Goal: Task Accomplishment & Management: Use online tool/utility

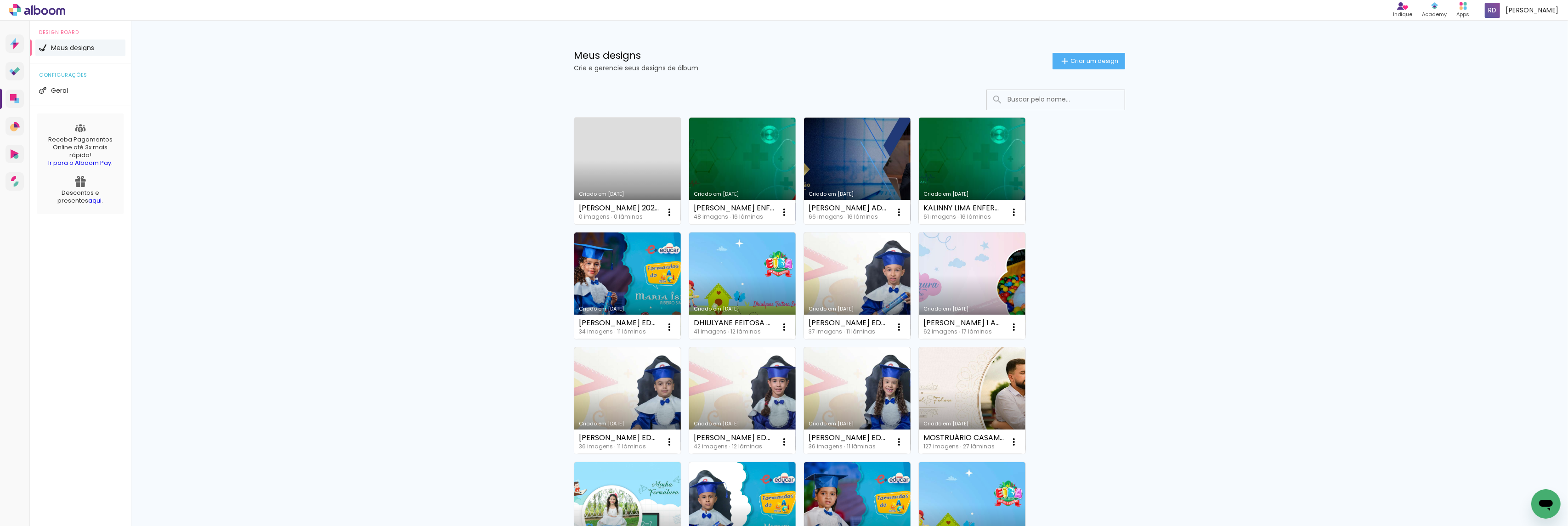
click at [627, 158] on link "Criado em [DATE]" at bounding box center [627, 171] width 107 height 107
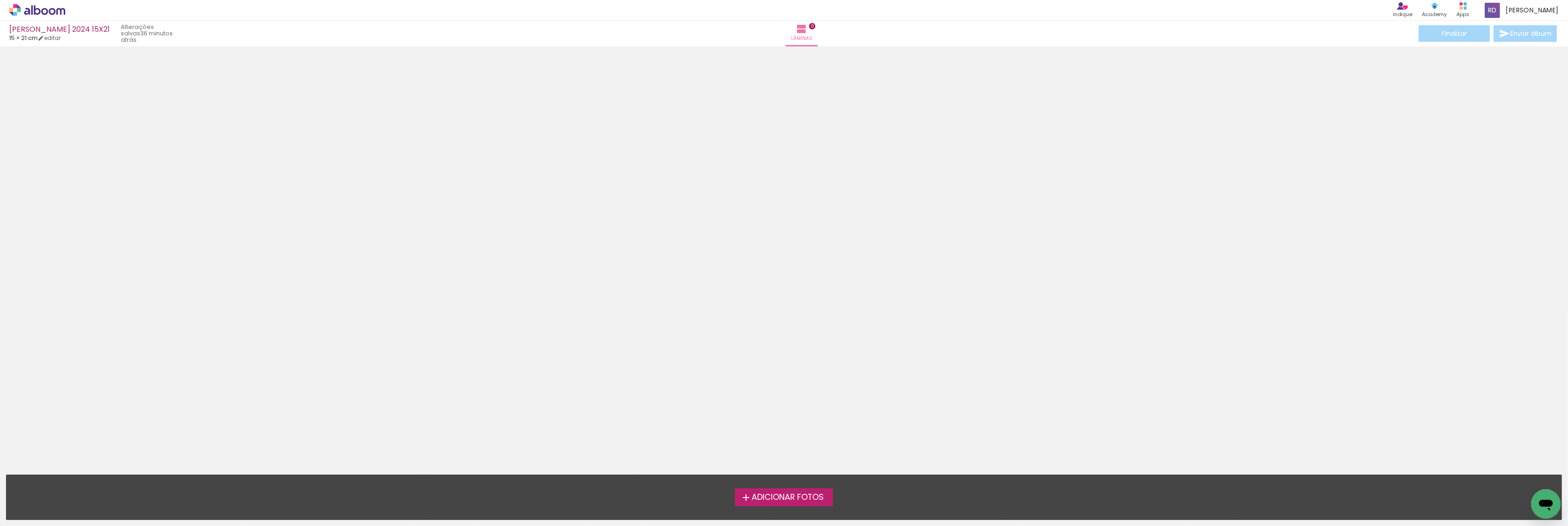
click at [766, 495] on span "Adicionar Fotos" at bounding box center [787, 497] width 72 height 8
click at [0, 0] on input "file" at bounding box center [0, 0] width 0 height 0
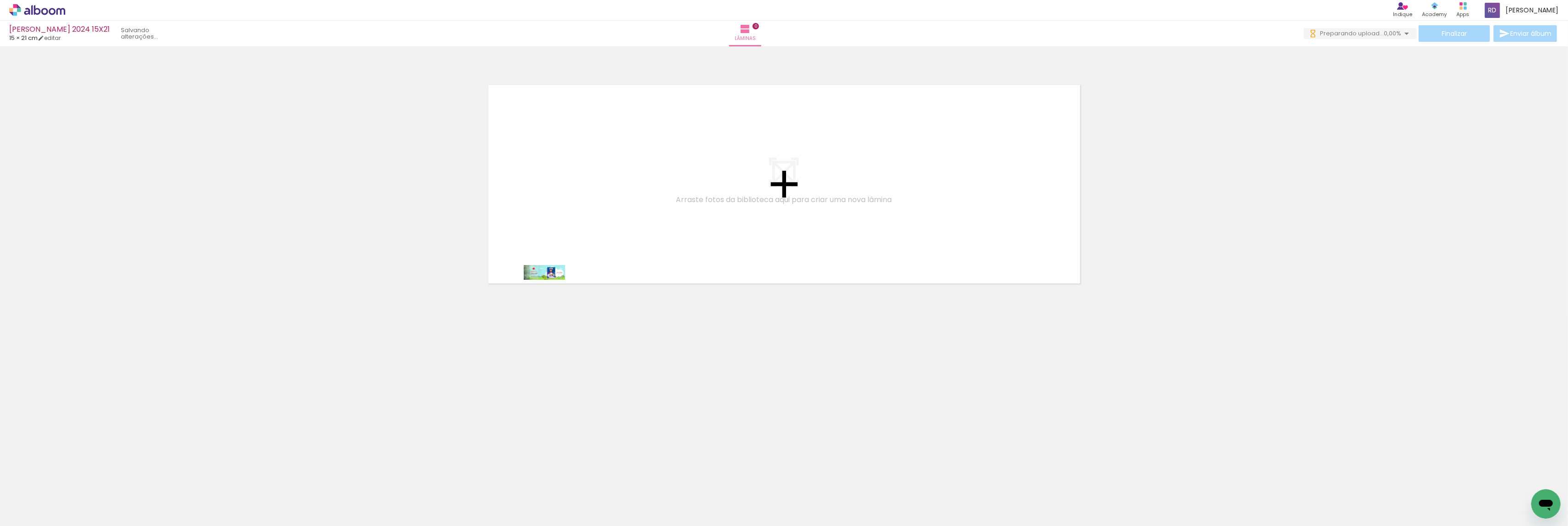
drag, startPoint x: 87, startPoint y: 500, endPoint x: 664, endPoint y: 213, distance: 644.4
click at [664, 213] on quentale-workspace at bounding box center [784, 263] width 1568 height 526
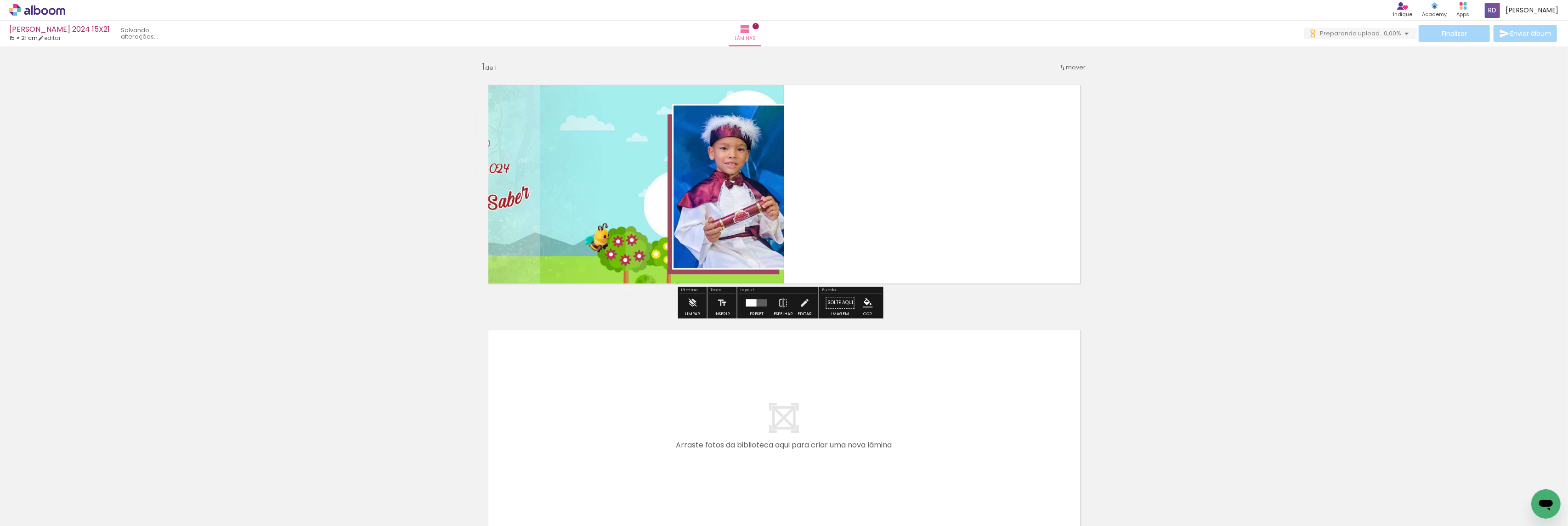
click at [746, 303] on div at bounding box center [751, 302] width 11 height 8
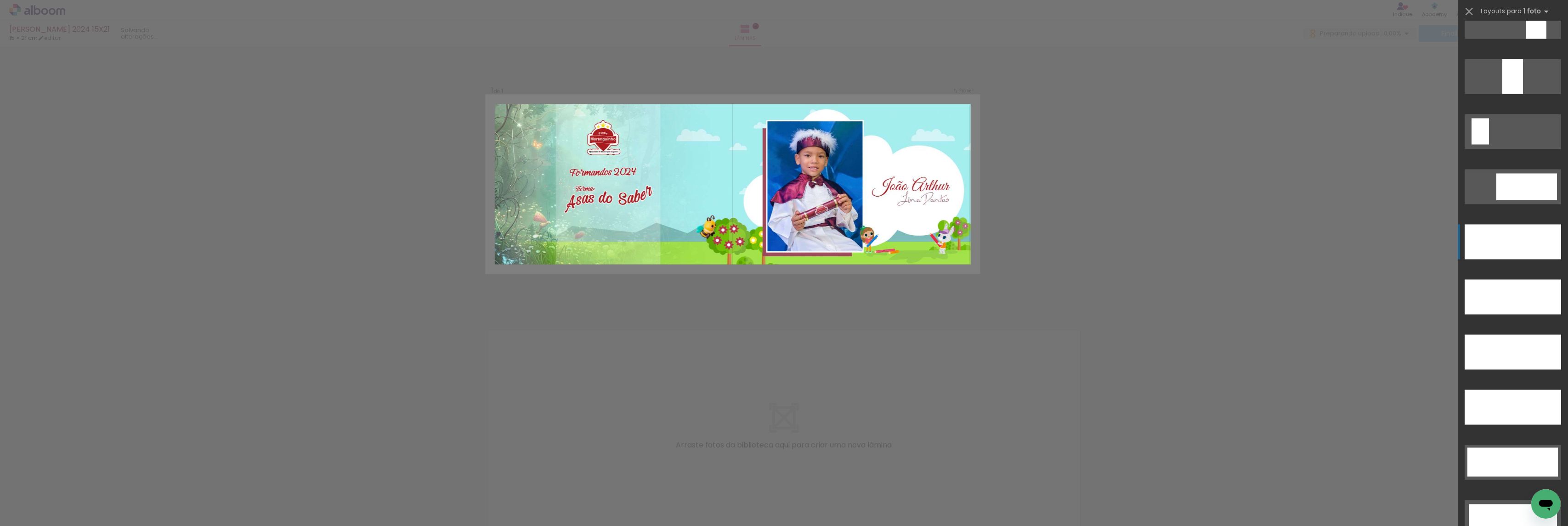
click at [1522, 240] on div at bounding box center [1512, 241] width 97 height 35
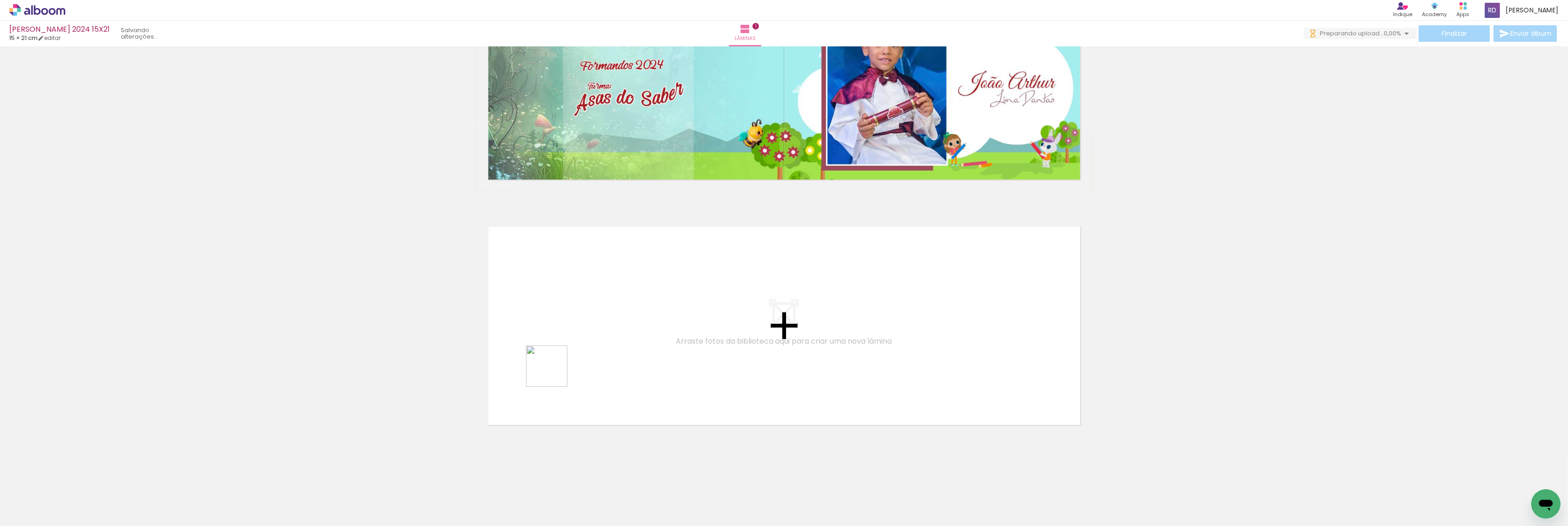
drag, startPoint x: 152, startPoint y: 502, endPoint x: 313, endPoint y: 482, distance: 162.2
click at [576, 360] on quentale-workspace at bounding box center [784, 263] width 1568 height 526
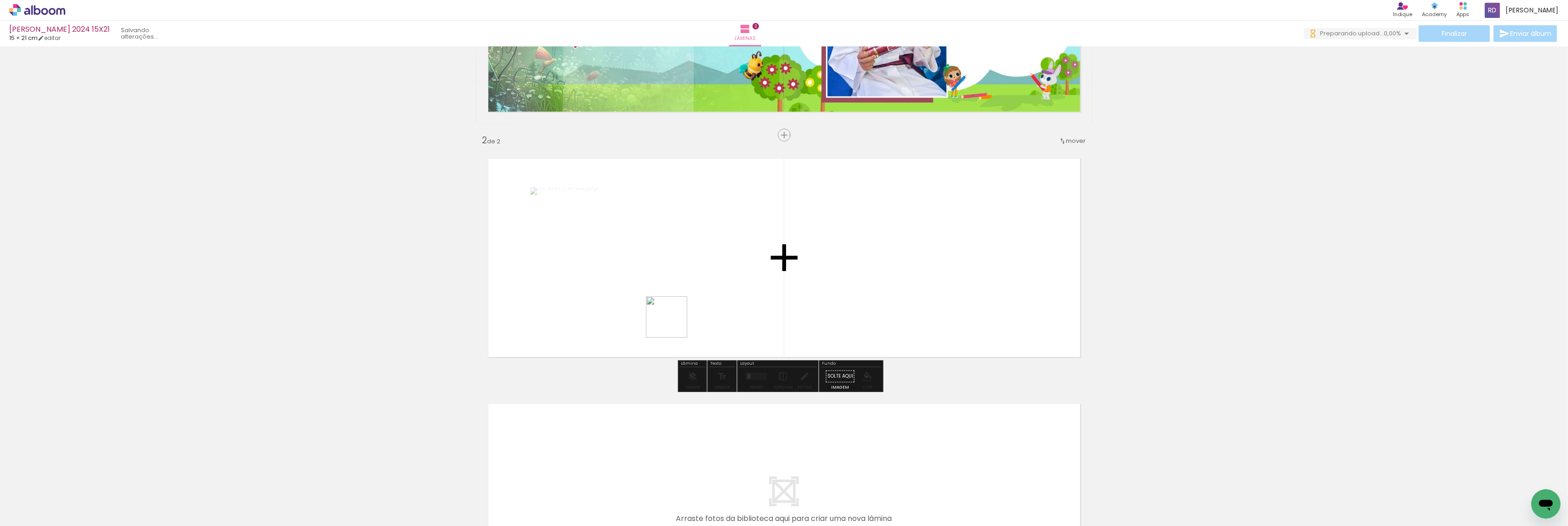
drag, startPoint x: 210, startPoint y: 495, endPoint x: 674, endPoint y: 324, distance: 494.5
click at [674, 324] on quentale-workspace at bounding box center [784, 263] width 1568 height 526
drag, startPoint x: 304, startPoint y: 498, endPoint x: 920, endPoint y: 252, distance: 663.3
click at [920, 252] on quentale-workspace at bounding box center [784, 263] width 1568 height 526
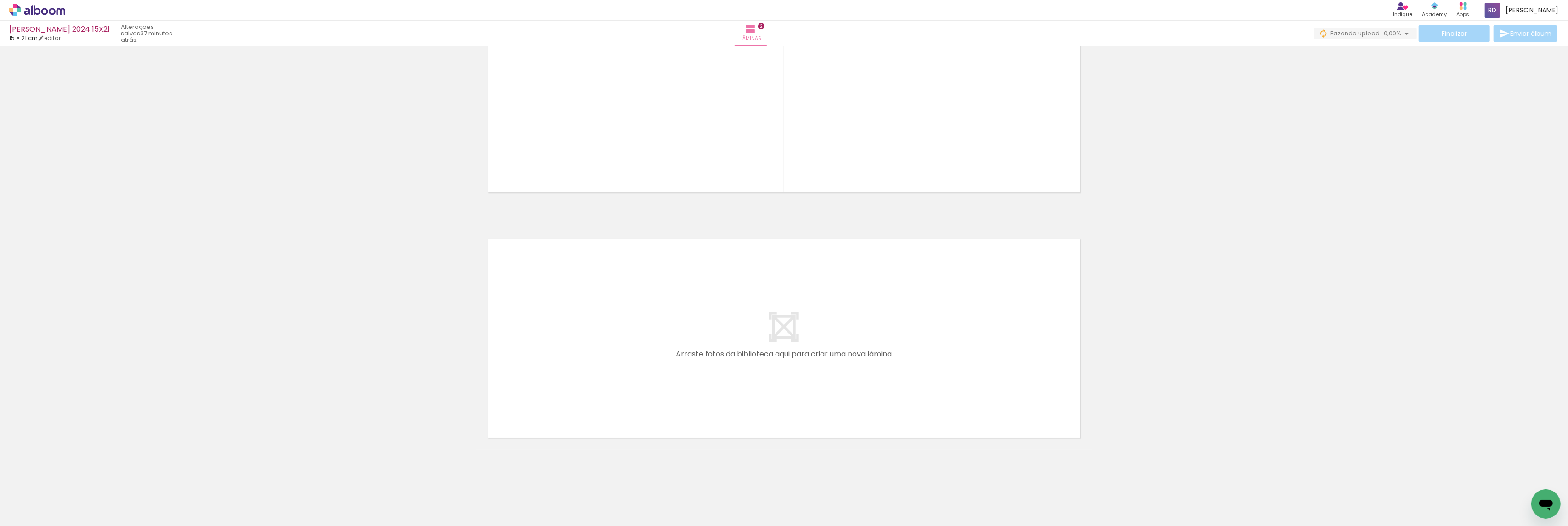
scroll to position [349, 0]
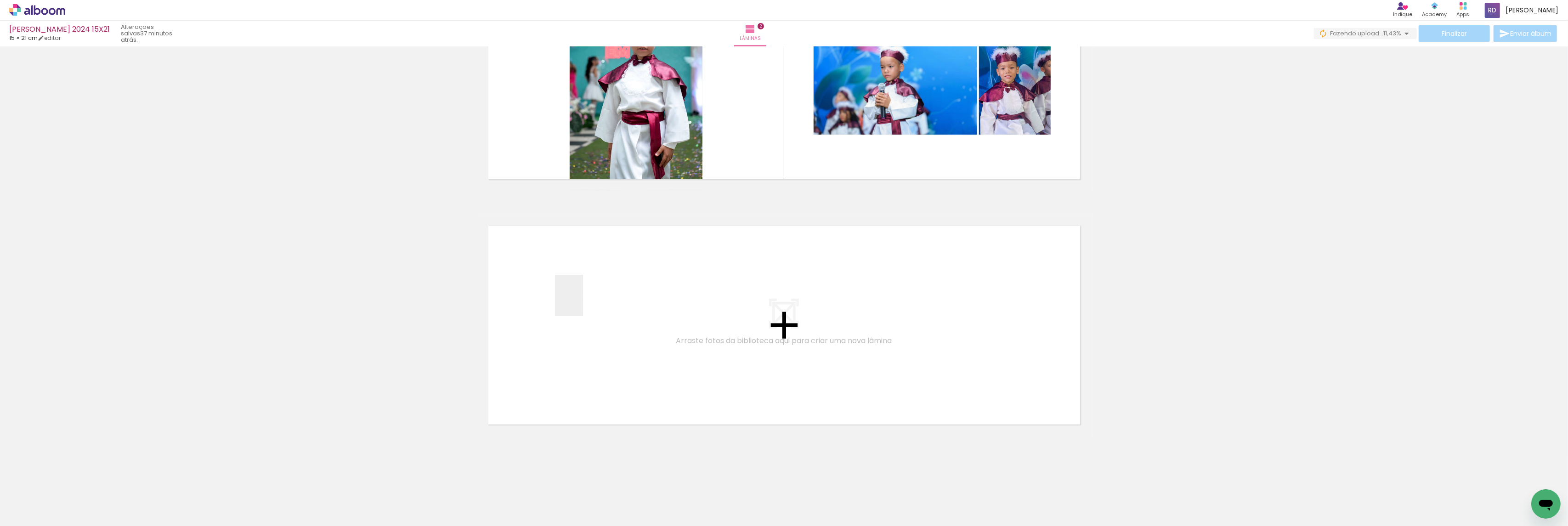
drag, startPoint x: 306, startPoint y: 432, endPoint x: 576, endPoint y: 310, distance: 296.3
click at [576, 310] on quentale-workspace at bounding box center [784, 263] width 1568 height 526
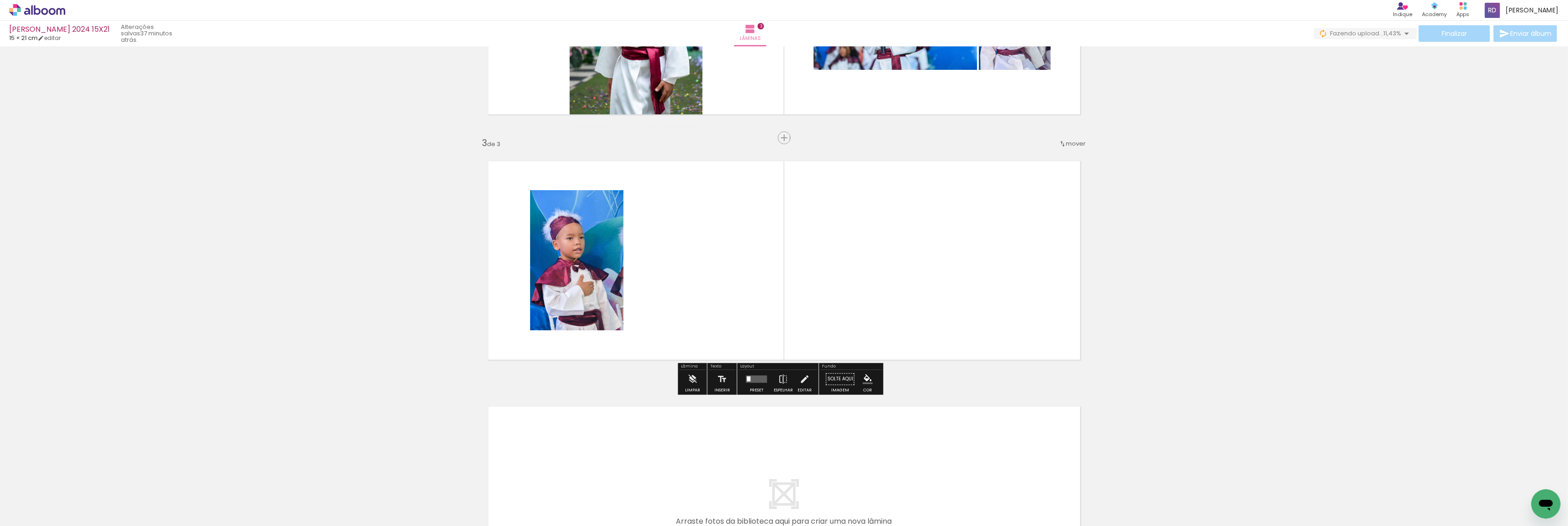
scroll to position [417, 0]
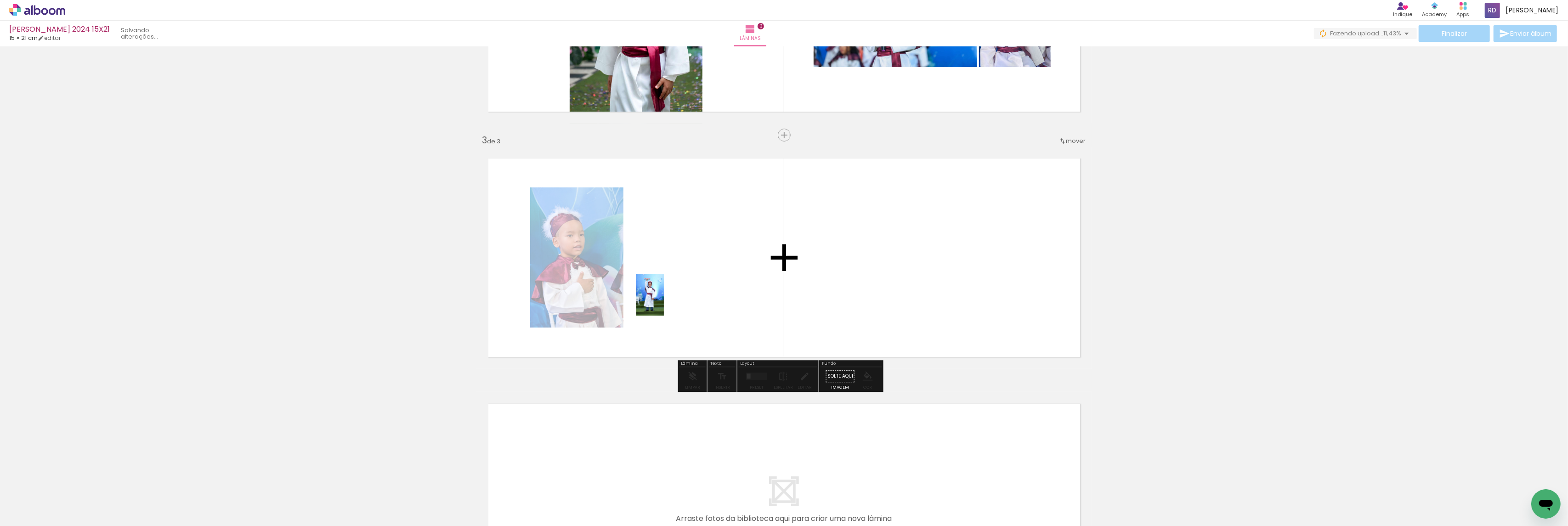
drag, startPoint x: 355, startPoint y: 497, endPoint x: 699, endPoint y: 276, distance: 408.9
click at [699, 276] on quentale-workspace at bounding box center [784, 263] width 1568 height 526
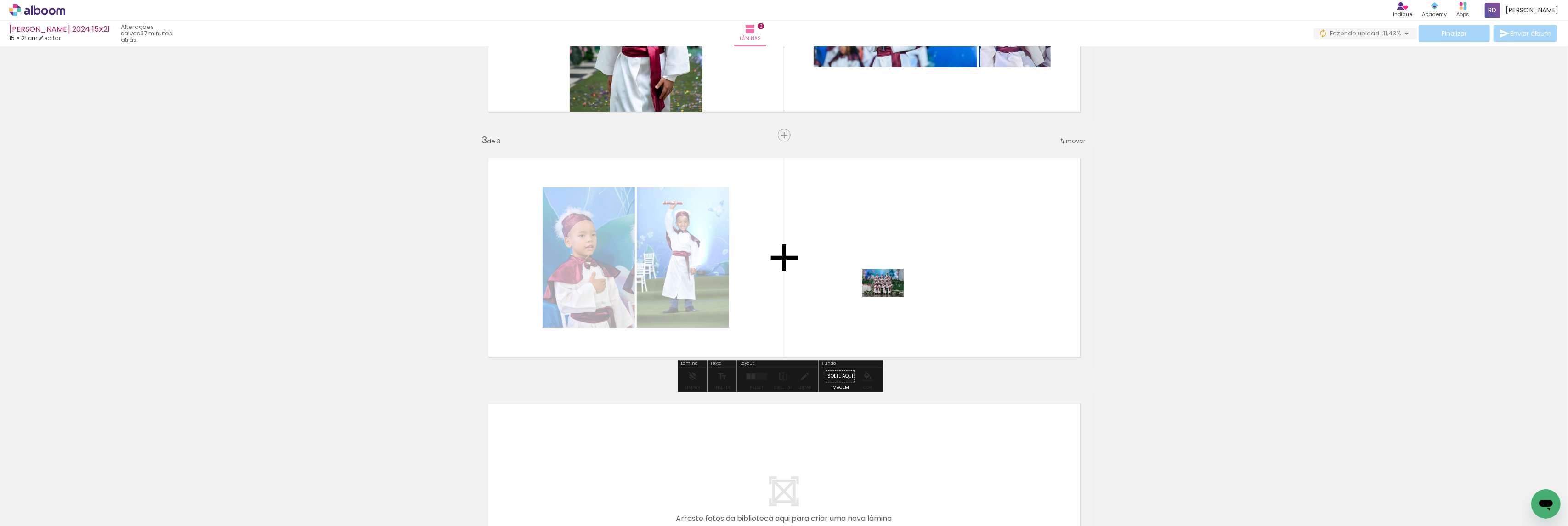
drag, startPoint x: 400, startPoint y: 495, endPoint x: 890, endPoint y: 296, distance: 528.9
click at [890, 296] on quentale-workspace at bounding box center [784, 263] width 1568 height 526
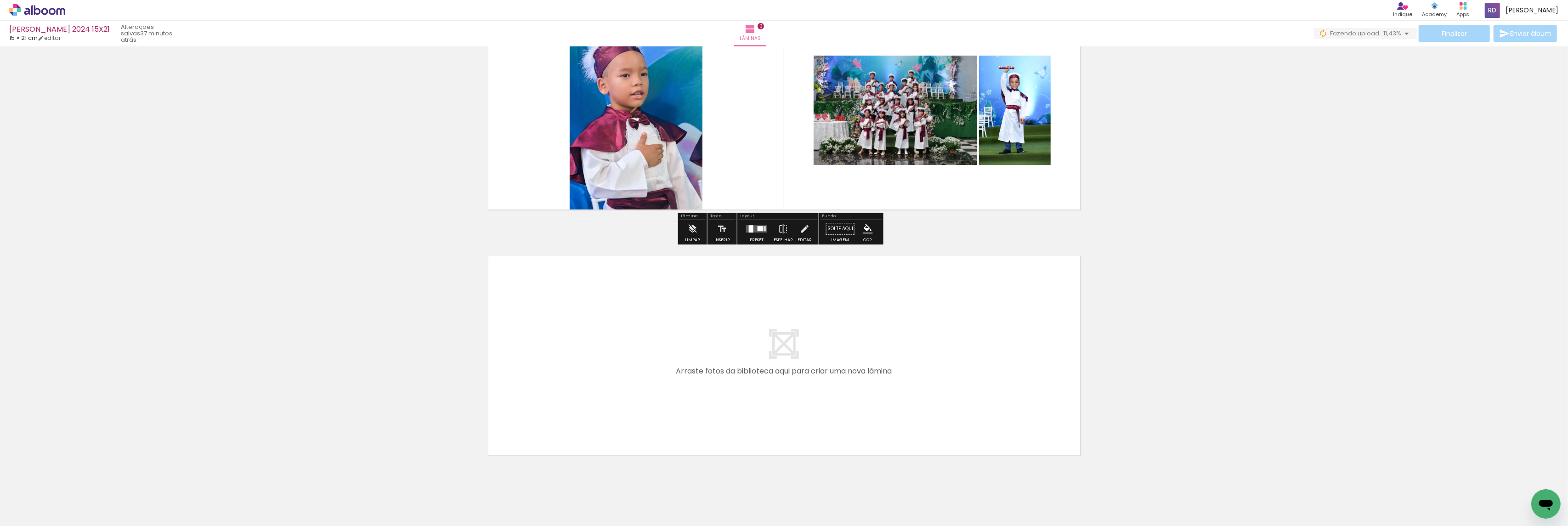
scroll to position [594, 0]
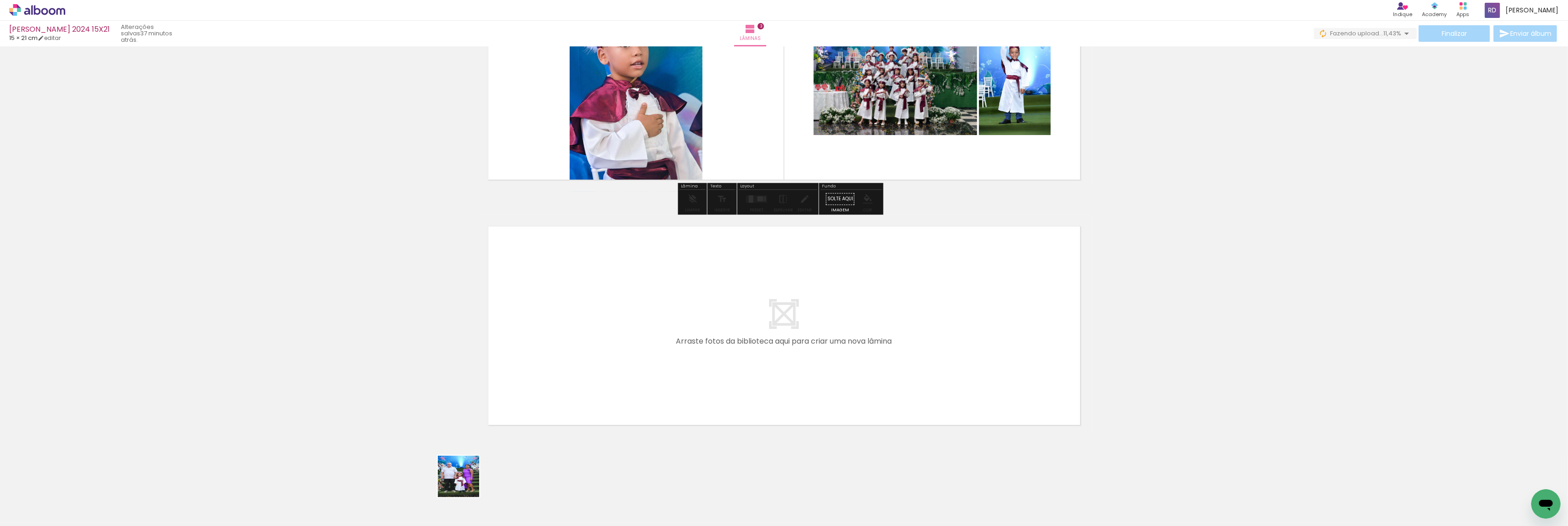
drag, startPoint x: 455, startPoint y: 503, endPoint x: 589, endPoint y: 333, distance: 216.5
click at [589, 333] on quentale-workspace at bounding box center [784, 263] width 1568 height 526
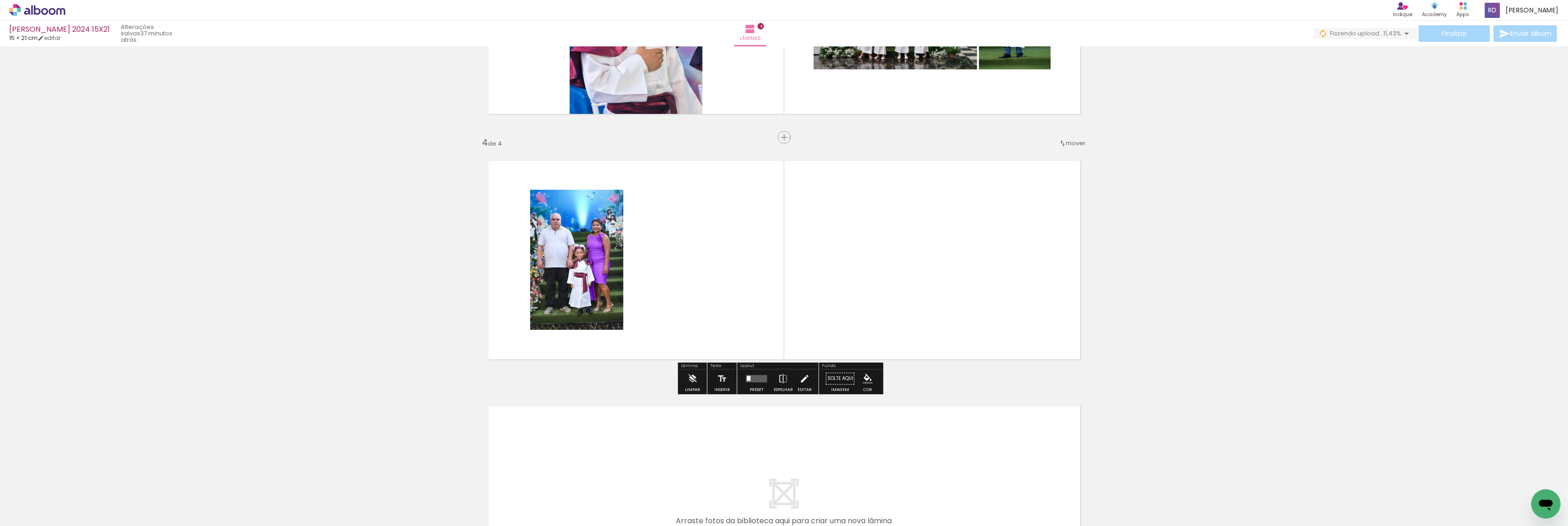
scroll to position [662, 0]
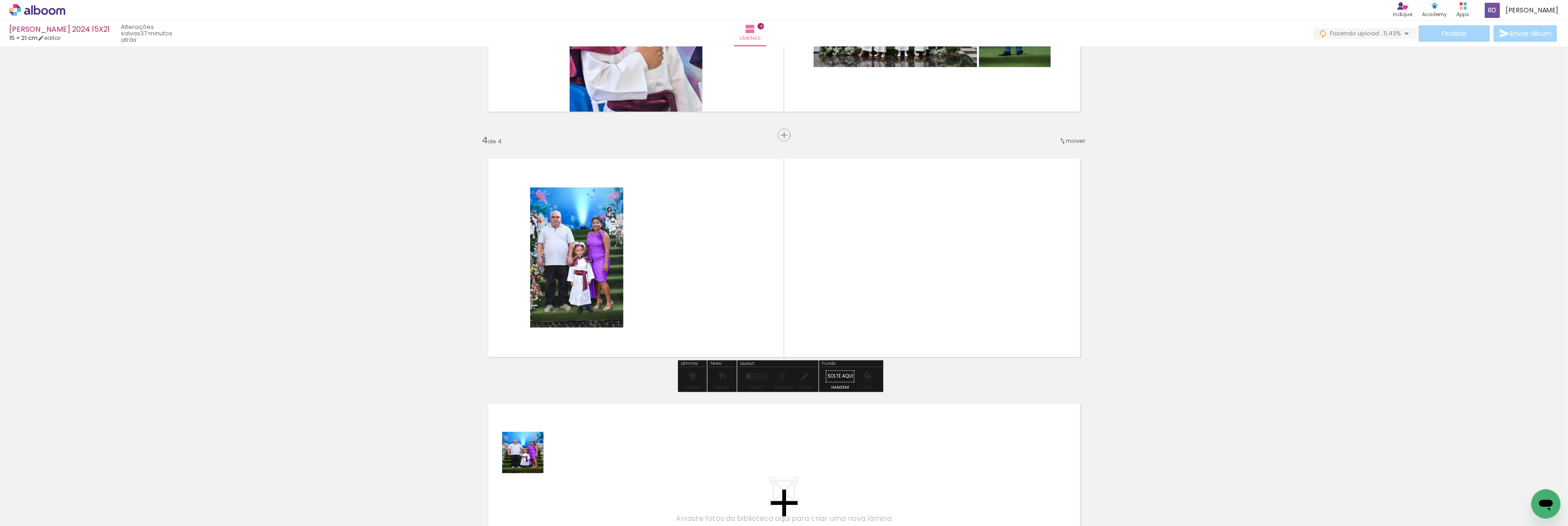
drag, startPoint x: 512, startPoint y: 496, endPoint x: 672, endPoint y: 259, distance: 286.0
click at [672, 259] on quentale-workspace at bounding box center [784, 263] width 1568 height 526
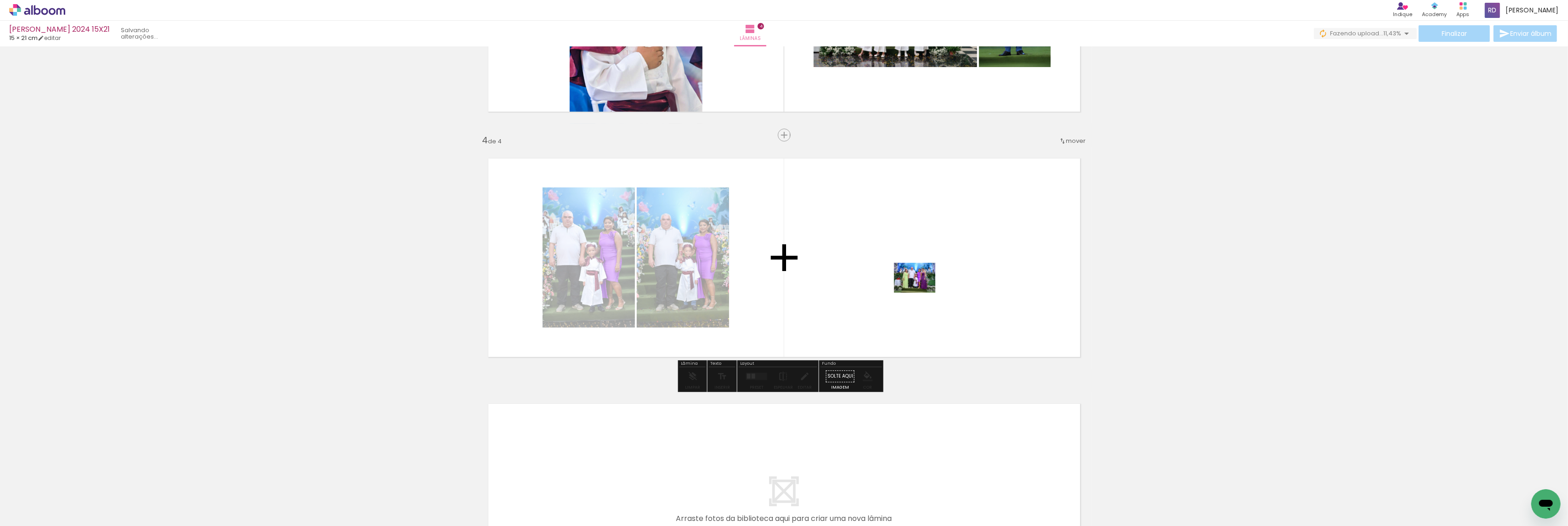
drag, startPoint x: 559, startPoint y: 488, endPoint x: 934, endPoint y: 283, distance: 427.4
click at [934, 283] on quentale-workspace at bounding box center [784, 263] width 1568 height 526
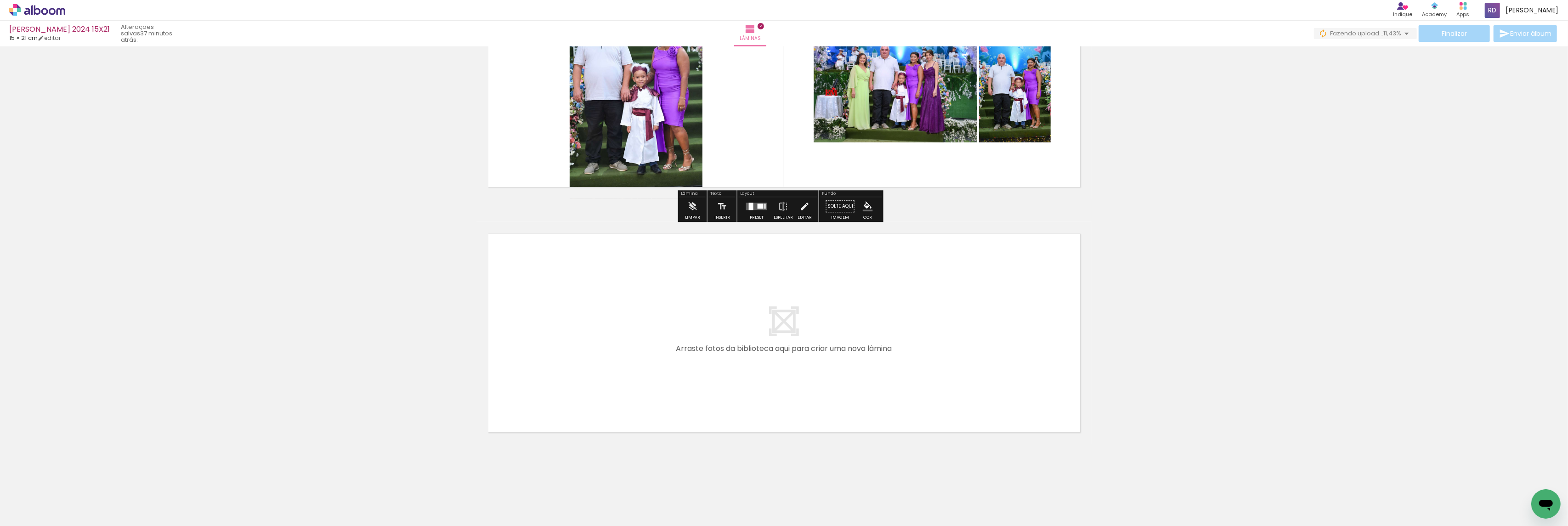
scroll to position [840, 0]
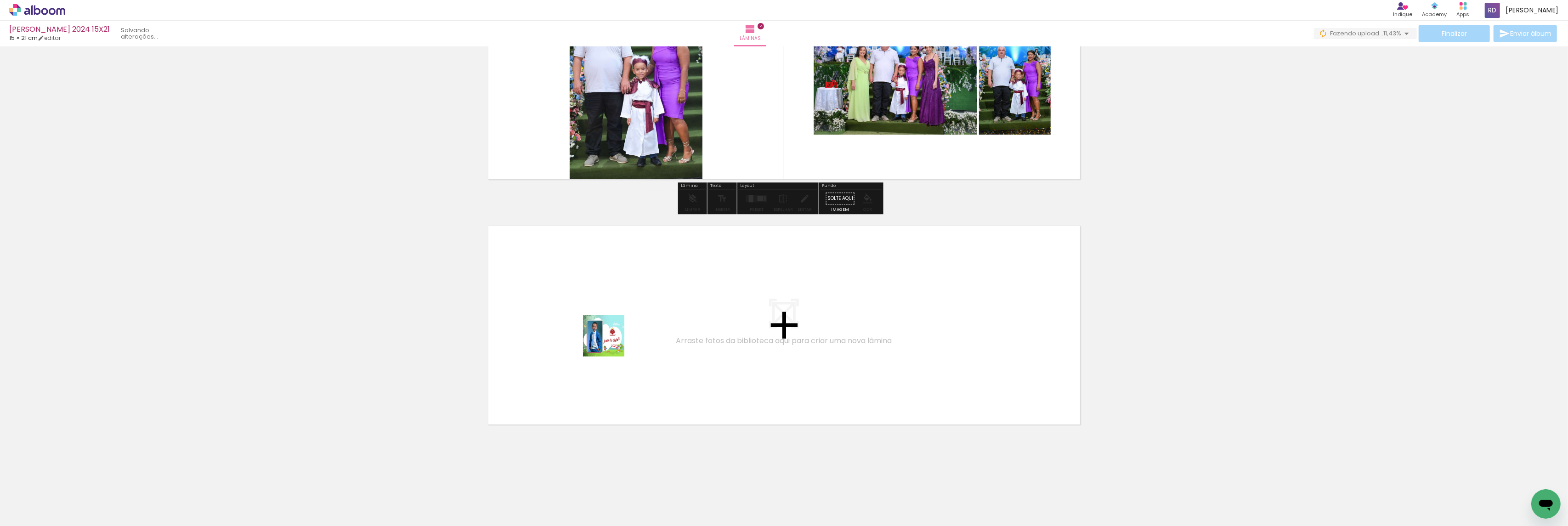
drag, startPoint x: 605, startPoint y: 436, endPoint x: 611, endPoint y: 340, distance: 96.2
click at [611, 340] on quentale-workspace at bounding box center [784, 263] width 1568 height 526
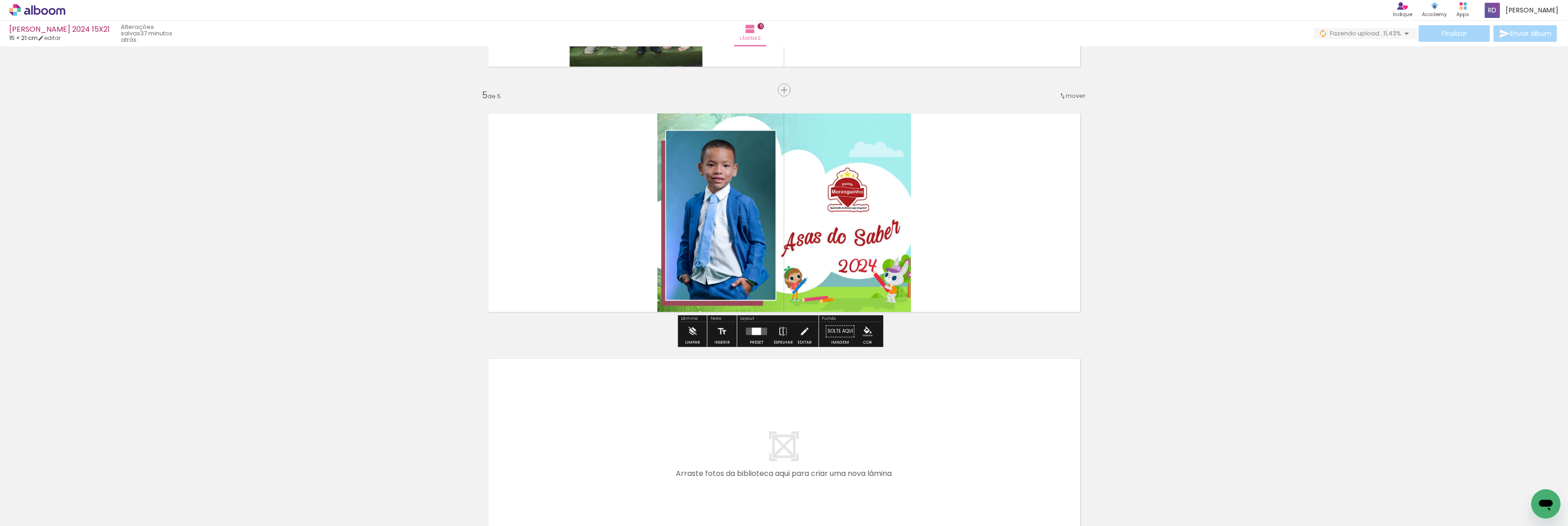
scroll to position [1085, 0]
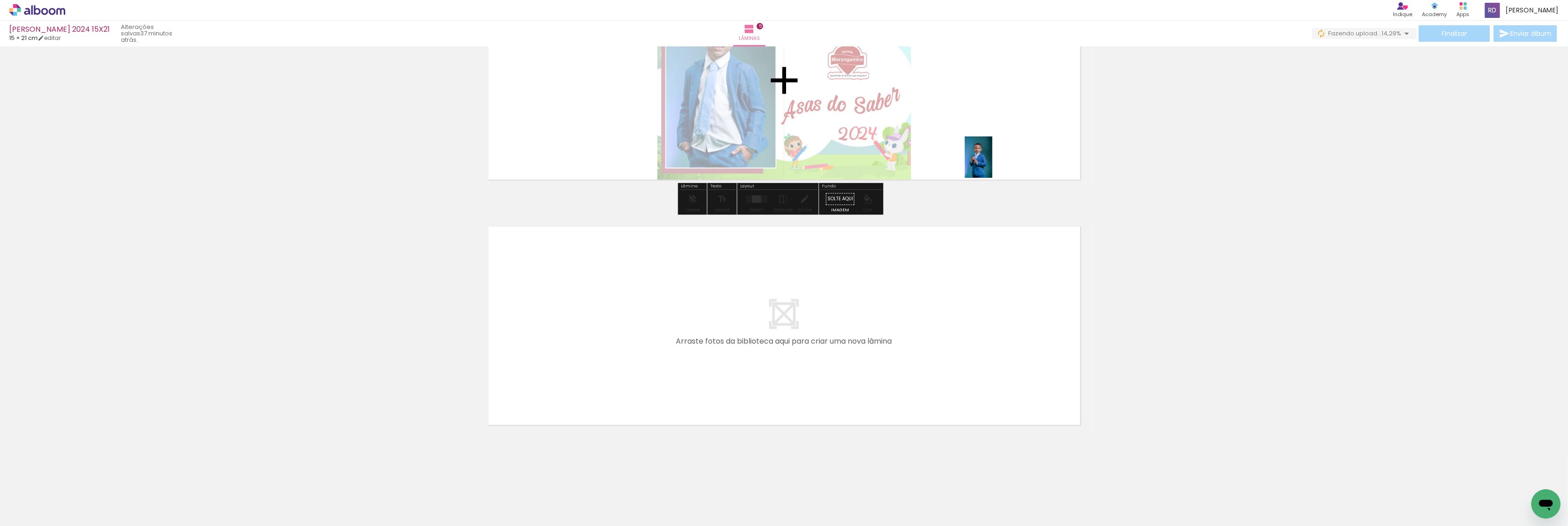
drag, startPoint x: 665, startPoint y: 496, endPoint x: 996, endPoint y: 151, distance: 478.1
click at [996, 151] on quentale-workspace at bounding box center [784, 263] width 1568 height 526
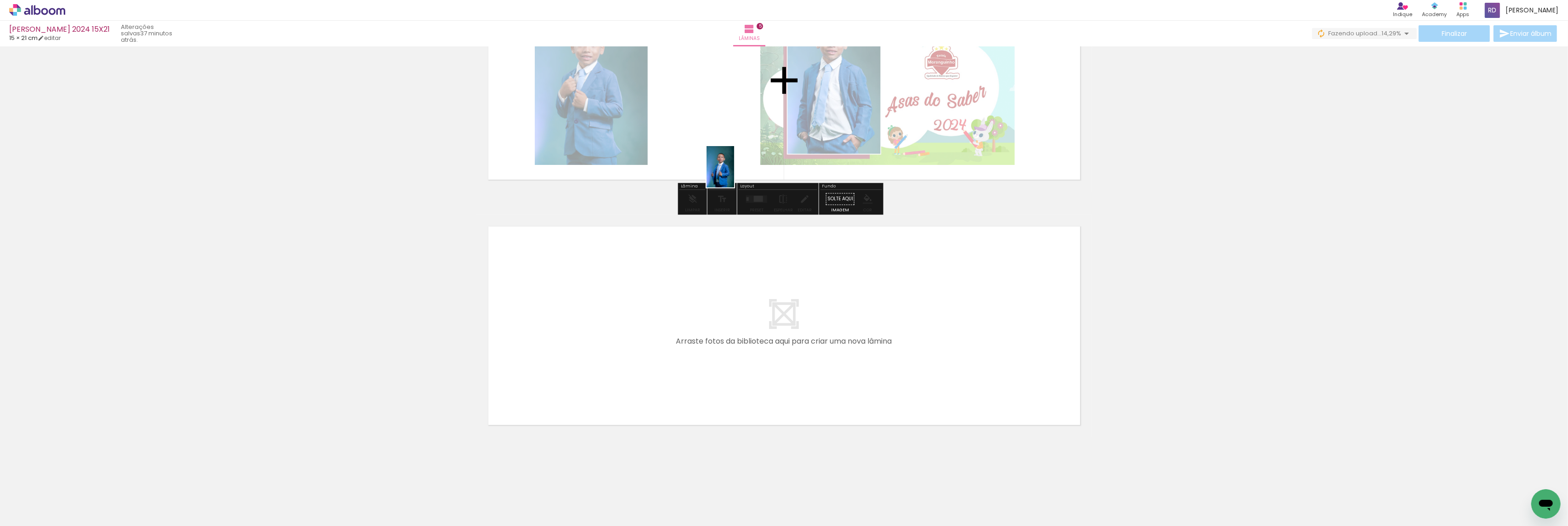
drag, startPoint x: 769, startPoint y: 498, endPoint x: 728, endPoint y: 120, distance: 380.2
click at [728, 120] on quentale-workspace at bounding box center [784, 263] width 1568 height 526
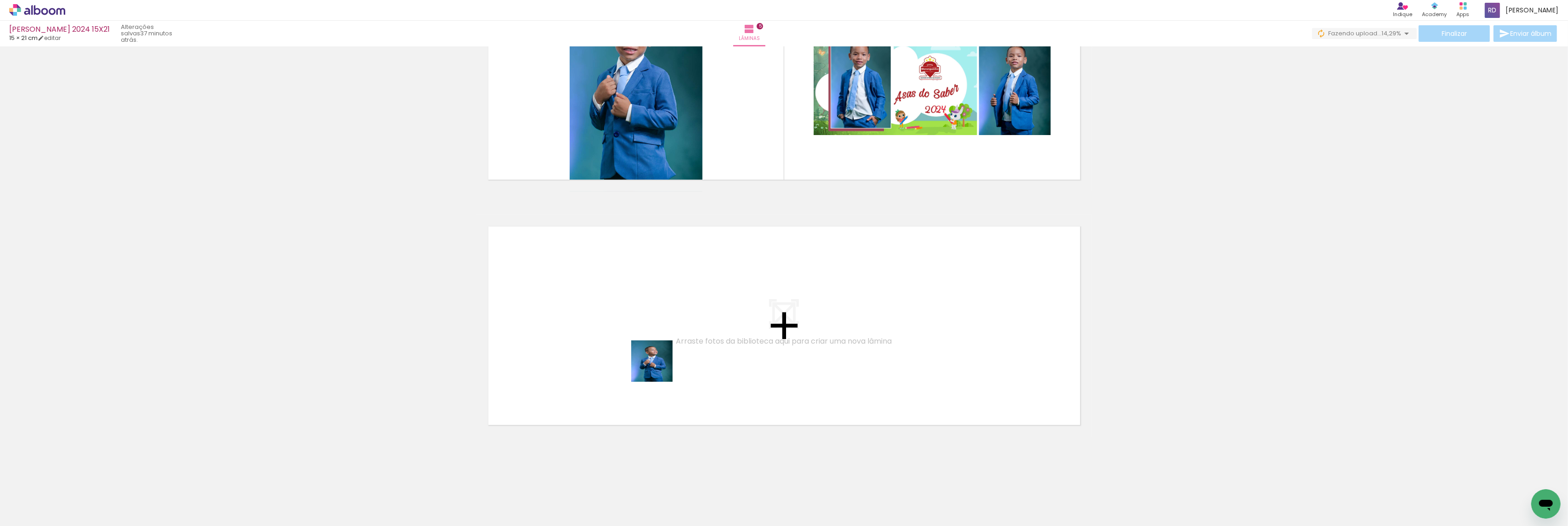
drag, startPoint x: 713, startPoint y: 500, endPoint x: 740, endPoint y: 456, distance: 51.6
click at [659, 366] on quentale-workspace at bounding box center [784, 263] width 1568 height 526
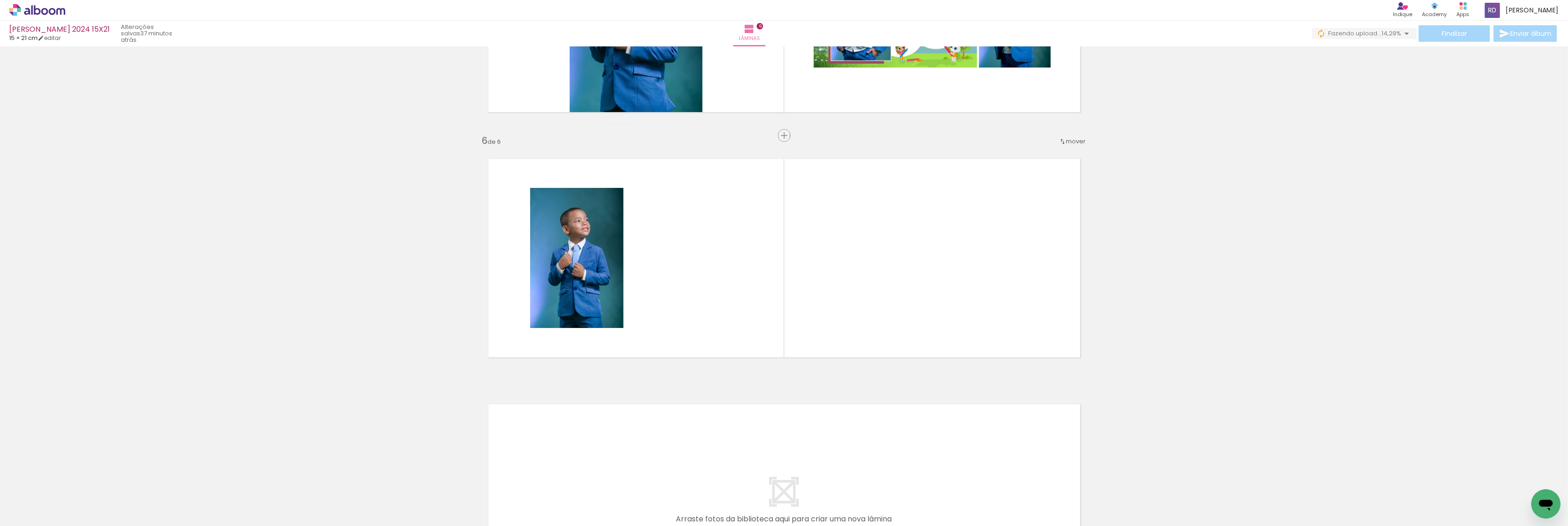
scroll to position [1152, 0]
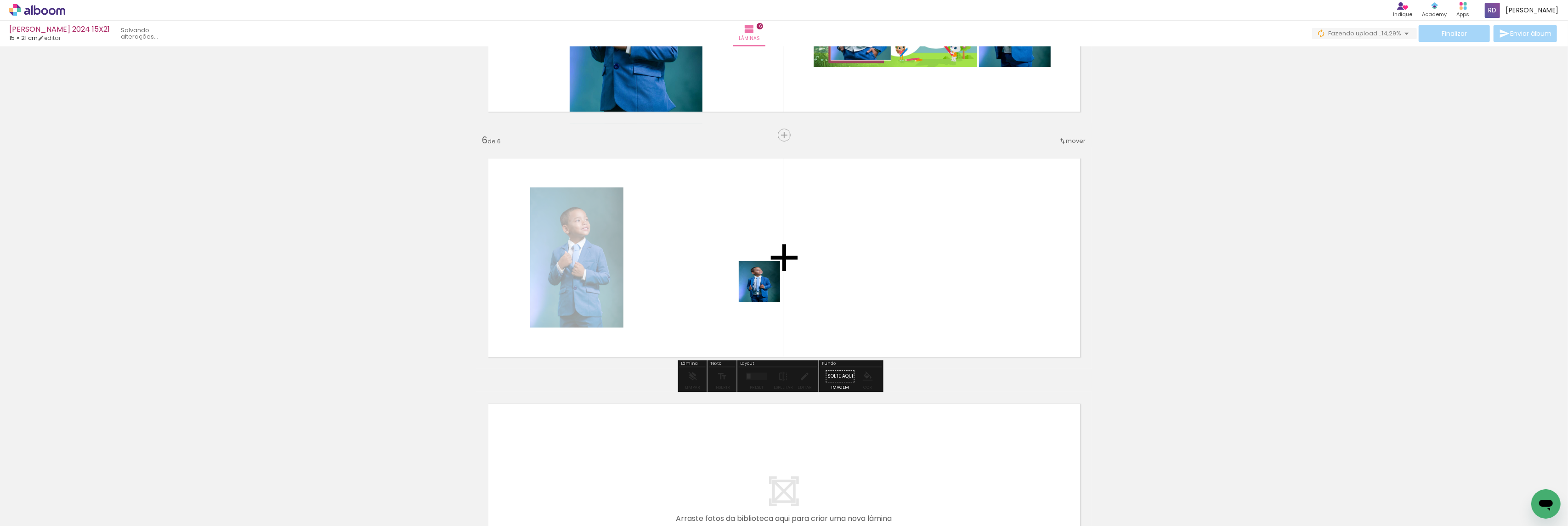
drag, startPoint x: 819, startPoint y: 495, endPoint x: 808, endPoint y: 353, distance: 142.4
click at [744, 234] on quentale-workspace at bounding box center [784, 263] width 1568 height 526
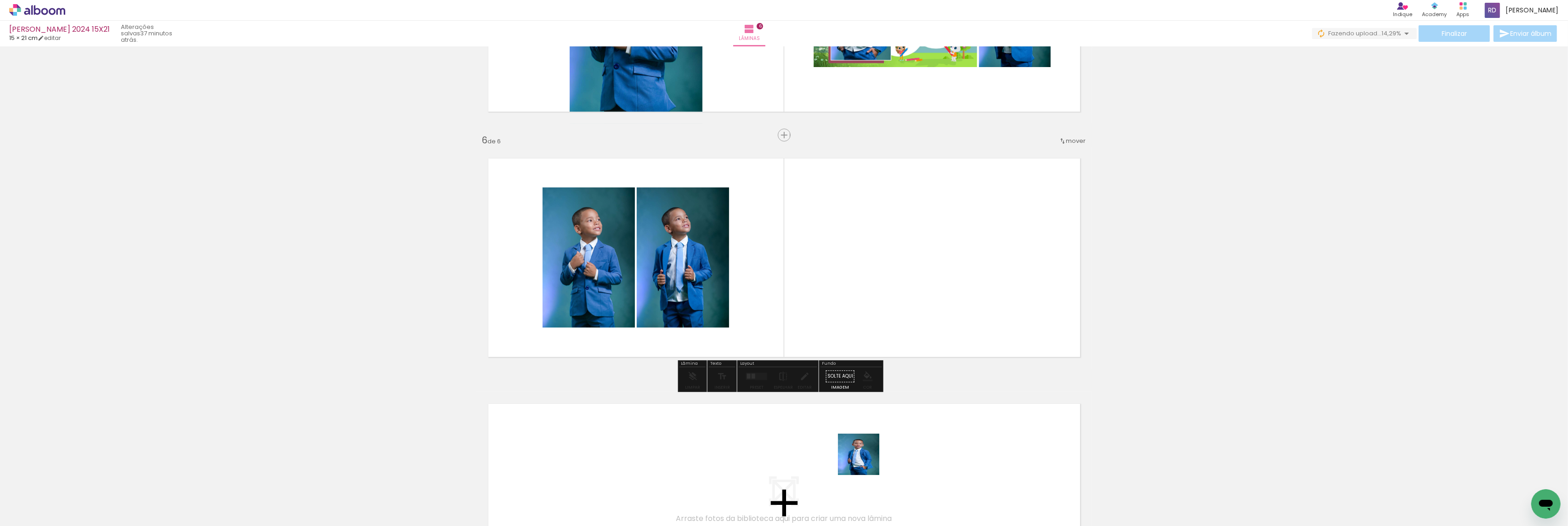
drag, startPoint x: 866, startPoint y: 495, endPoint x: 898, endPoint y: 375, distance: 124.2
click at [856, 232] on quentale-workspace at bounding box center [784, 263] width 1568 height 526
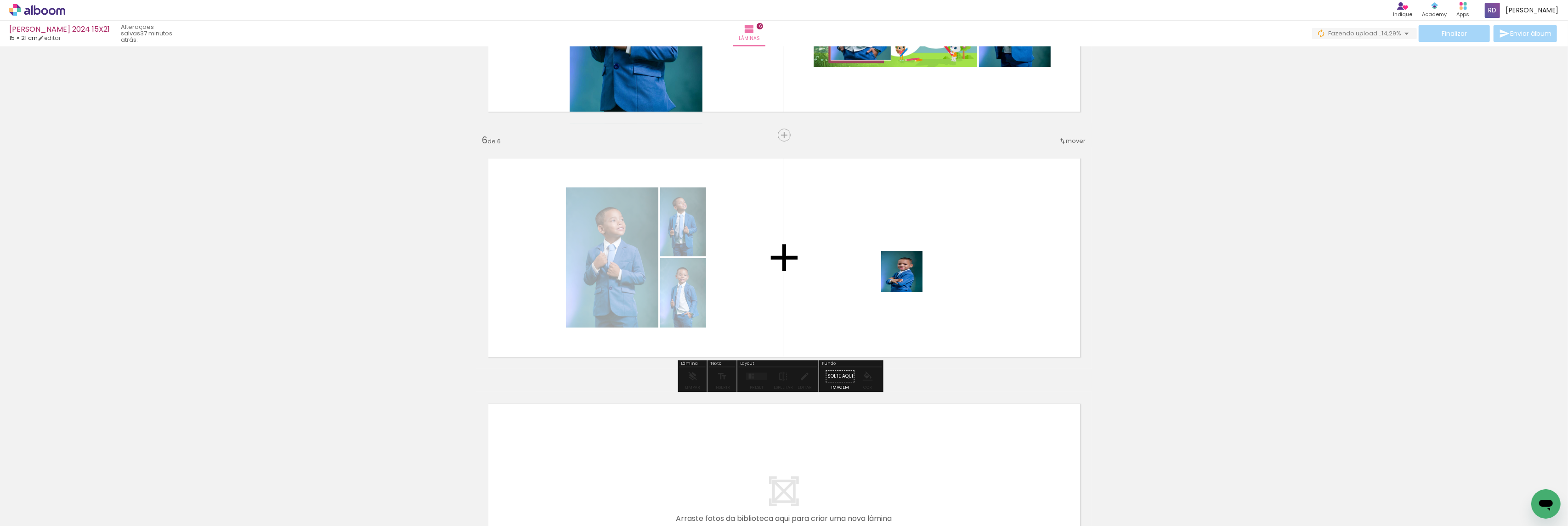
drag, startPoint x: 915, startPoint y: 491, endPoint x: 899, endPoint y: 282, distance: 209.6
click at [908, 275] on quentale-workspace at bounding box center [784, 263] width 1568 height 526
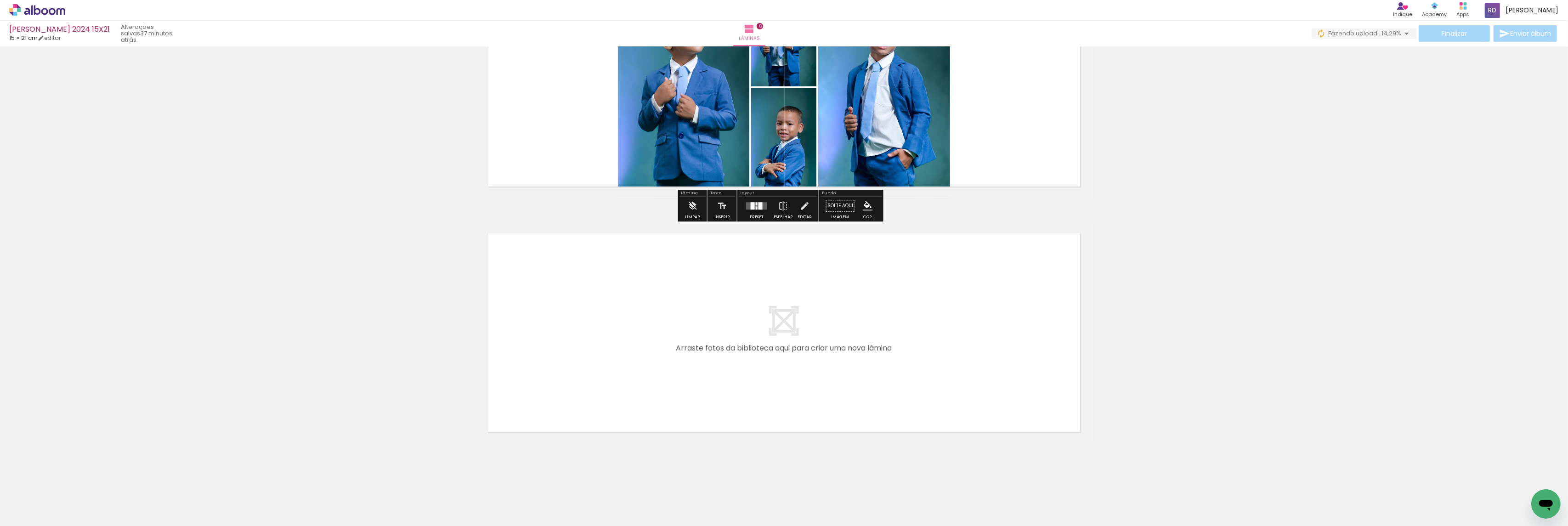
scroll to position [1330, 0]
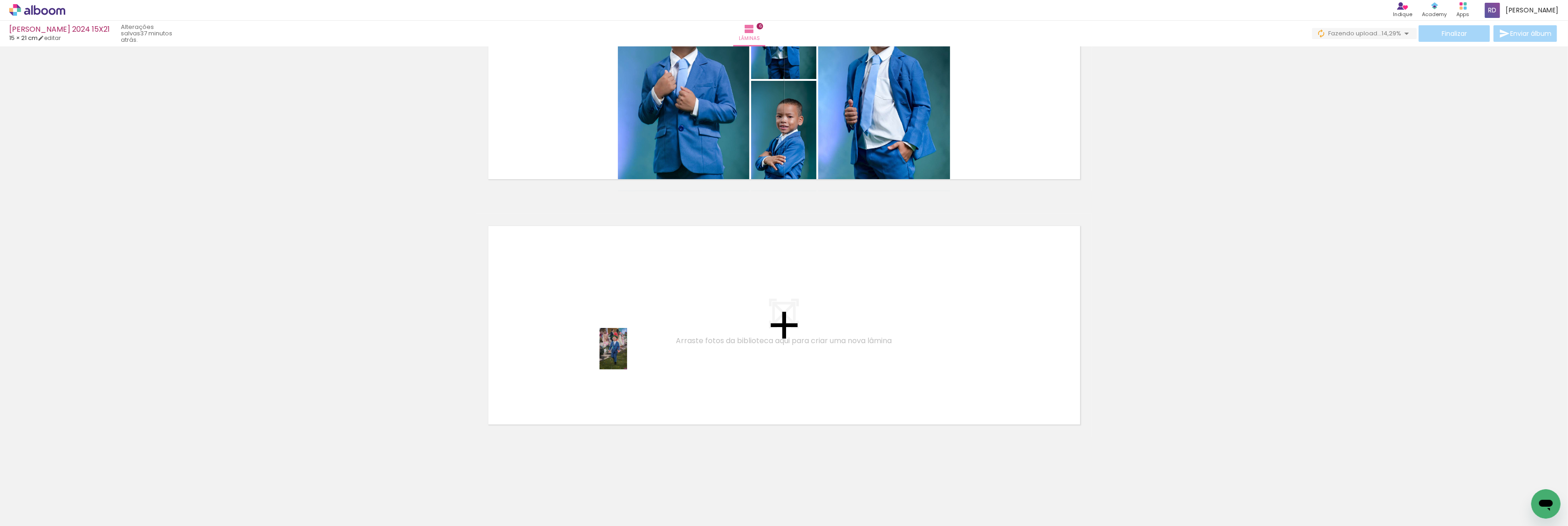
drag, startPoint x: 978, startPoint y: 498, endPoint x: 627, endPoint y: 355, distance: 379.0
click at [627, 355] on quentale-workspace at bounding box center [784, 263] width 1568 height 526
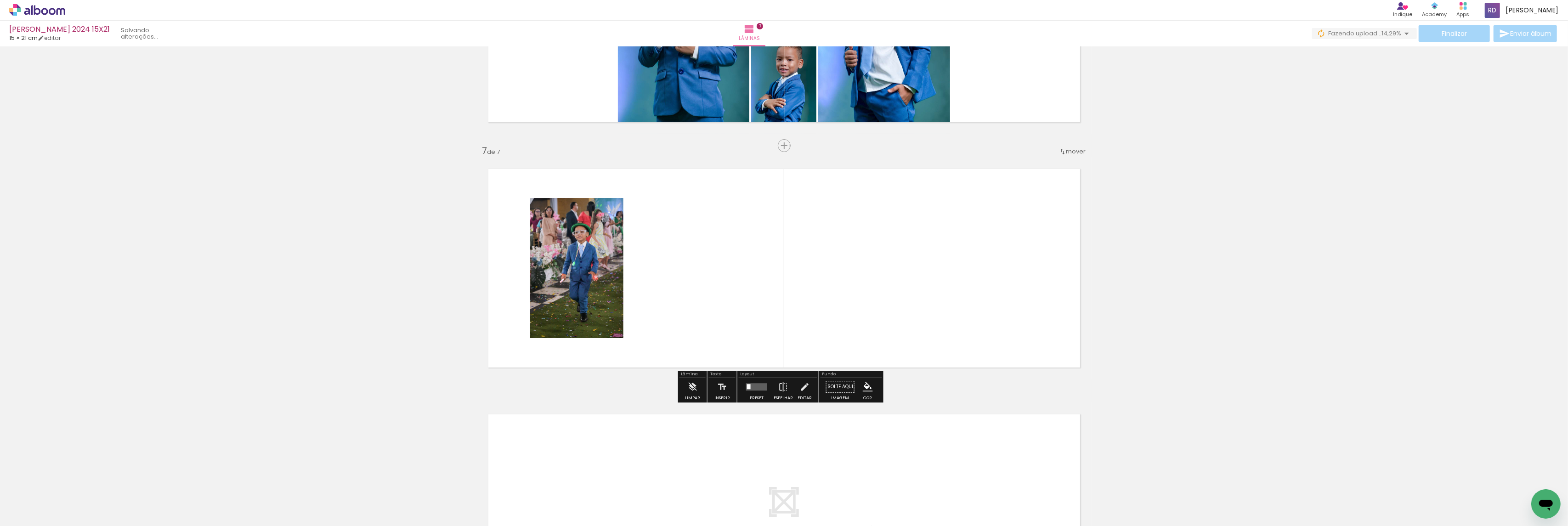
scroll to position [1398, 0]
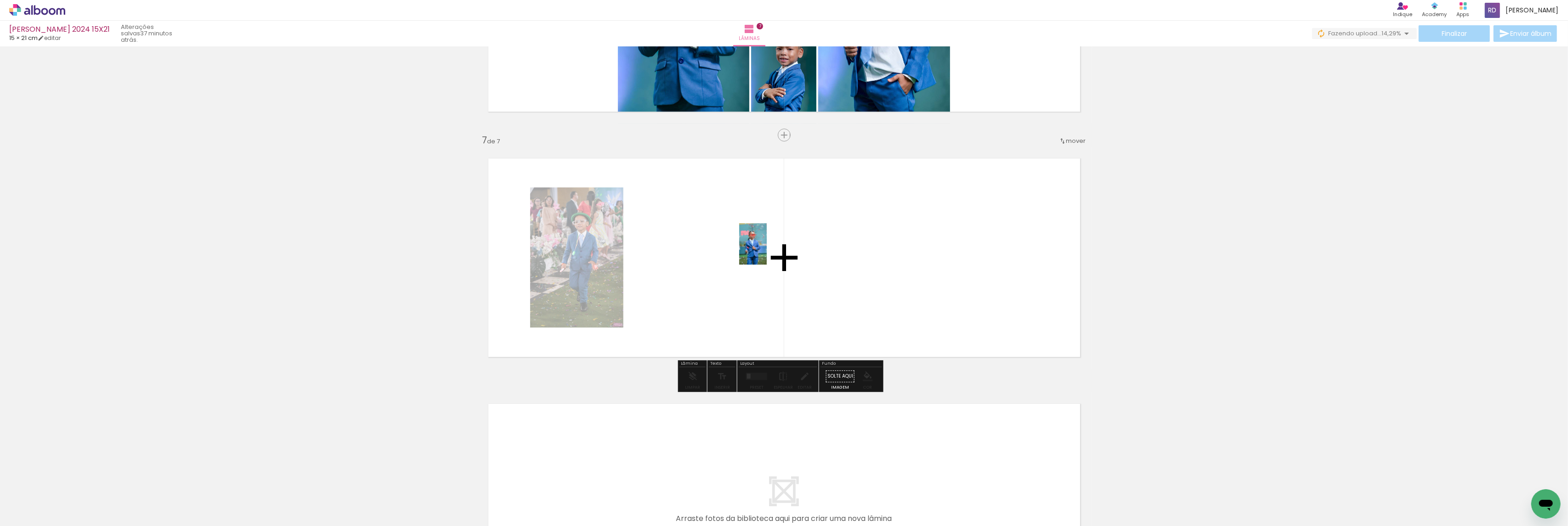
drag, startPoint x: 1022, startPoint y: 500, endPoint x: 766, endPoint y: 251, distance: 357.1
click at [766, 251] on quentale-workspace at bounding box center [784, 263] width 1568 height 526
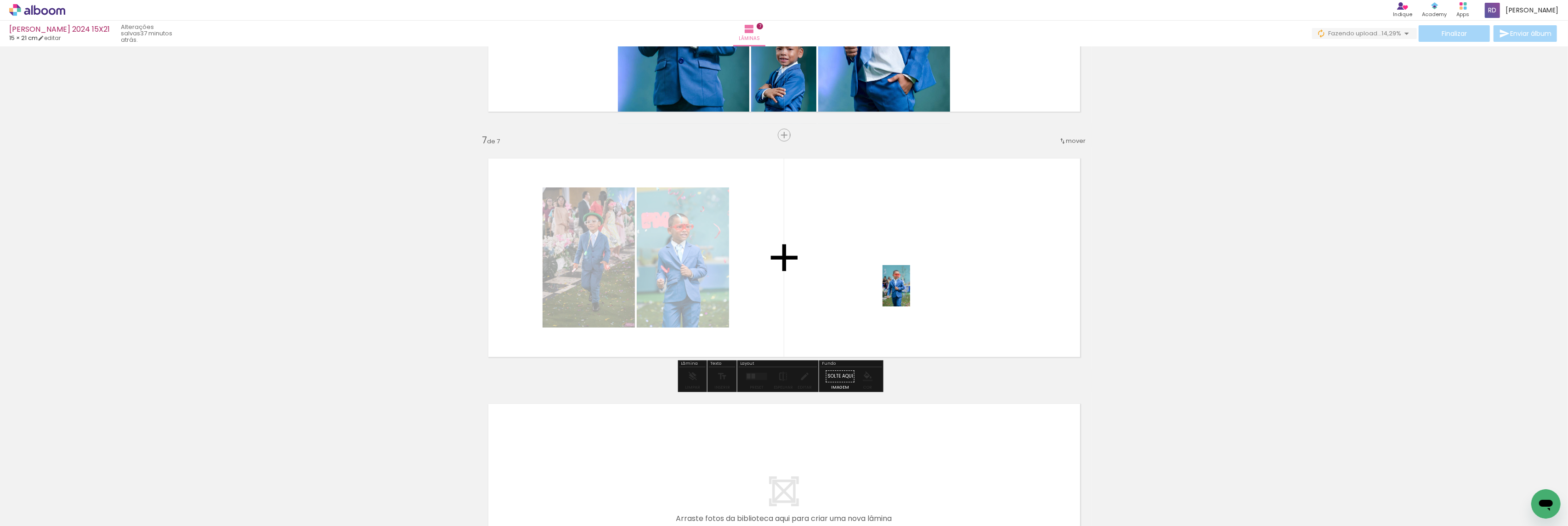
drag, startPoint x: 1072, startPoint y: 494, endPoint x: 910, endPoint y: 292, distance: 258.9
click at [910, 292] on quentale-workspace at bounding box center [784, 263] width 1568 height 526
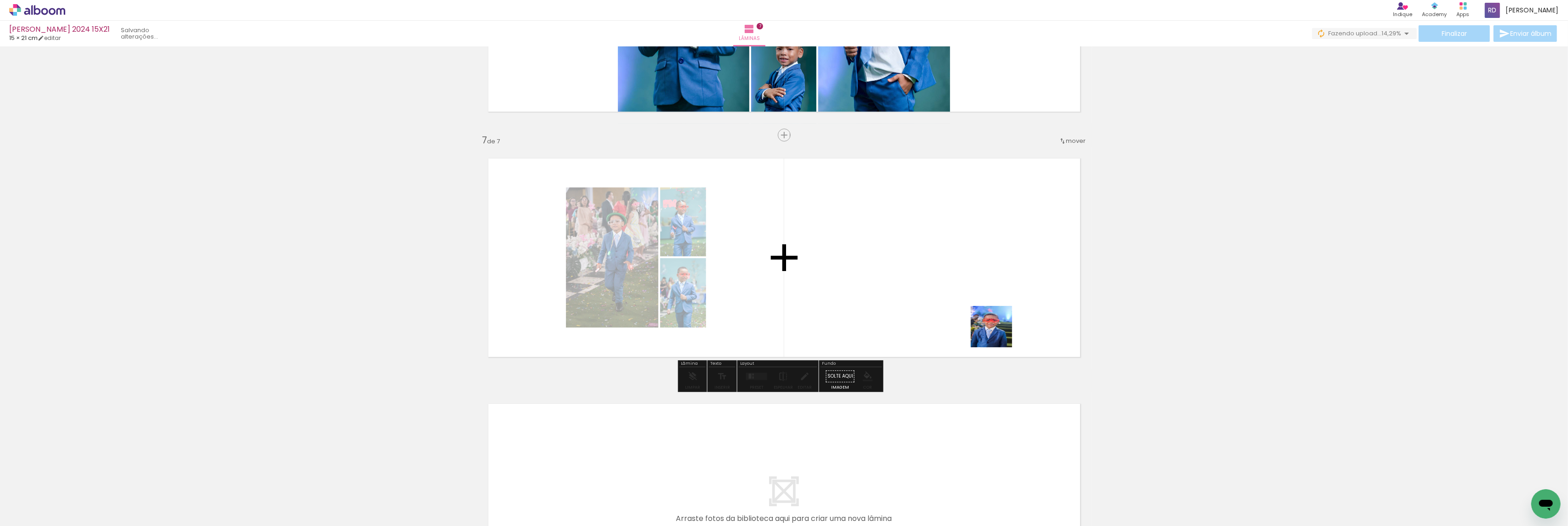
drag, startPoint x: 1111, startPoint y: 478, endPoint x: 993, endPoint y: 314, distance: 202.0
click at [993, 326] on quentale-workspace at bounding box center [784, 263] width 1568 height 526
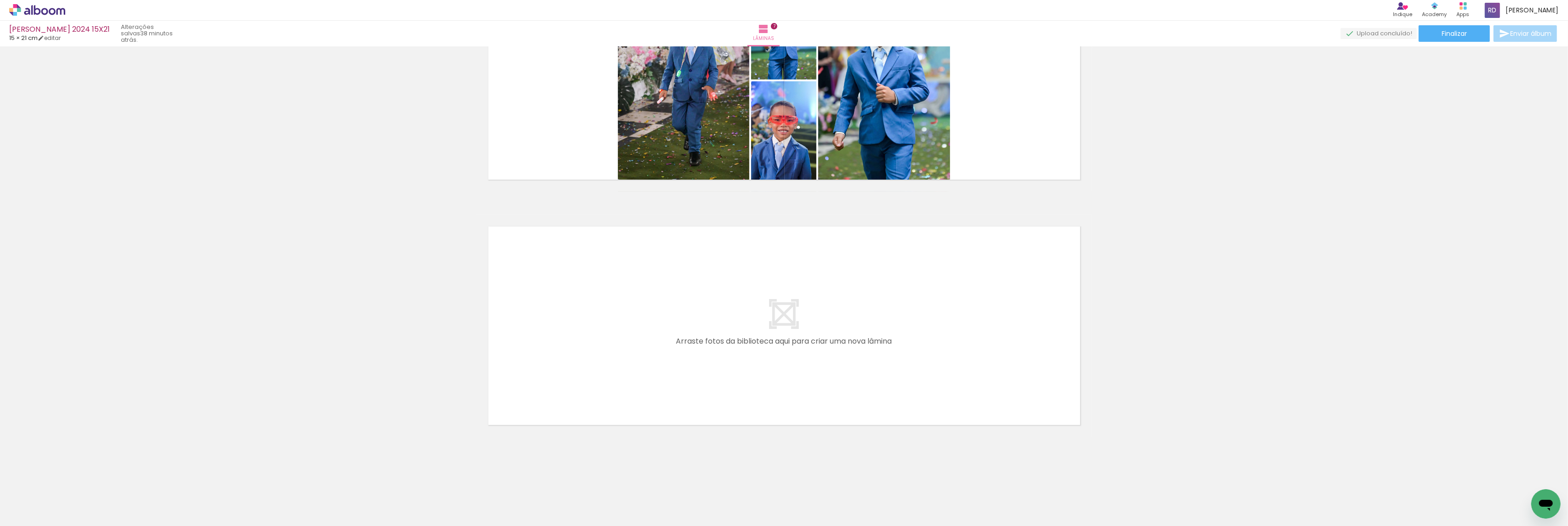
scroll to position [0, 311]
drag, startPoint x: 867, startPoint y: 497, endPoint x: 565, endPoint y: 316, distance: 352.1
click at [565, 316] on quentale-workspace at bounding box center [784, 263] width 1568 height 526
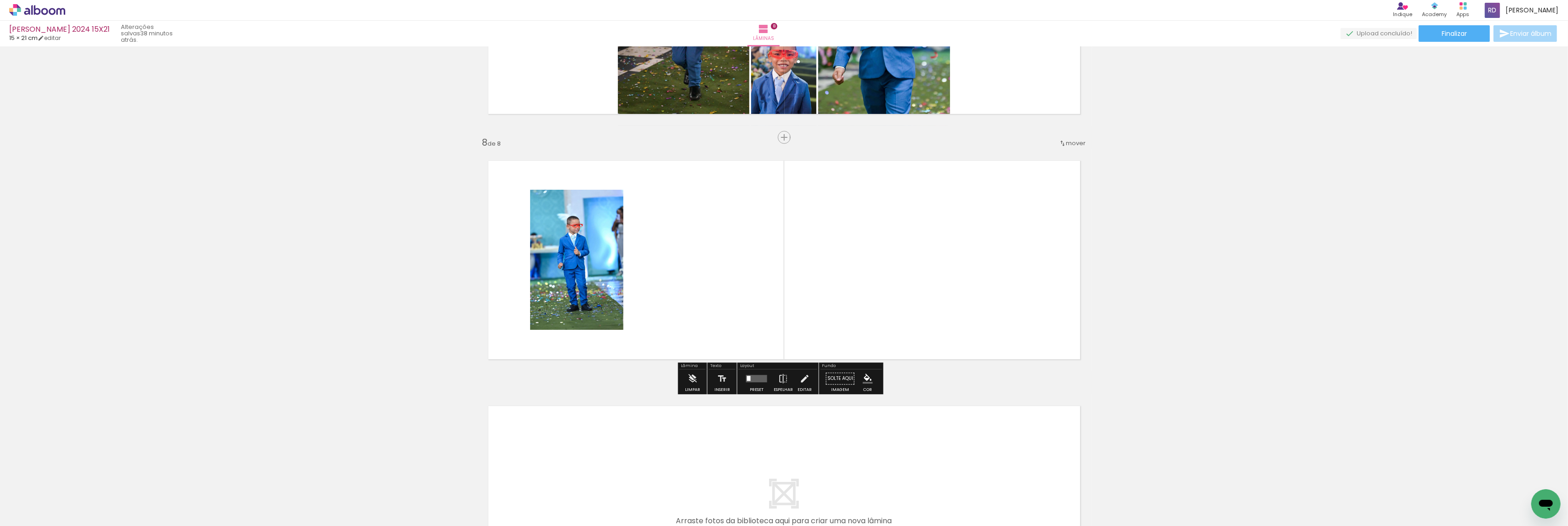
scroll to position [1643, 0]
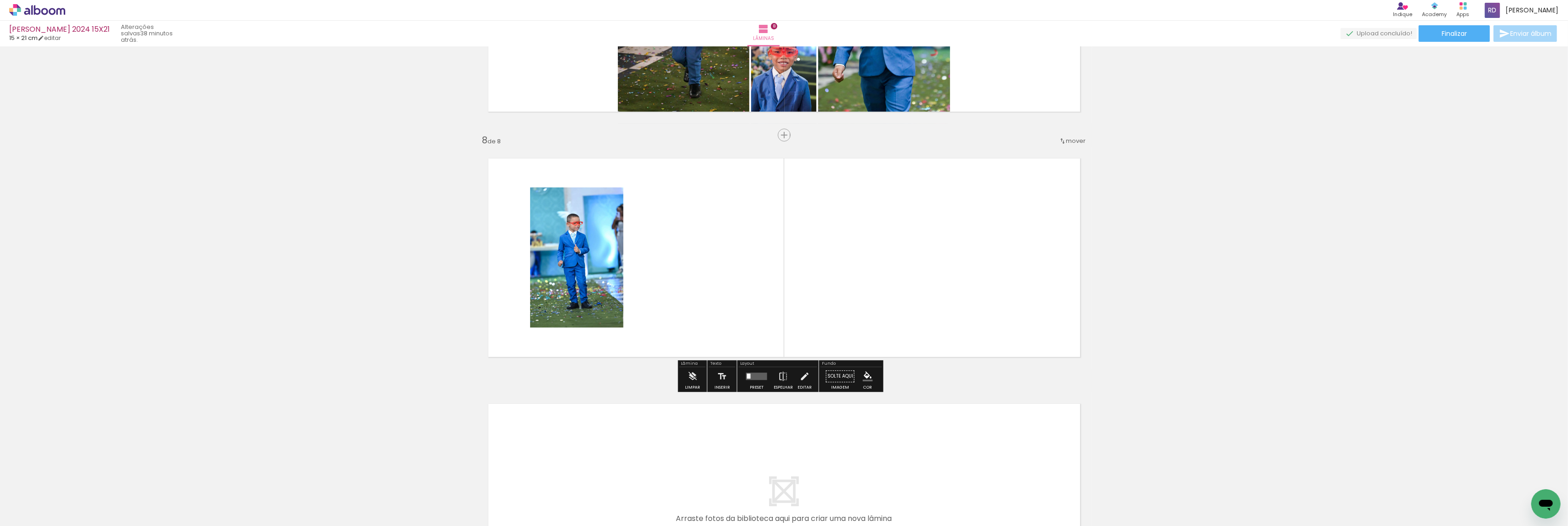
drag, startPoint x: 912, startPoint y: 498, endPoint x: 785, endPoint y: 334, distance: 207.4
click at [750, 221] on quentale-workspace at bounding box center [784, 263] width 1568 height 526
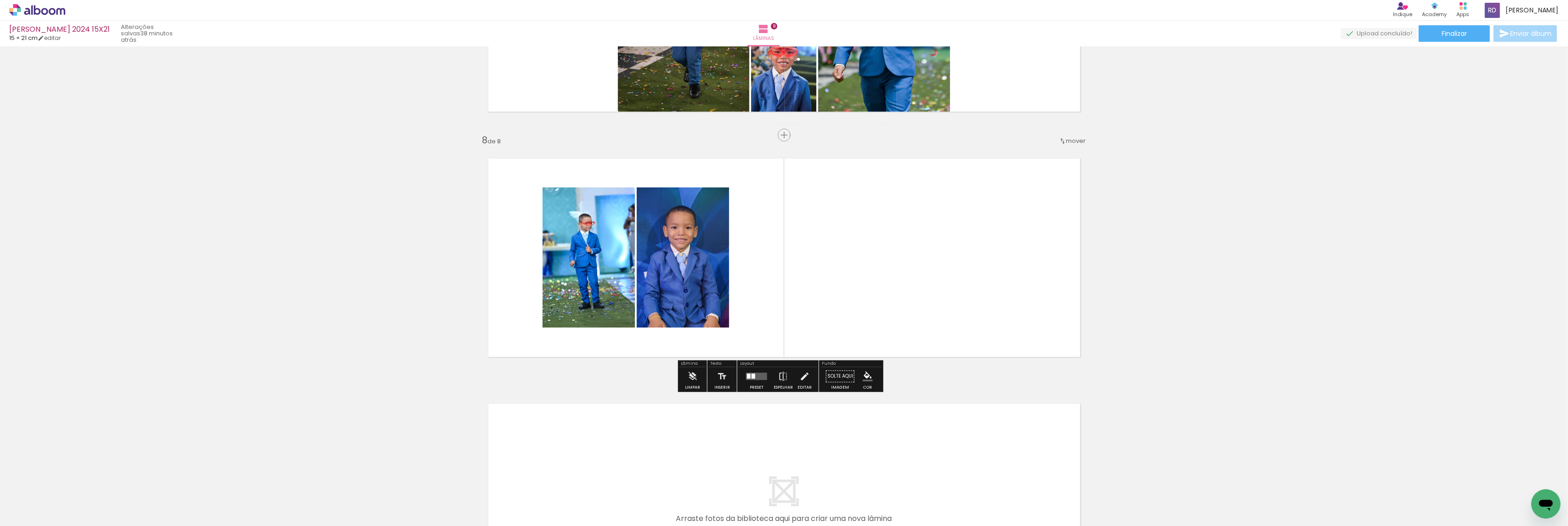
drag, startPoint x: 925, startPoint y: 354, endPoint x: 945, endPoint y: 373, distance: 27.6
click at [888, 229] on quentale-workspace at bounding box center [784, 263] width 1568 height 526
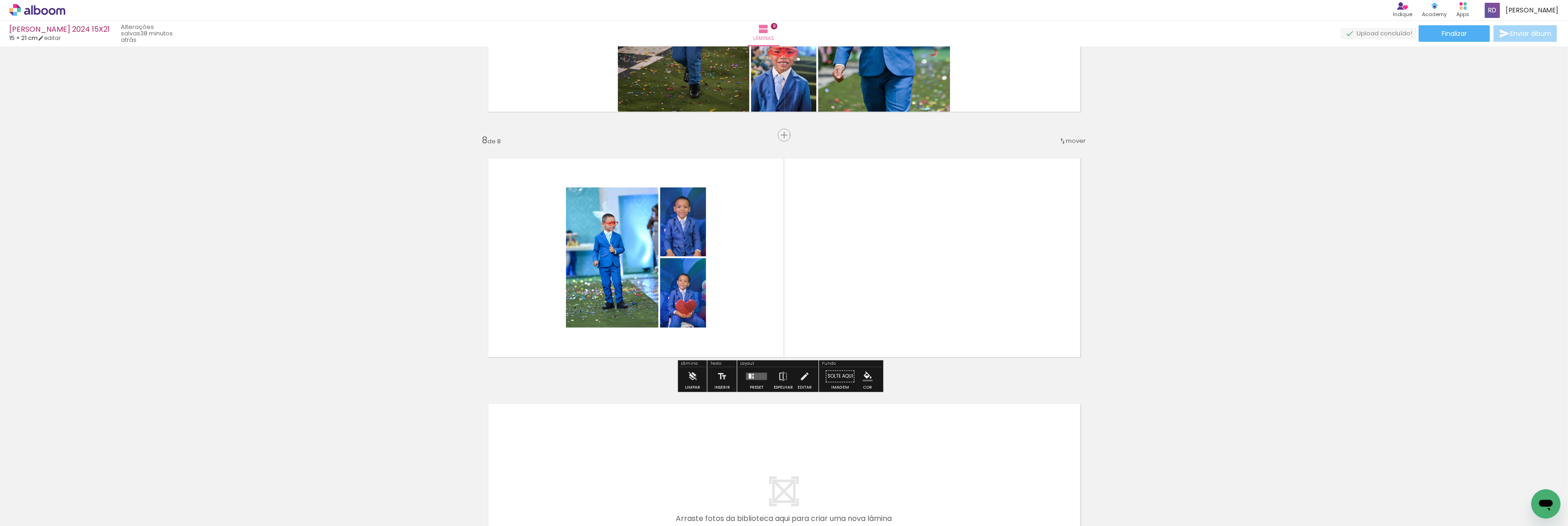
drag, startPoint x: 1018, startPoint y: 497, endPoint x: 925, endPoint y: 292, distance: 225.1
click at [939, 265] on quentale-workspace at bounding box center [784, 263] width 1568 height 526
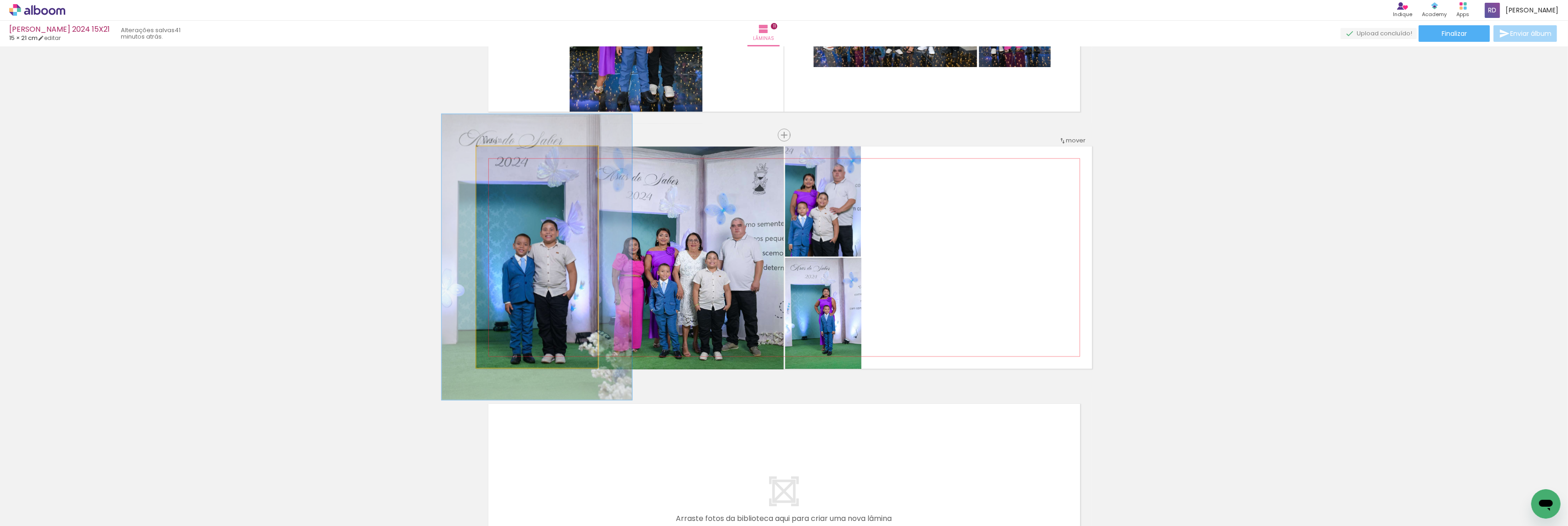
scroll to position [0, 311]
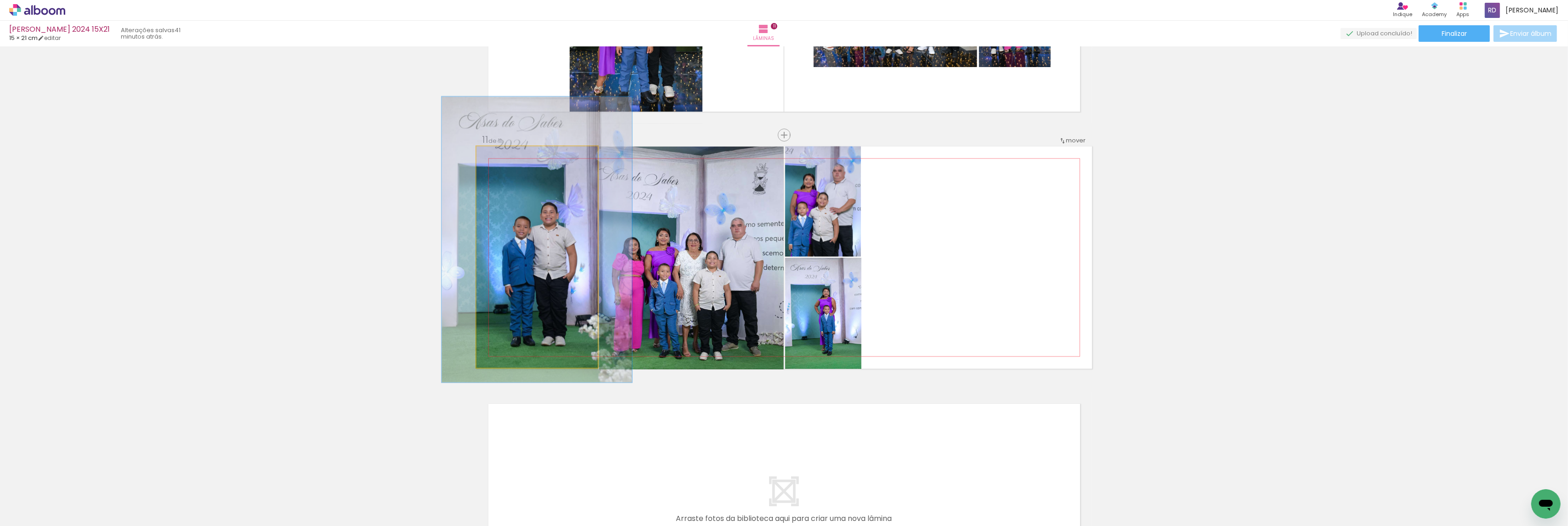
drag, startPoint x: 539, startPoint y: 228, endPoint x: 539, endPoint y: 221, distance: 7.0
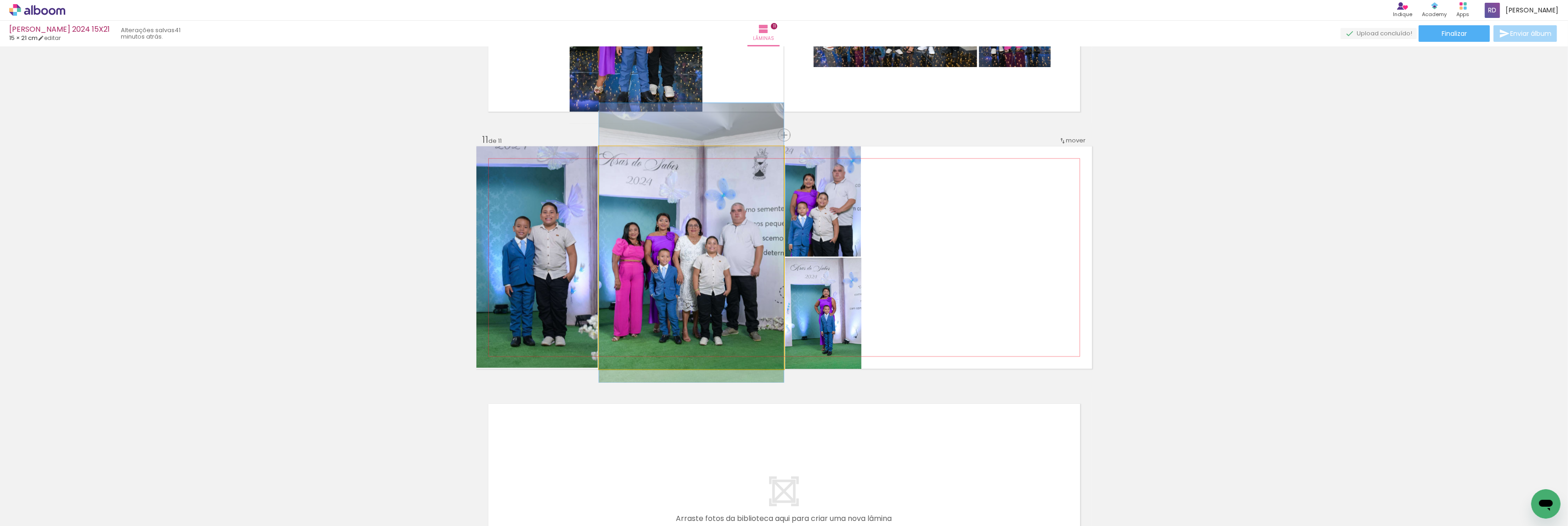
drag, startPoint x: 659, startPoint y: 236, endPoint x: 658, endPoint y: 220, distance: 16.0
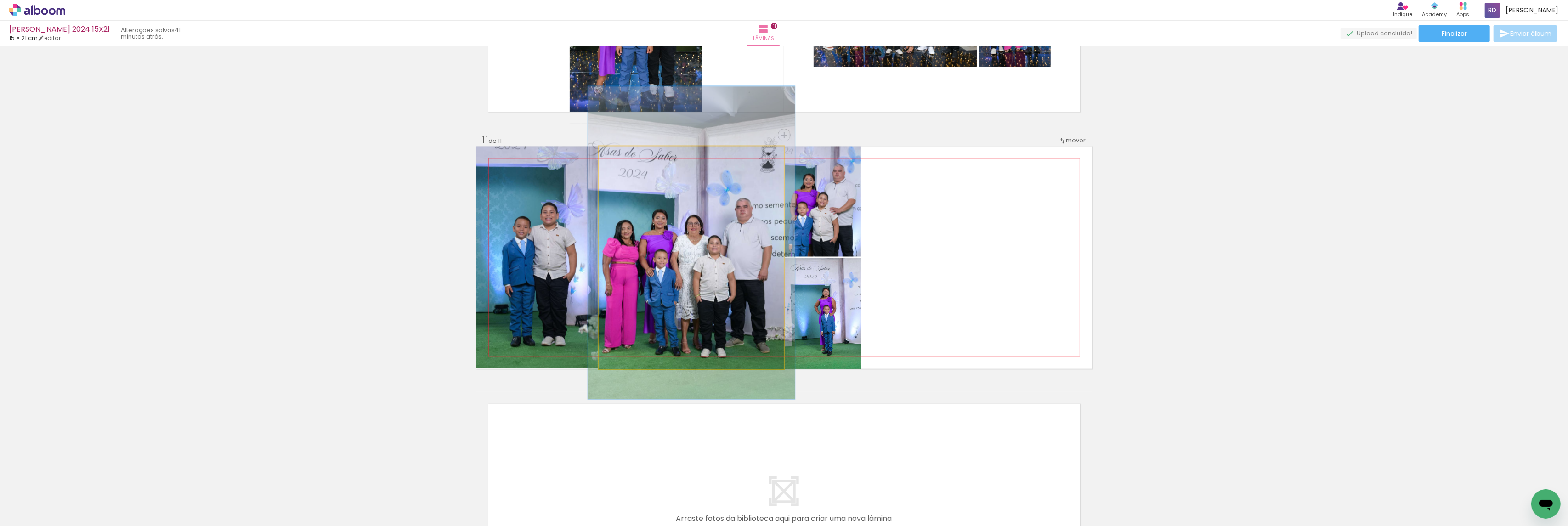
type paper-slider "112"
click at [620, 157] on div at bounding box center [624, 157] width 8 height 8
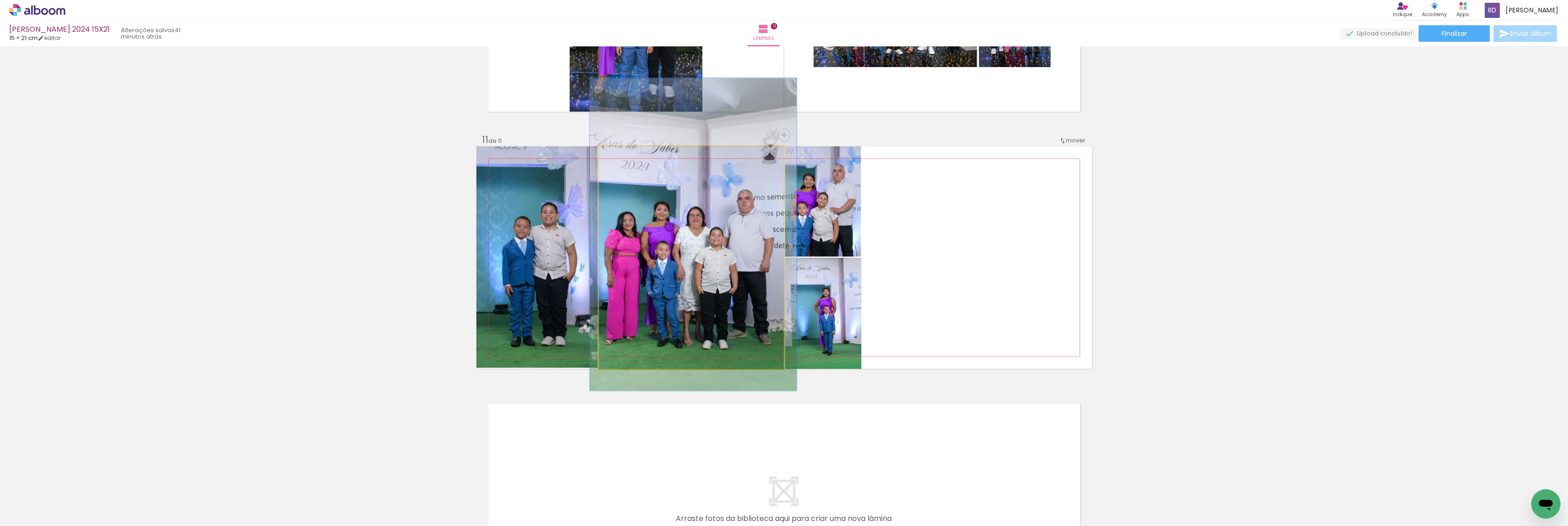
drag, startPoint x: 659, startPoint y: 247, endPoint x: 660, endPoint y: 239, distance: 8.1
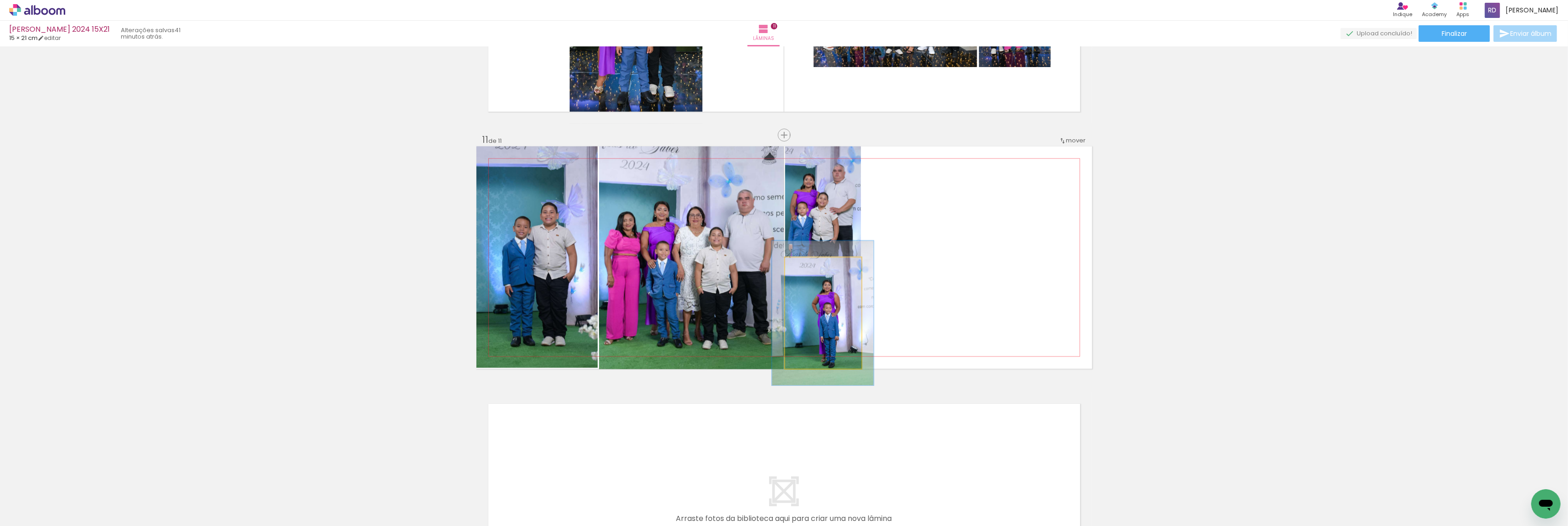
drag, startPoint x: 799, startPoint y: 263, endPoint x: 809, endPoint y: 264, distance: 10.0
type paper-slider "130"
click at [809, 264] on div at bounding box center [816, 267] width 14 height 14
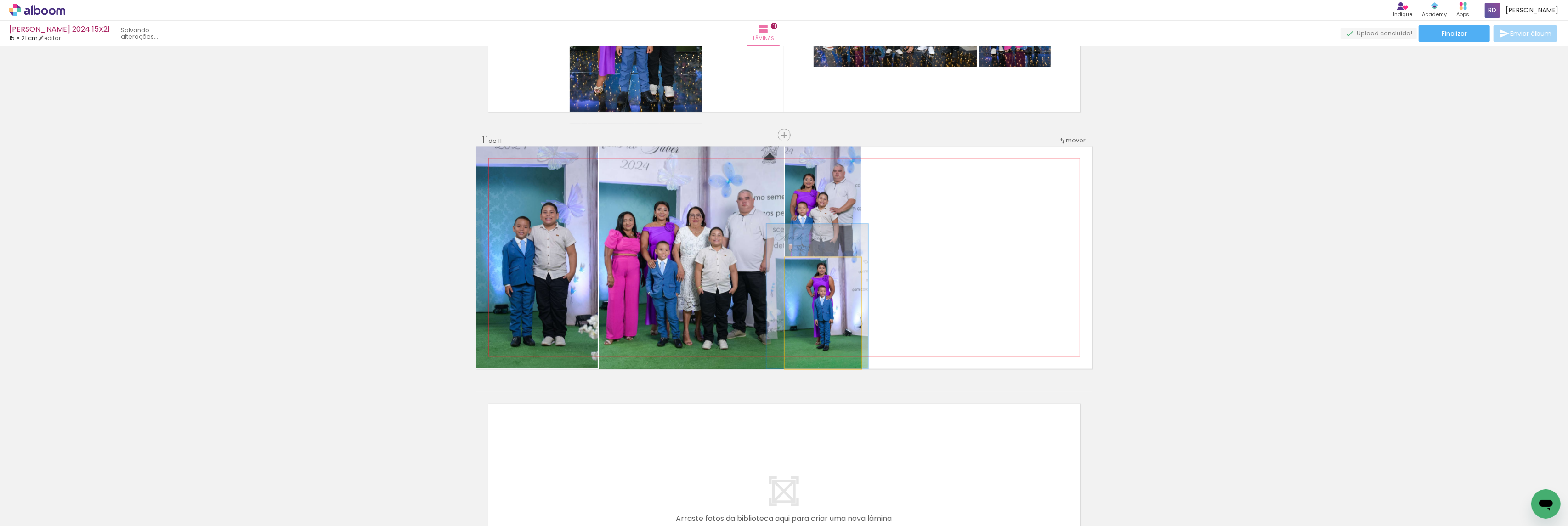
drag, startPoint x: 826, startPoint y: 316, endPoint x: 820, endPoint y: 290, distance: 26.7
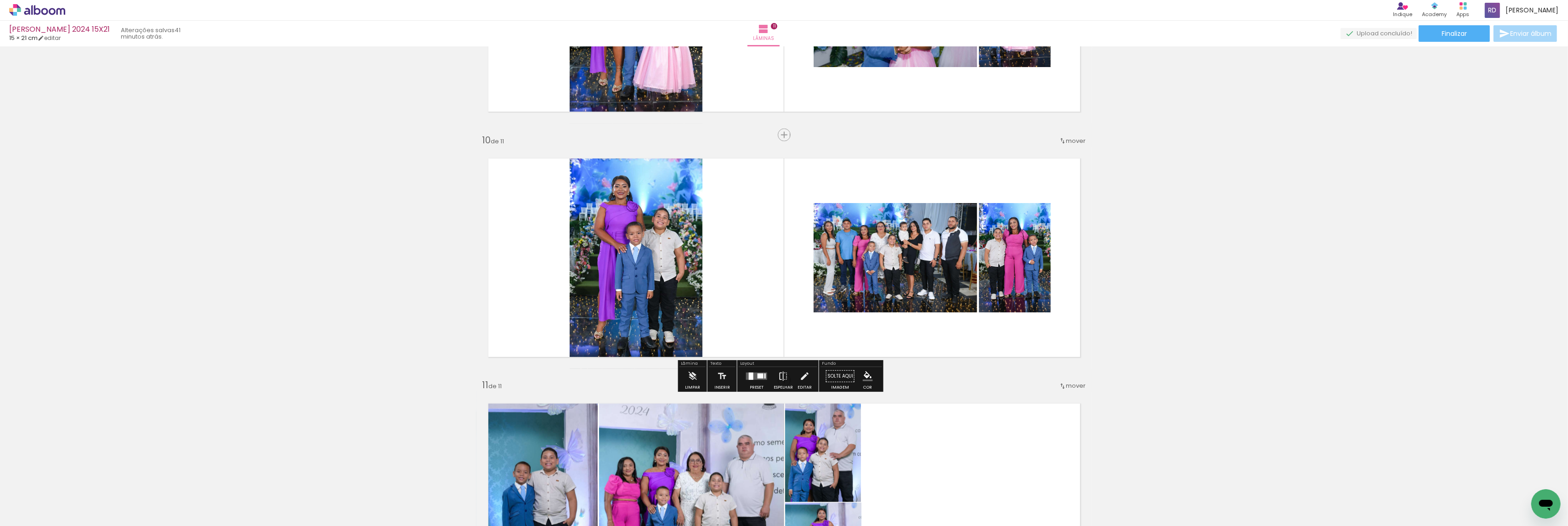
scroll to position [2378, 0]
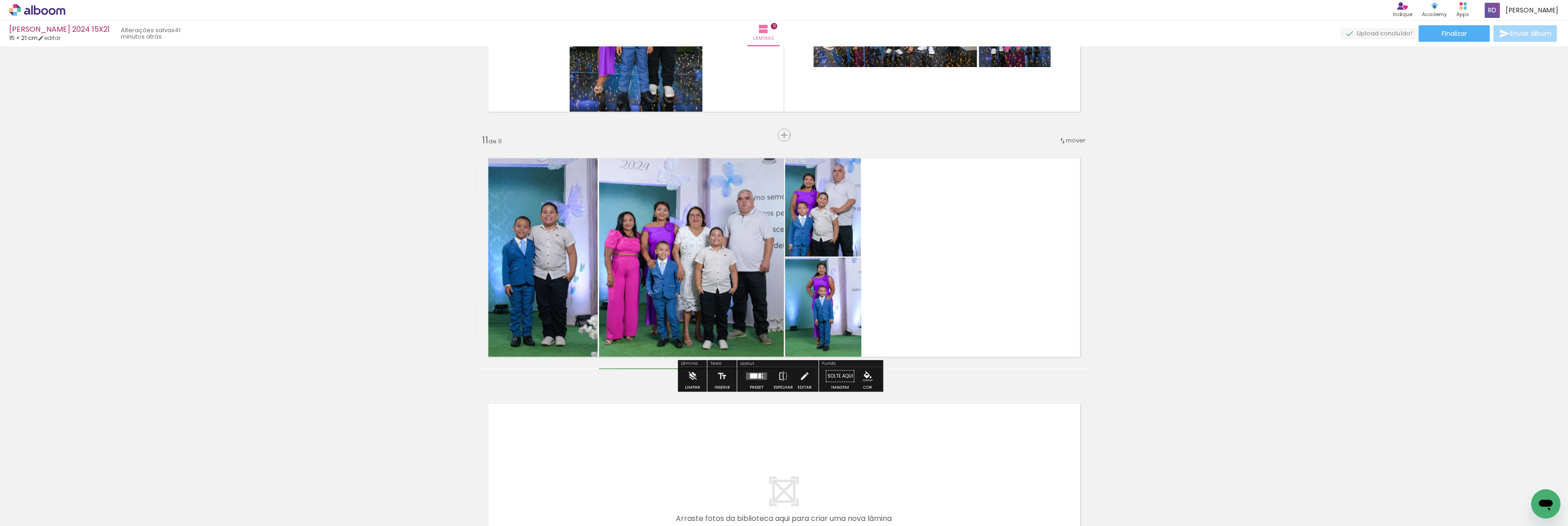
click at [39, 516] on span "Adicionar Fotos" at bounding box center [32, 513] width 28 height 10
click at [0, 0] on input "file" at bounding box center [0, 0] width 0 height 0
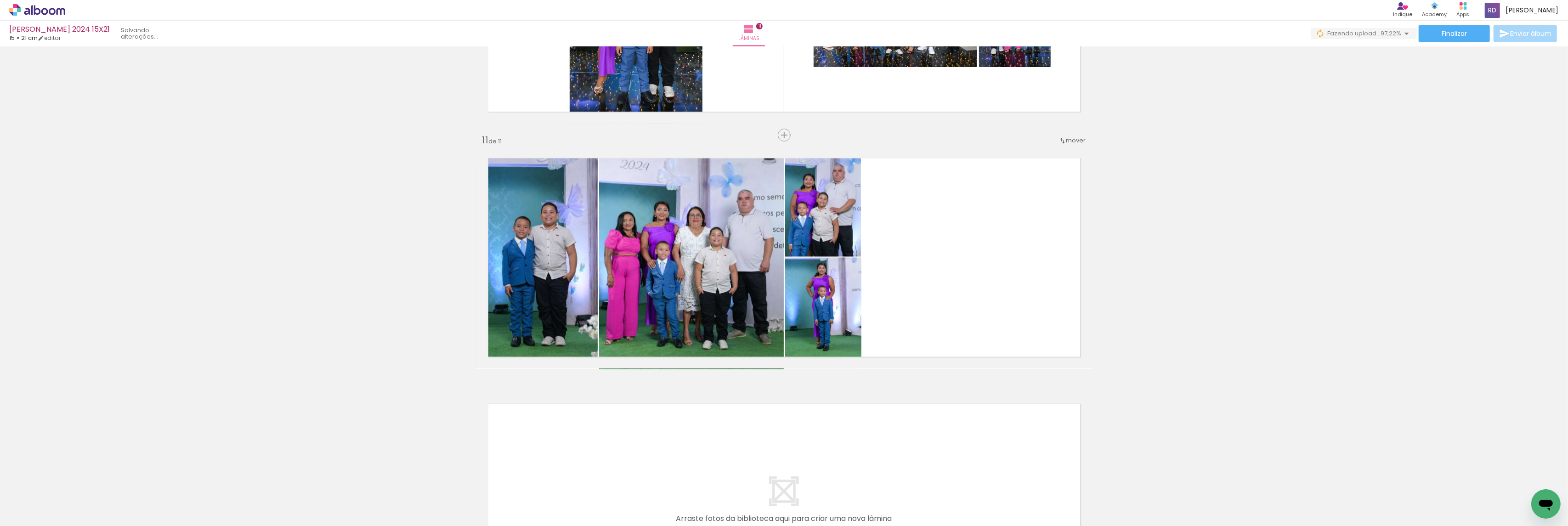
scroll to position [0, 362]
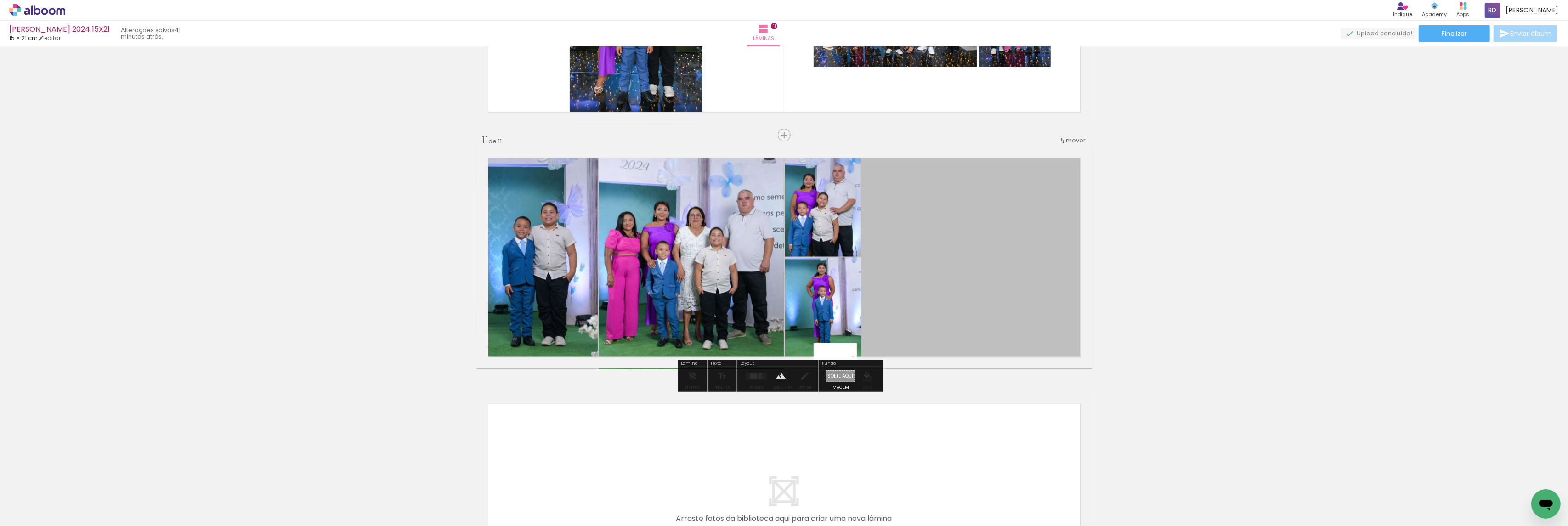
drag, startPoint x: 1524, startPoint y: 496, endPoint x: 840, endPoint y: 373, distance: 695.0
click at [840, 373] on quentale-workspace at bounding box center [784, 263] width 1568 height 526
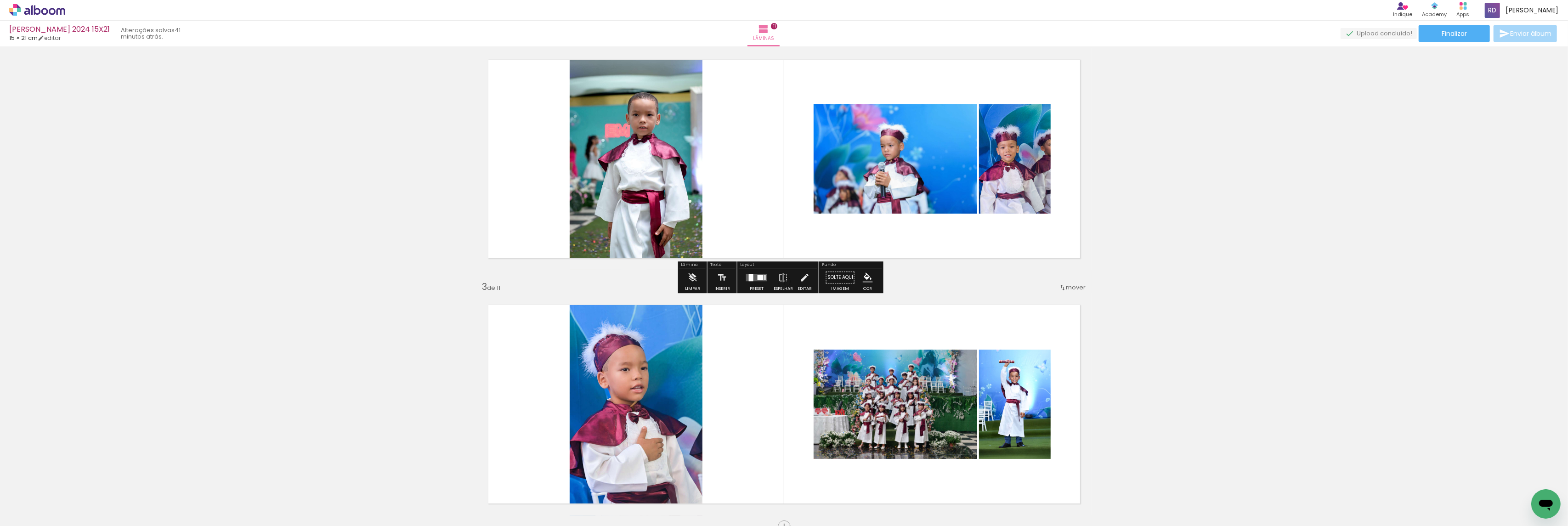
scroll to position [306, 0]
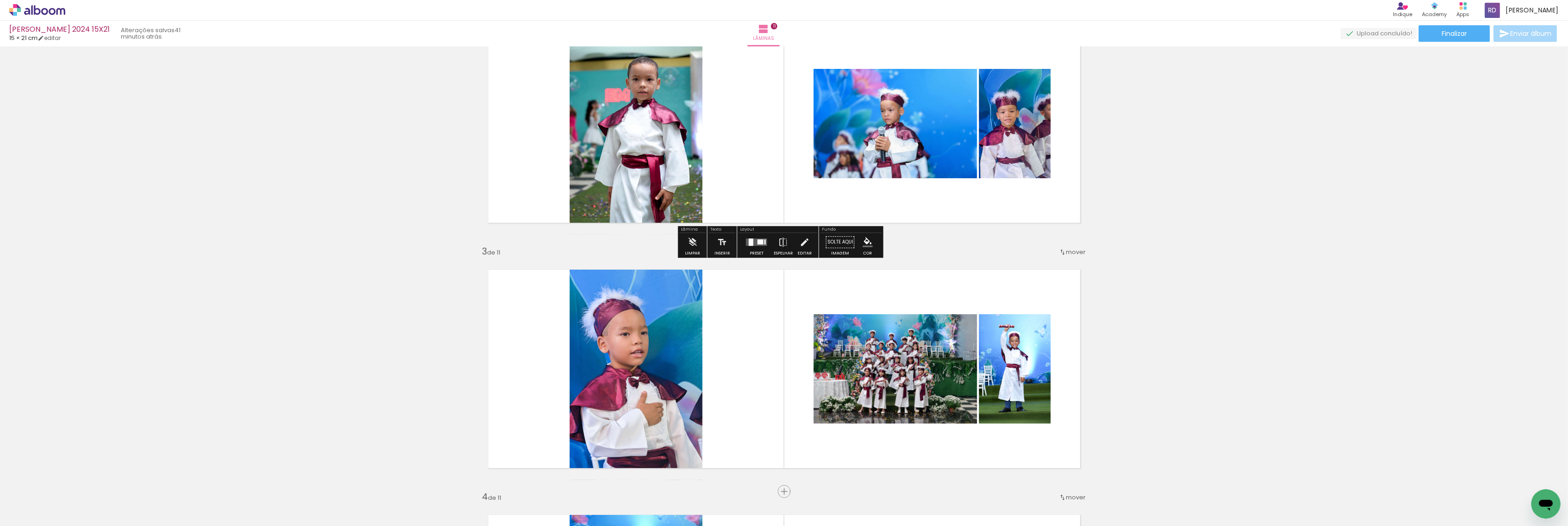
click at [752, 236] on div at bounding box center [756, 242] width 24 height 19
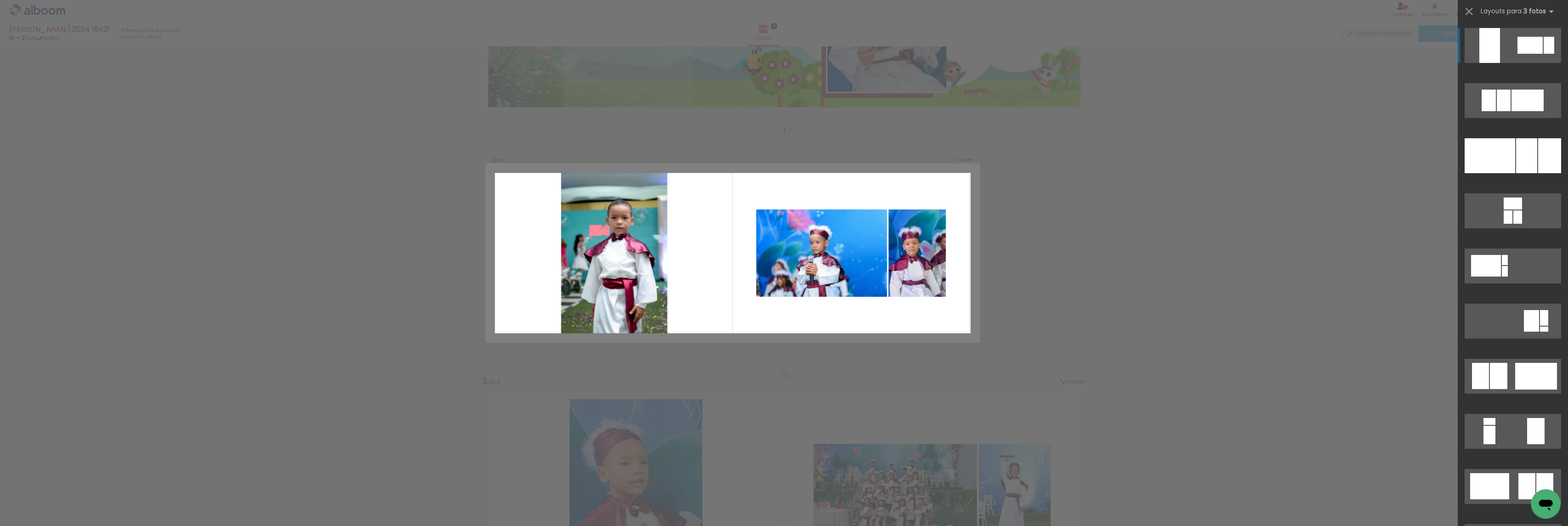
scroll to position [172, 0]
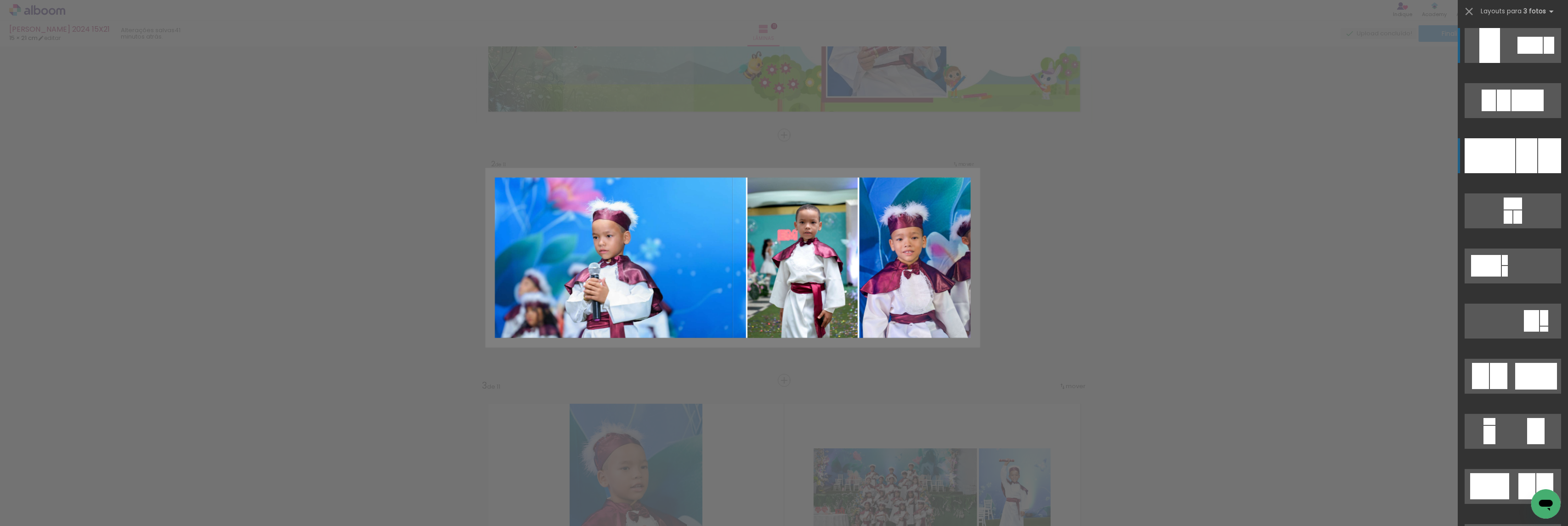
click at [1492, 153] on div at bounding box center [1490, 155] width 51 height 35
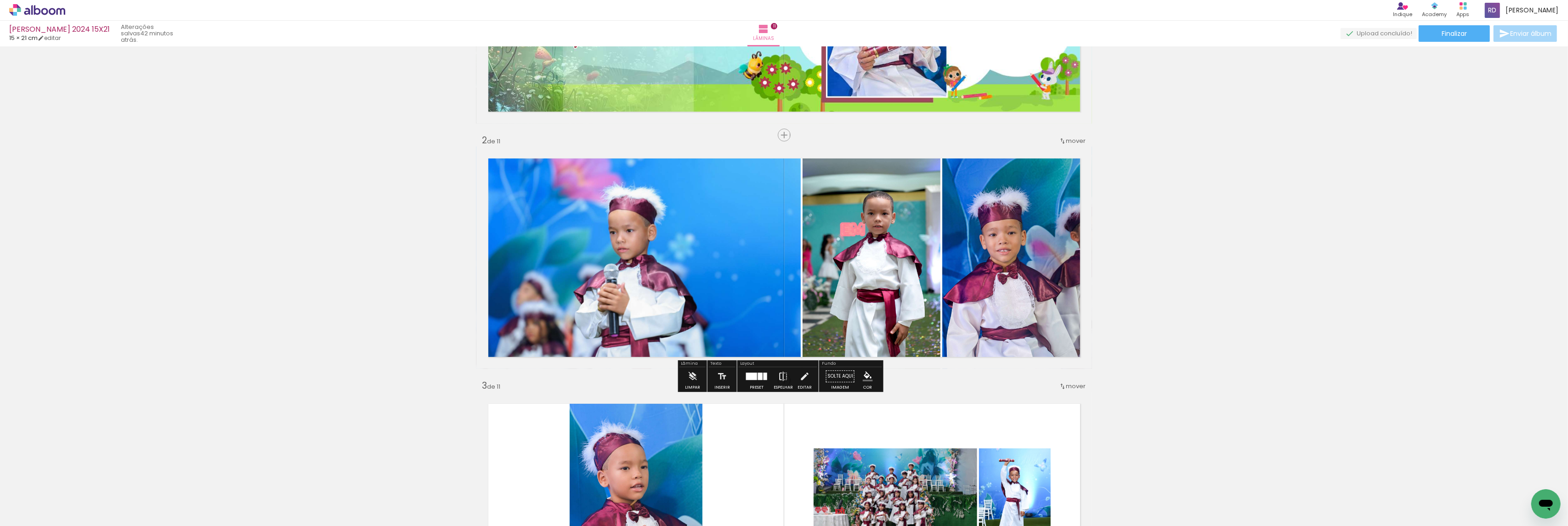
click at [781, 375] on iron-icon at bounding box center [783, 376] width 10 height 19
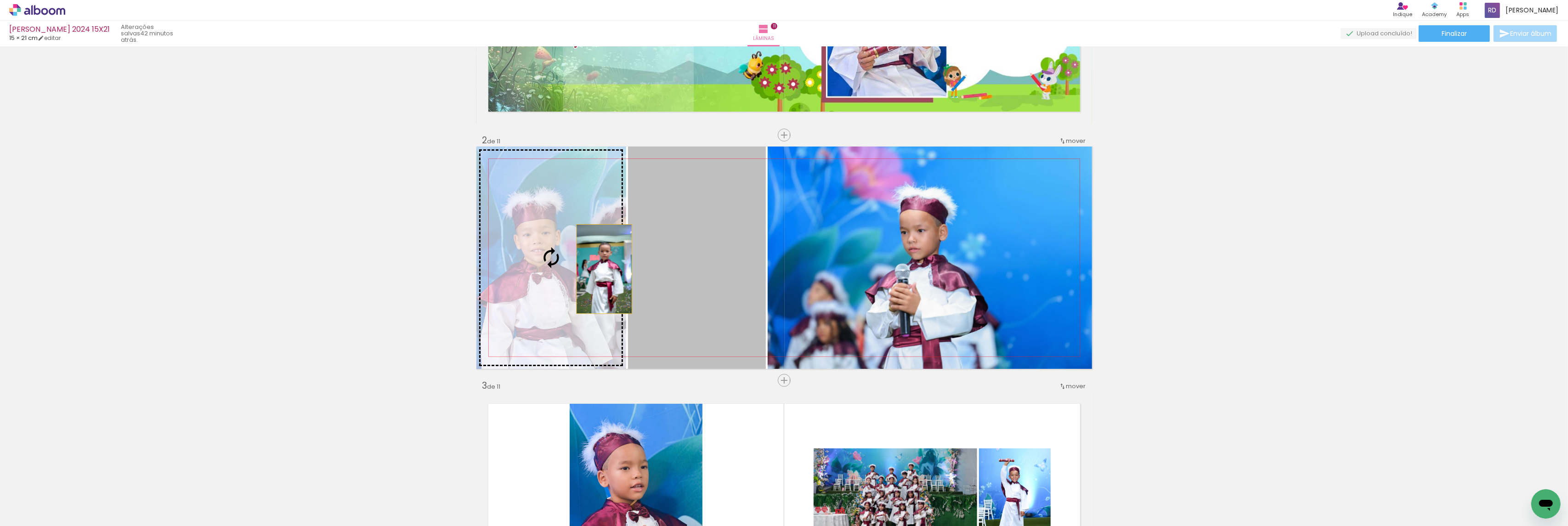
drag, startPoint x: 727, startPoint y: 268, endPoint x: 599, endPoint y: 268, distance: 128.0
click at [0, 0] on slot at bounding box center [0, 0] width 0 height 0
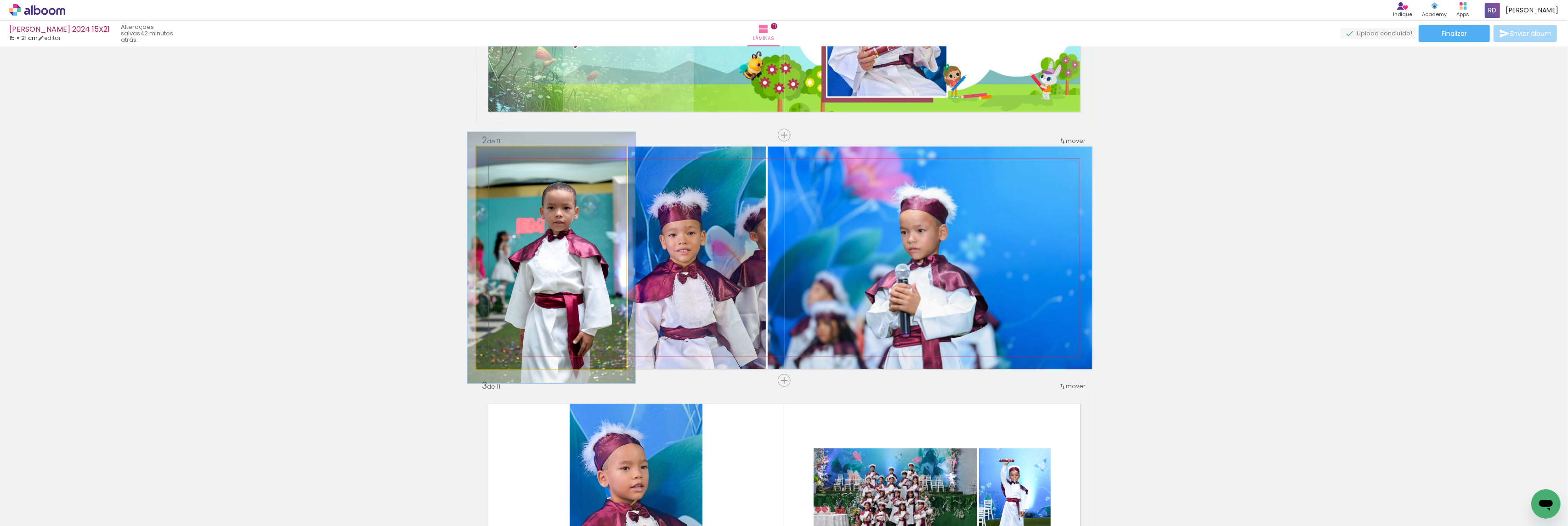
click at [498, 157] on div at bounding box center [502, 157] width 8 height 8
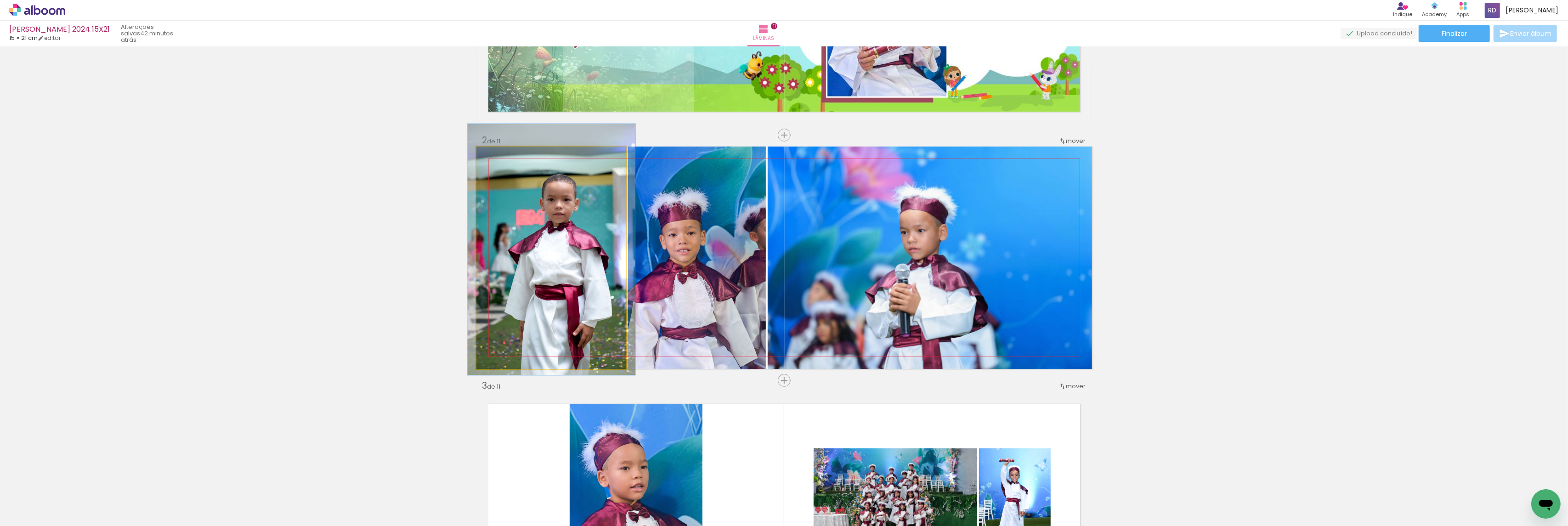
drag, startPoint x: 548, startPoint y: 234, endPoint x: 548, endPoint y: 225, distance: 9.0
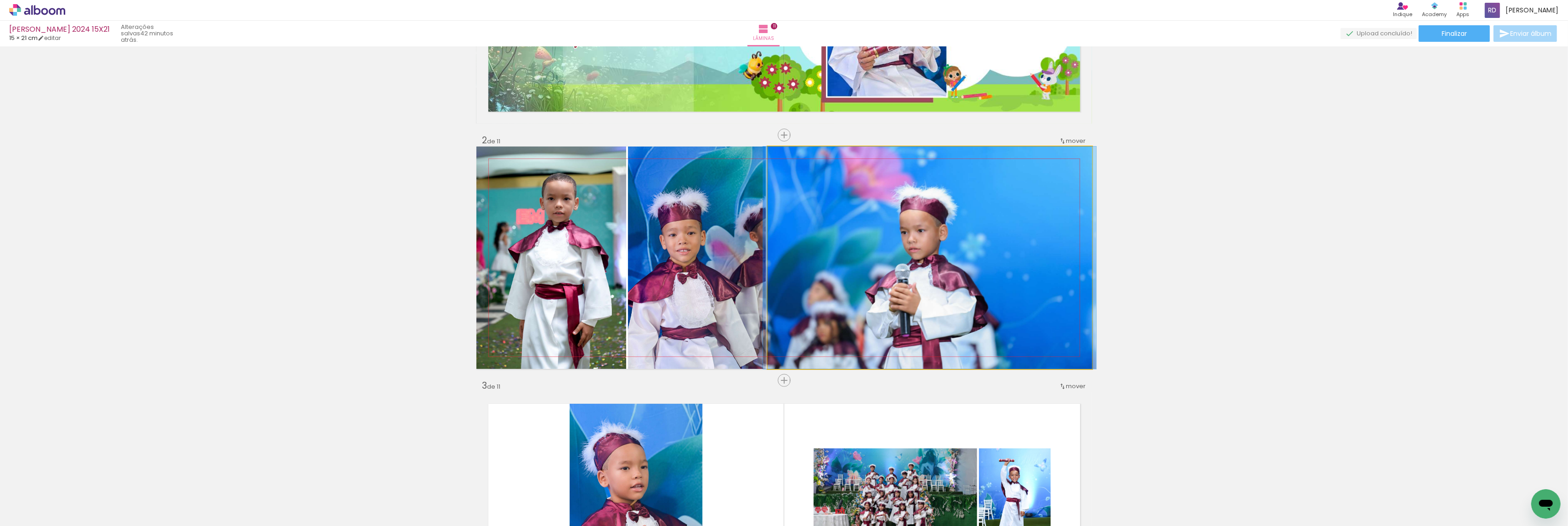
click at [825, 224] on quentale-photo at bounding box center [930, 258] width 324 height 222
click at [825, 223] on quentale-photo at bounding box center [930, 258] width 324 height 222
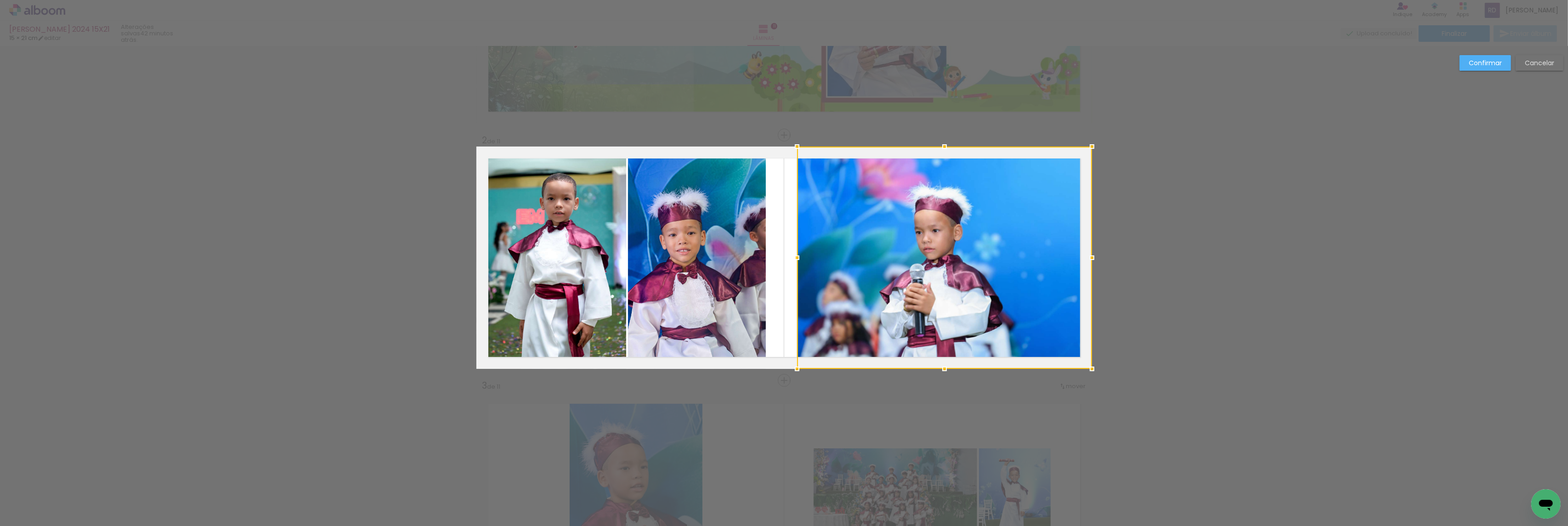
drag, startPoint x: 769, startPoint y: 261, endPoint x: 798, endPoint y: 263, distance: 29.1
click at [798, 263] on div at bounding box center [797, 258] width 19 height 19
click at [707, 251] on quentale-photo at bounding box center [697, 258] width 138 height 222
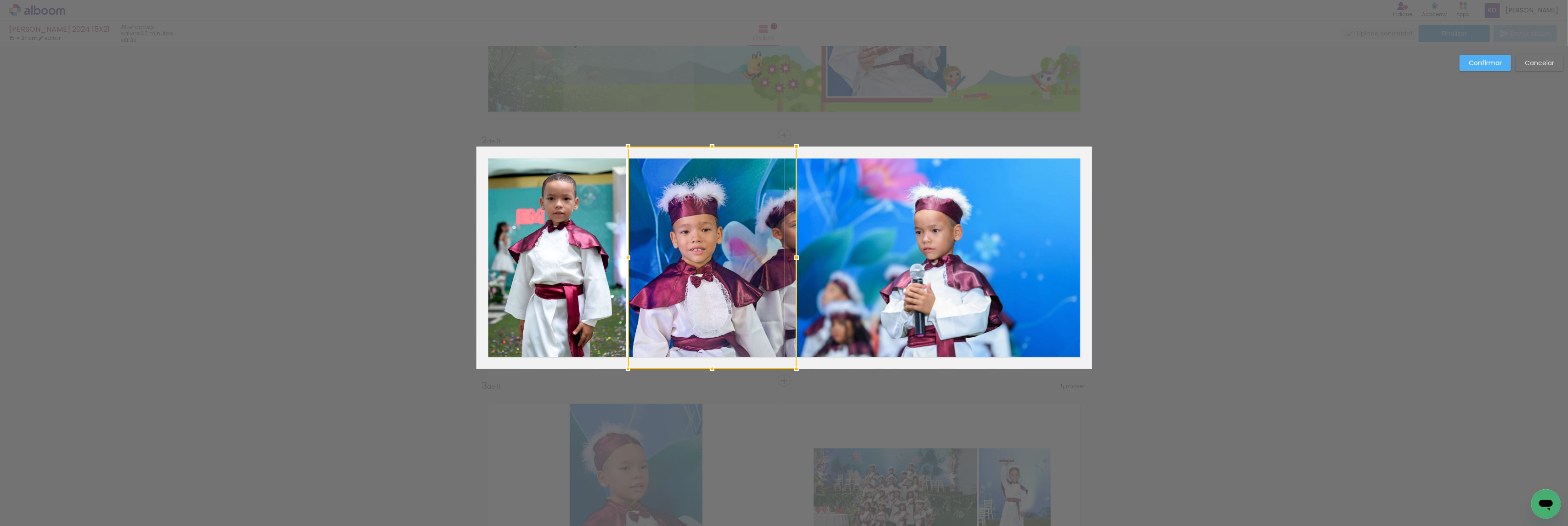
drag, startPoint x: 760, startPoint y: 260, endPoint x: 791, endPoint y: 261, distance: 31.0
click at [791, 261] on div at bounding box center [797, 258] width 19 height 19
click at [0, 0] on slot "Confirmar" at bounding box center [0, 0] width 0 height 0
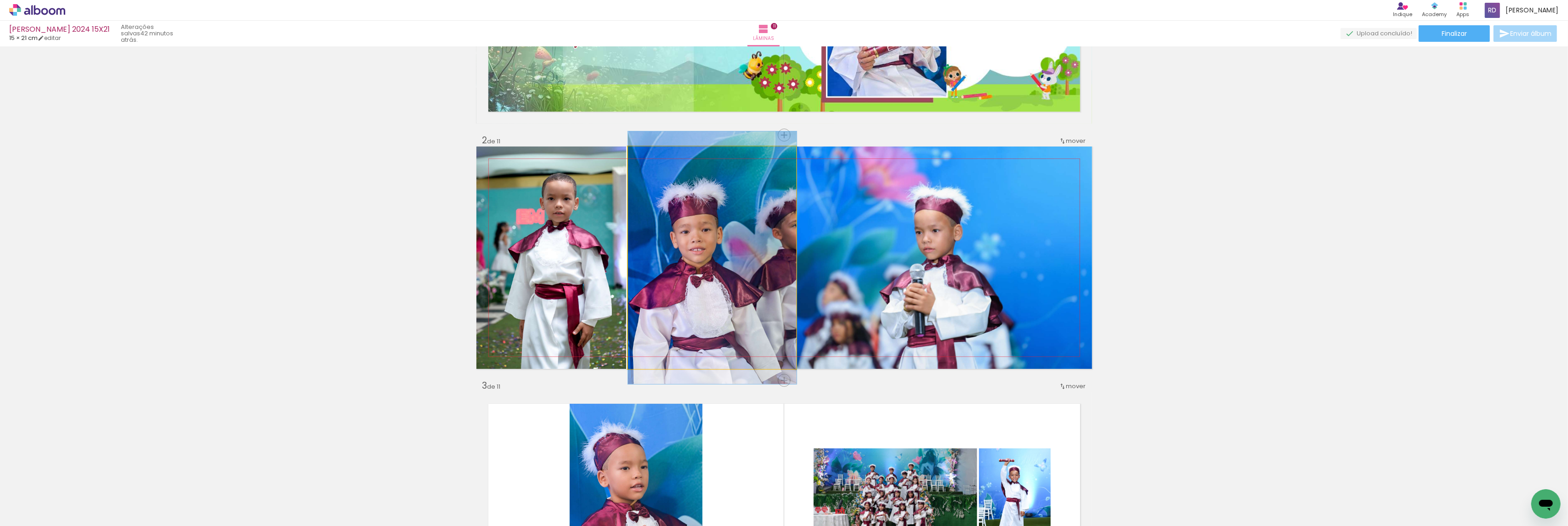
click at [737, 229] on quentale-photo at bounding box center [712, 258] width 168 height 222
click at [685, 231] on quentale-photo at bounding box center [712, 258] width 168 height 222
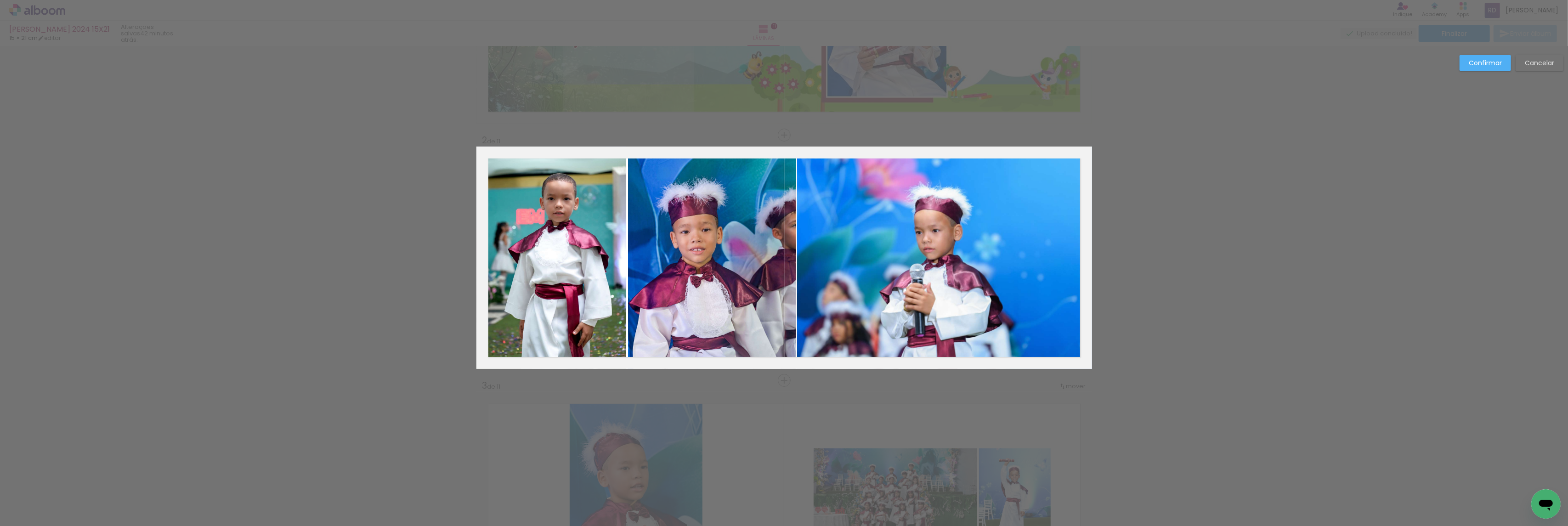
click at [671, 236] on quentale-photo at bounding box center [712, 258] width 168 height 222
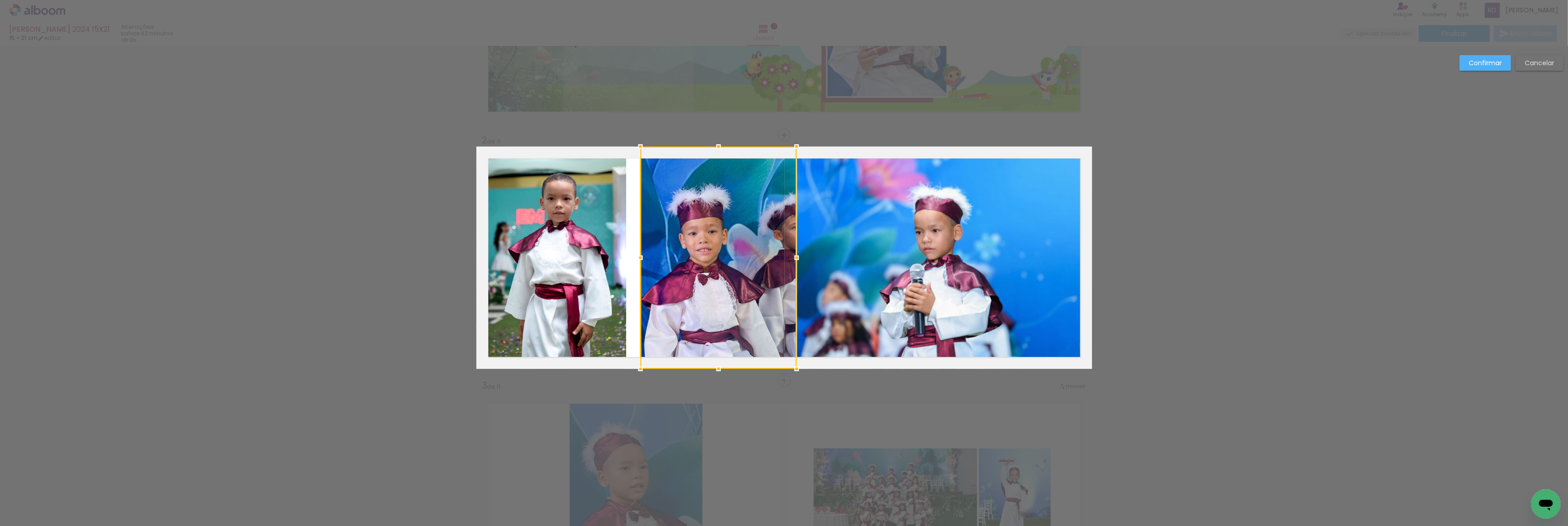
drag, startPoint x: 625, startPoint y: 258, endPoint x: 637, endPoint y: 259, distance: 12.0
click at [637, 259] on div at bounding box center [641, 258] width 19 height 19
click at [872, 270] on quentale-photo at bounding box center [944, 258] width 295 height 222
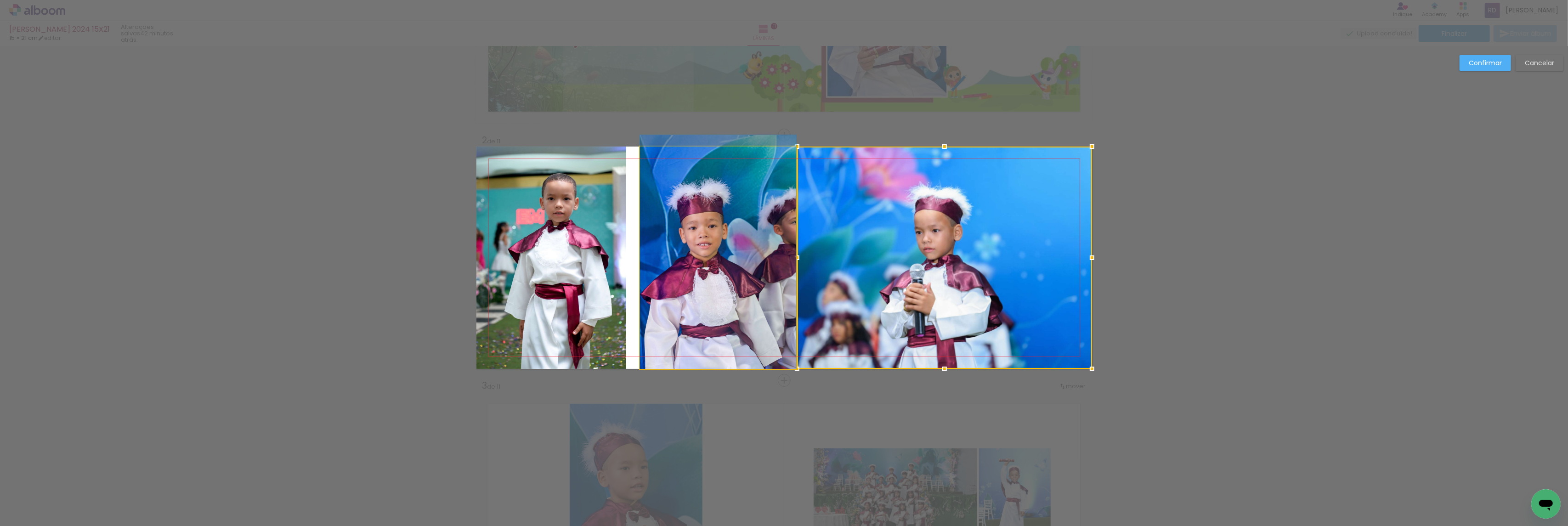
drag, startPoint x: 719, startPoint y: 272, endPoint x: 720, endPoint y: 258, distance: 14.0
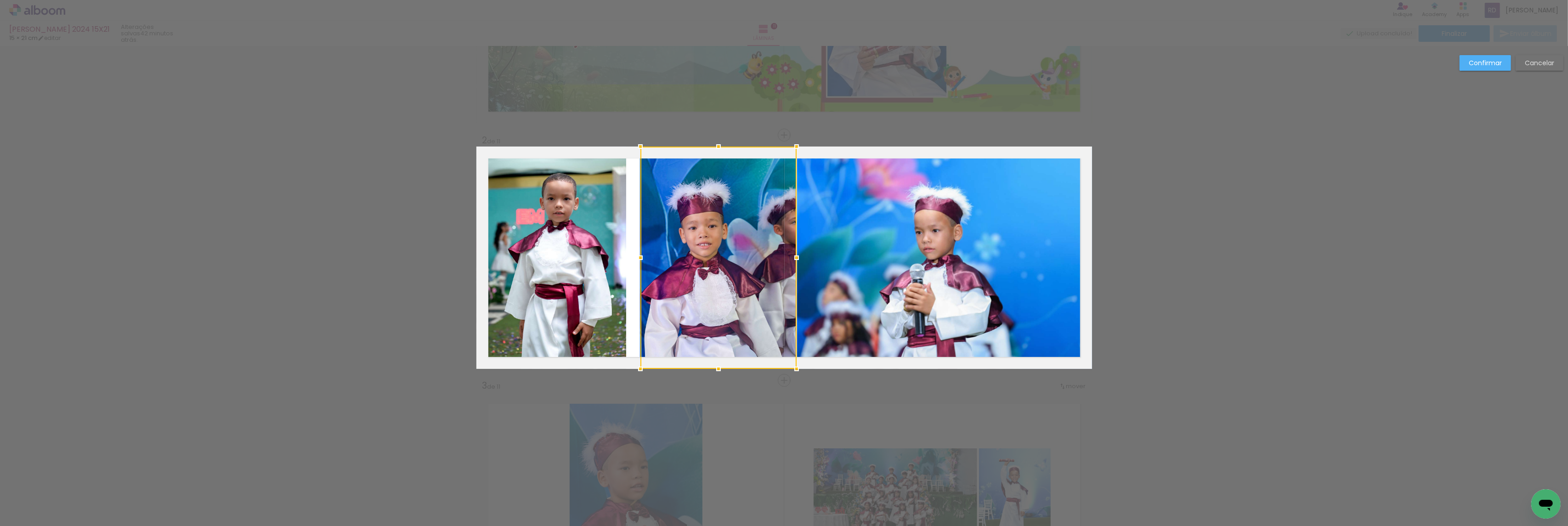
click at [556, 254] on quentale-photo at bounding box center [552, 258] width 150 height 222
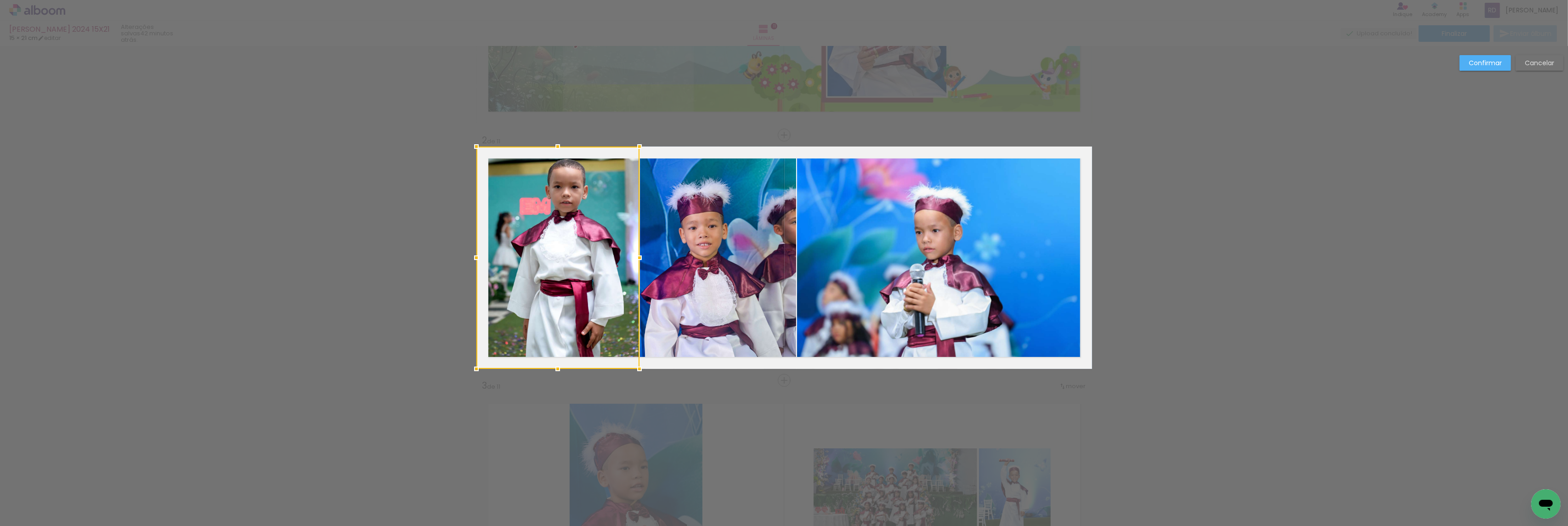
drag, startPoint x: 623, startPoint y: 256, endPoint x: 637, endPoint y: 258, distance: 14.1
click at [637, 258] on div at bounding box center [639, 258] width 19 height 19
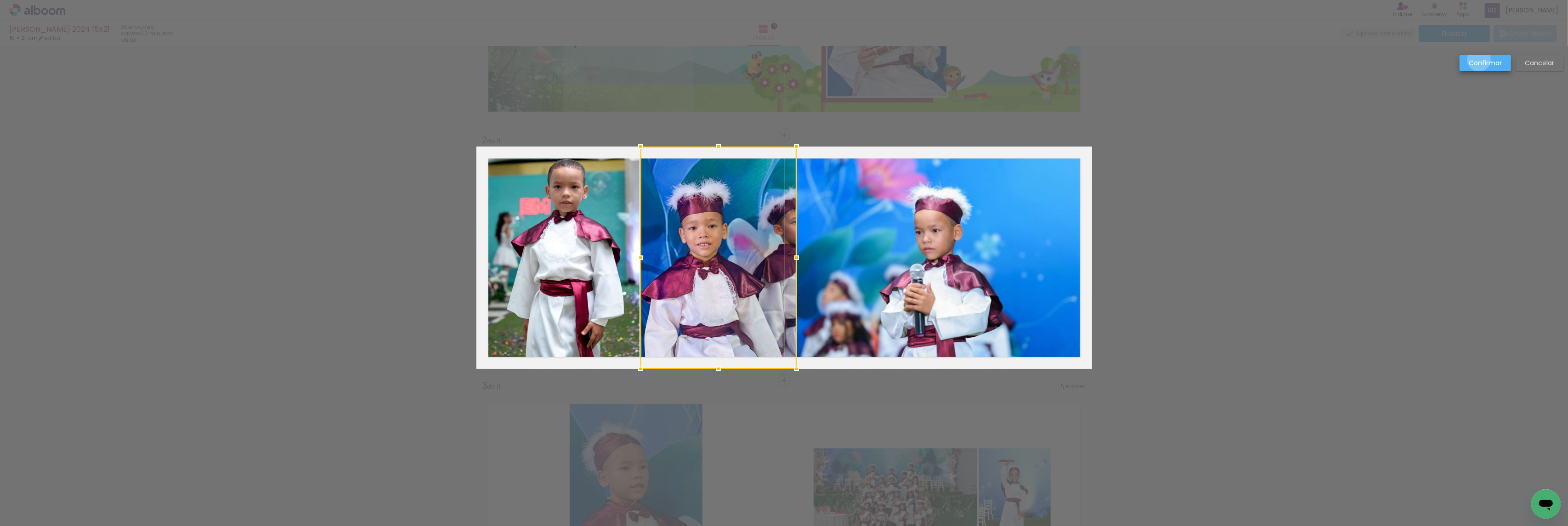
click at [0, 0] on slot "Confirmar" at bounding box center [0, 0] width 0 height 0
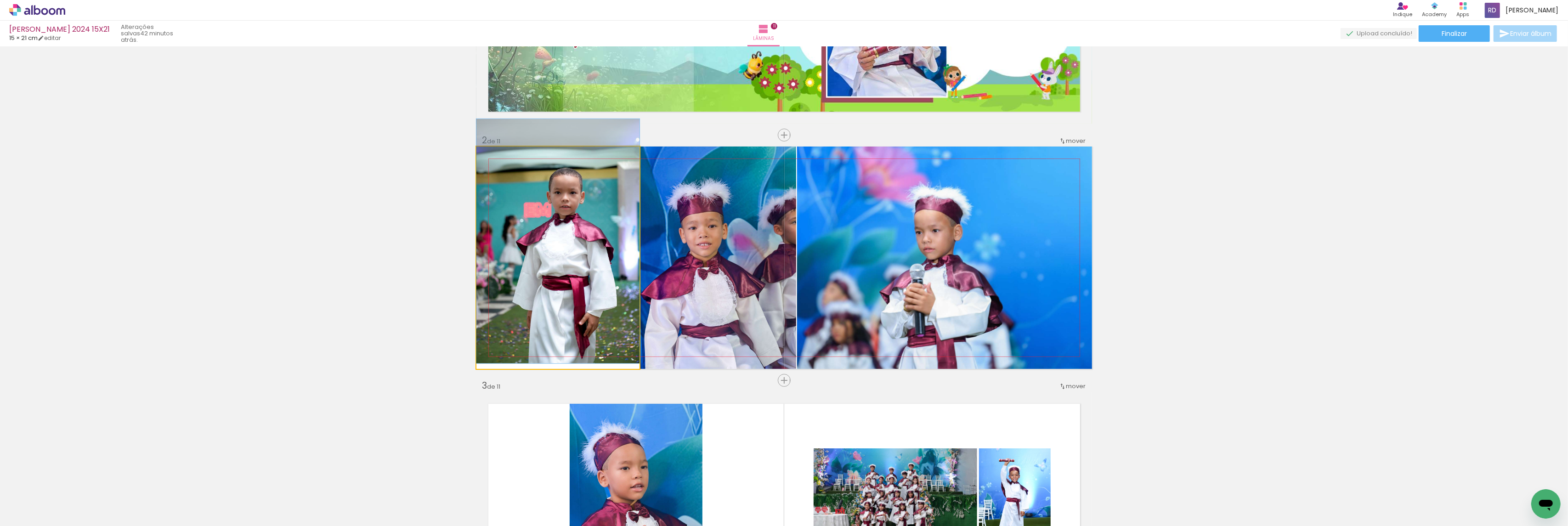
drag, startPoint x: 504, startPoint y: 155, endPoint x: 493, endPoint y: 156, distance: 11.0
type paper-slider "100"
click at [498, 156] on div at bounding box center [515, 156] width 36 height 14
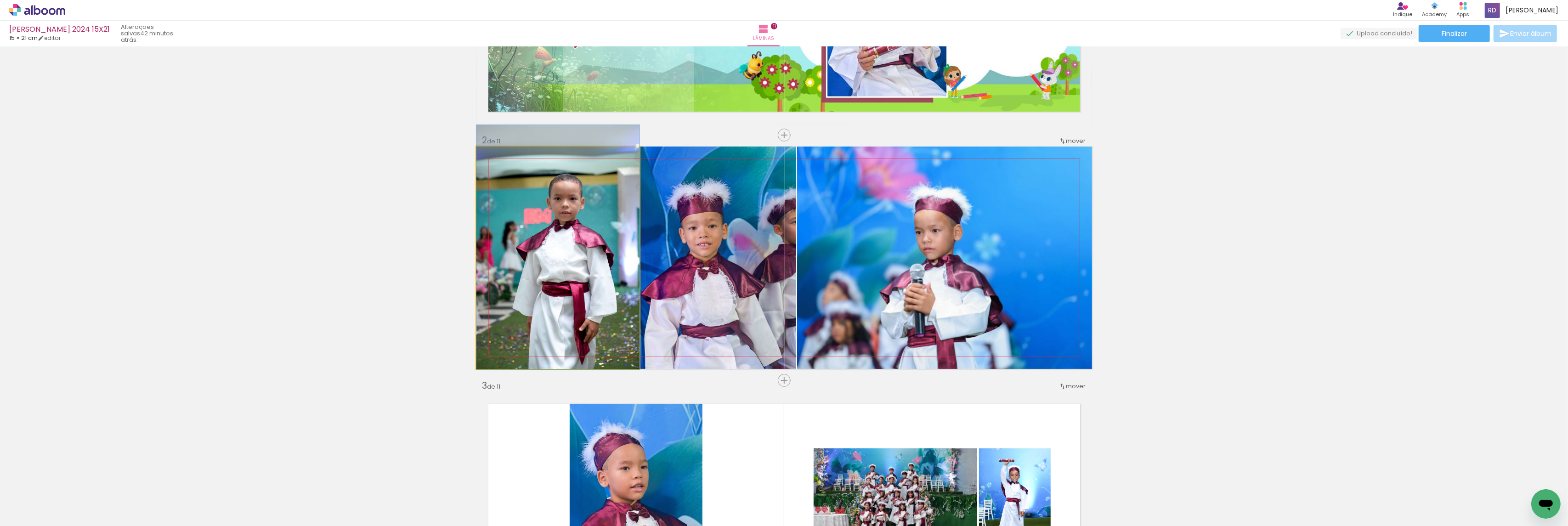
drag, startPoint x: 547, startPoint y: 220, endPoint x: 546, endPoint y: 226, distance: 6.1
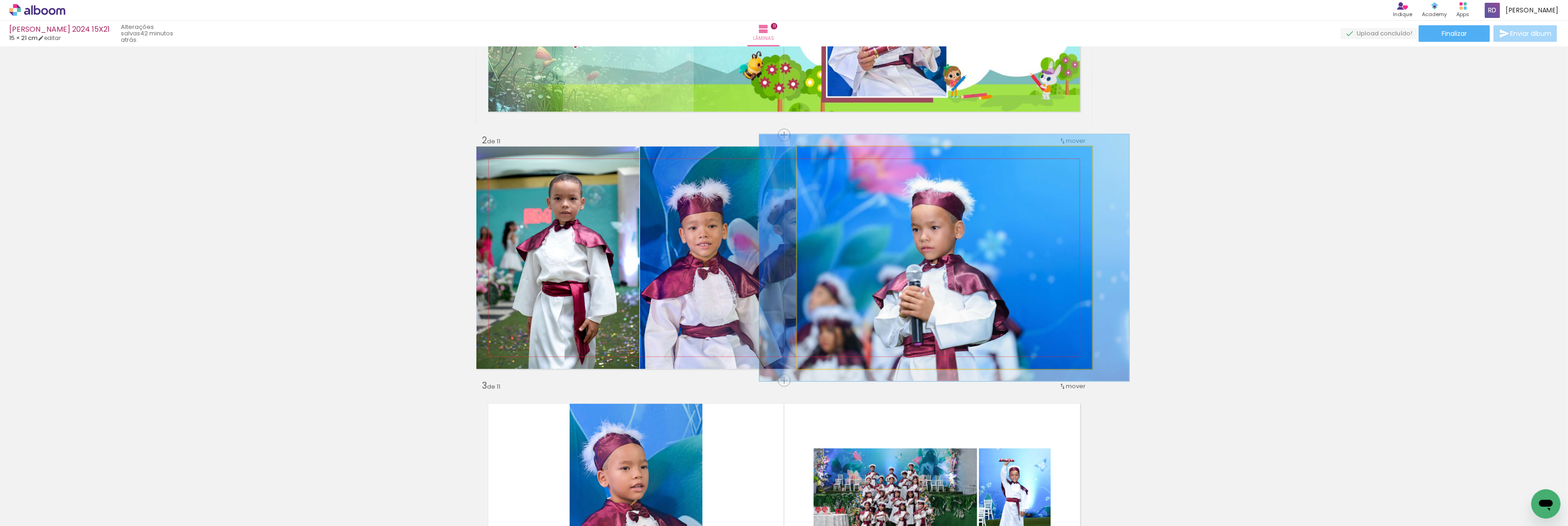
type paper-slider "111"
click at [818, 157] on div at bounding box center [822, 157] width 8 height 8
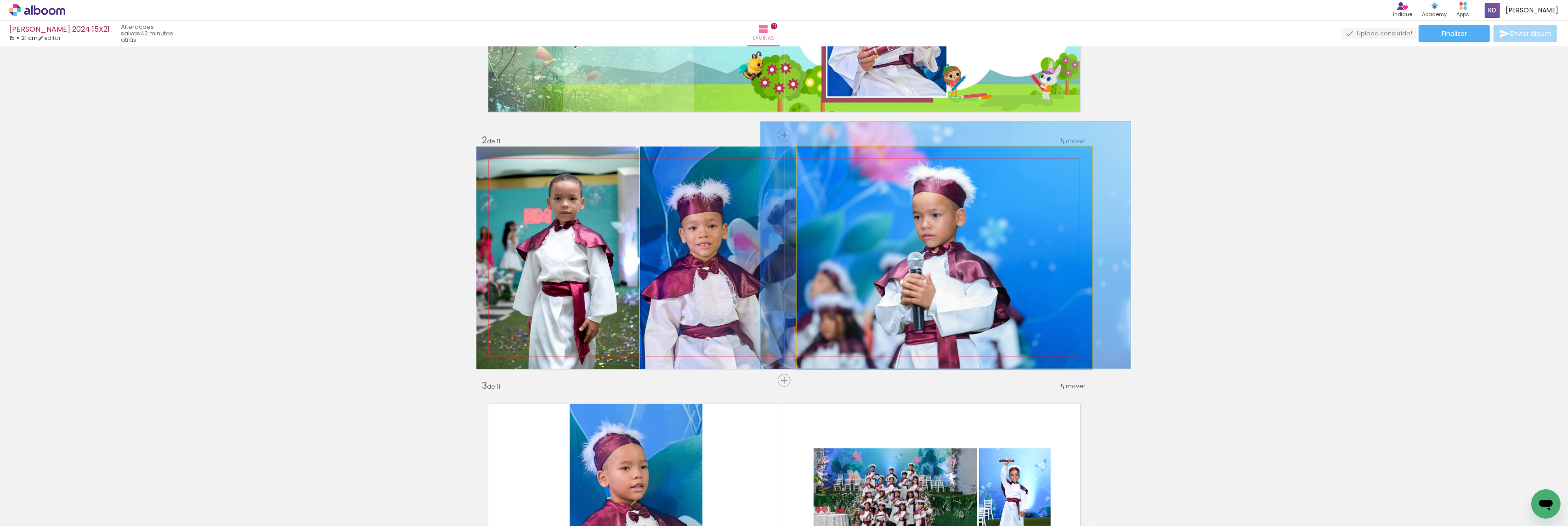
drag, startPoint x: 921, startPoint y: 245, endPoint x: 923, endPoint y: 224, distance: 21.1
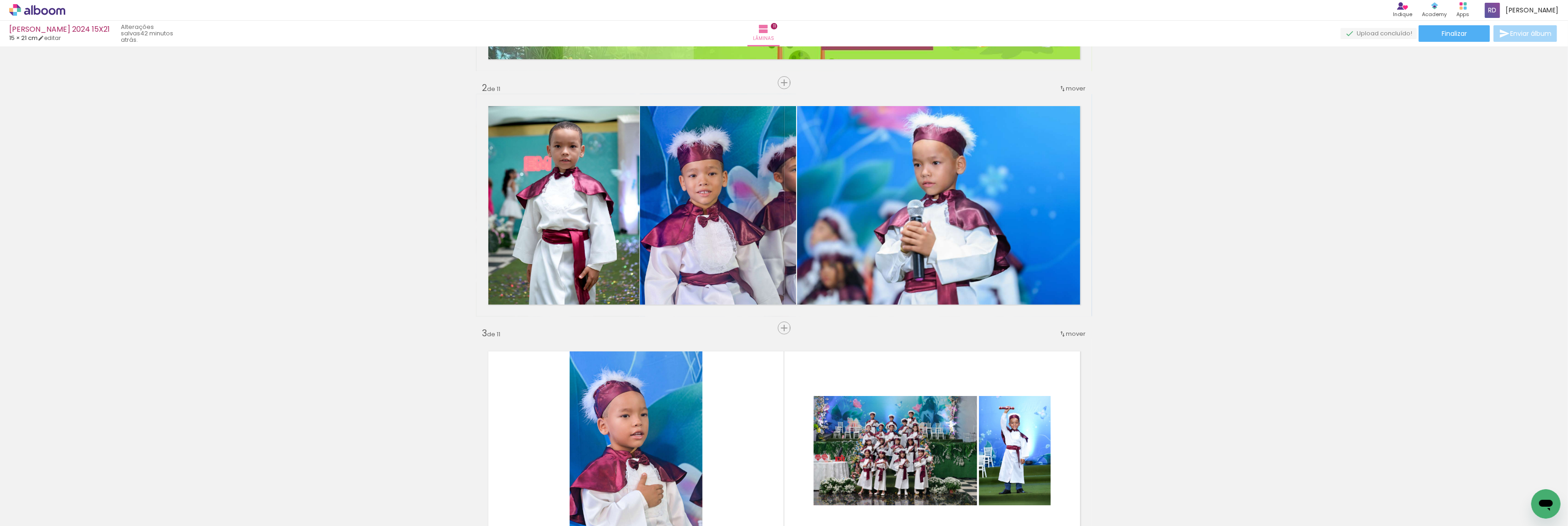
scroll to position [478, 0]
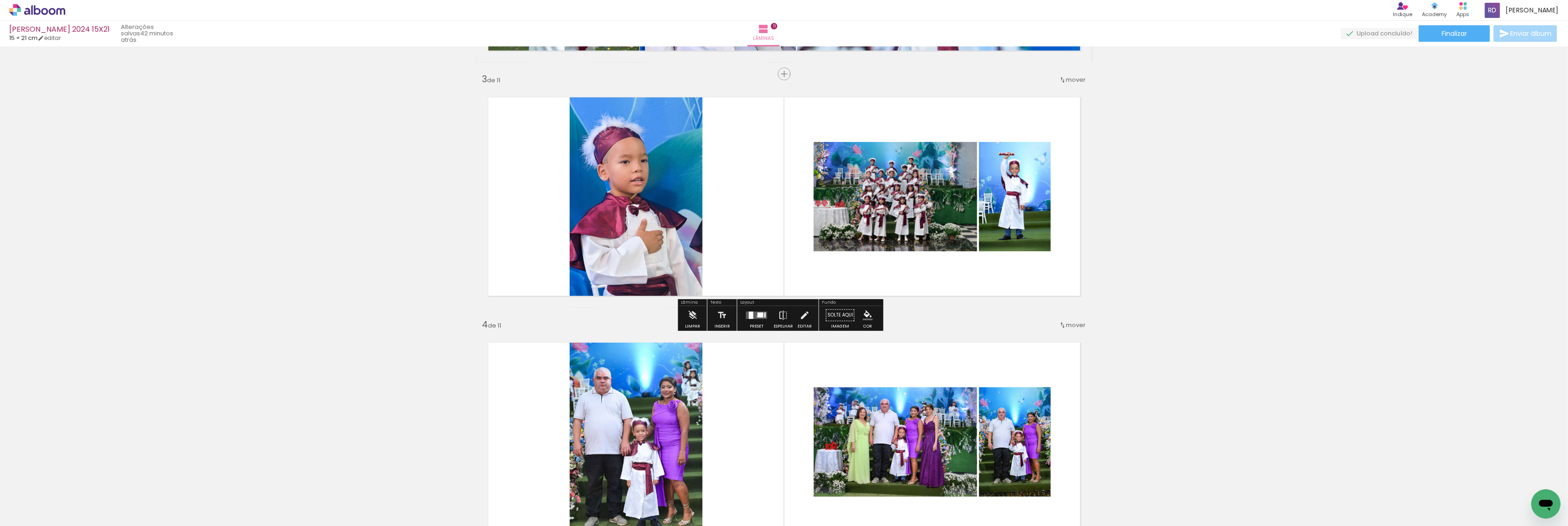
click at [758, 316] on div at bounding box center [760, 315] width 6 height 5
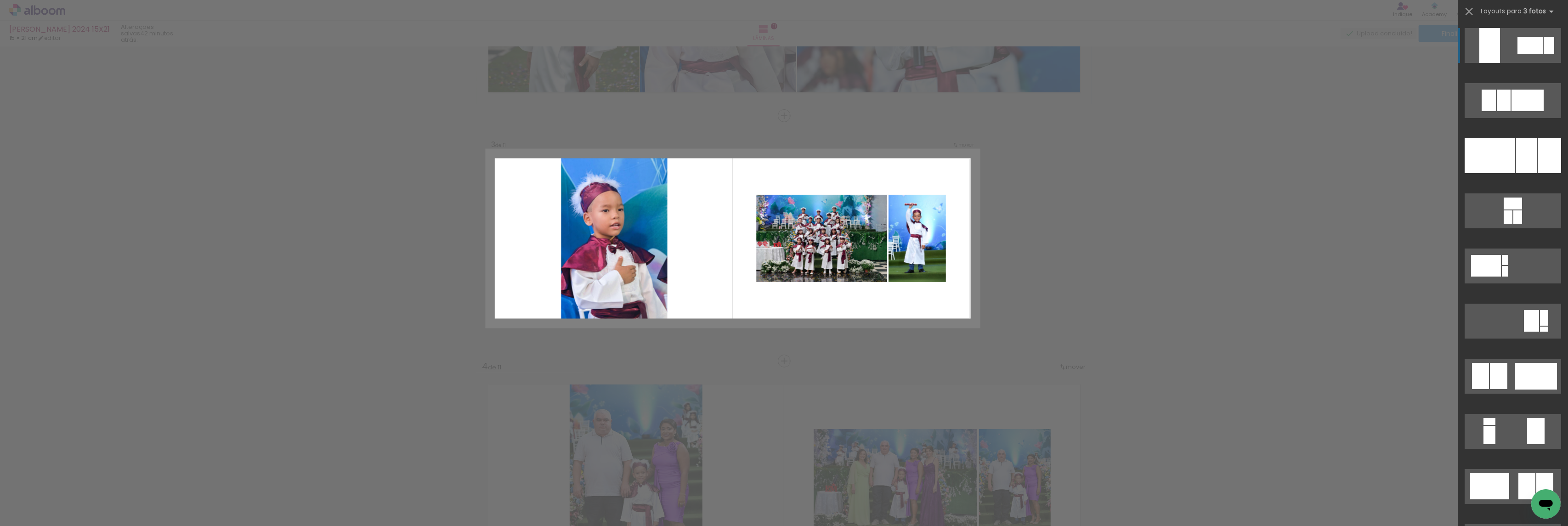
scroll to position [417, 0]
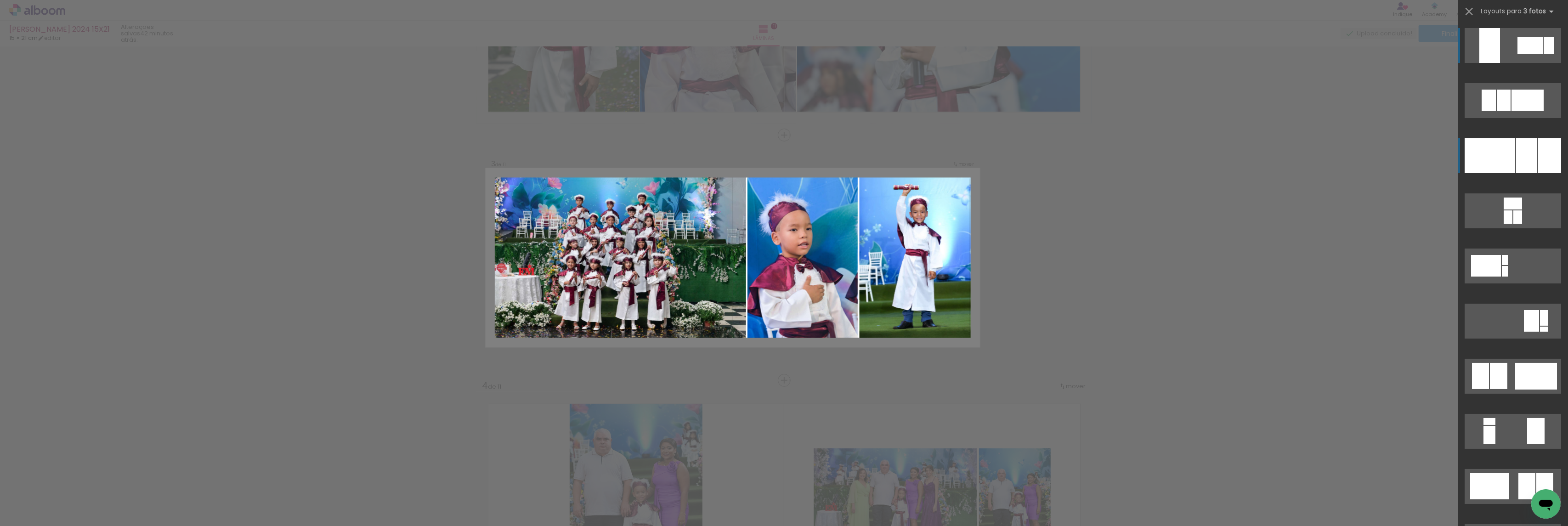
click at [1485, 153] on div at bounding box center [1490, 155] width 51 height 35
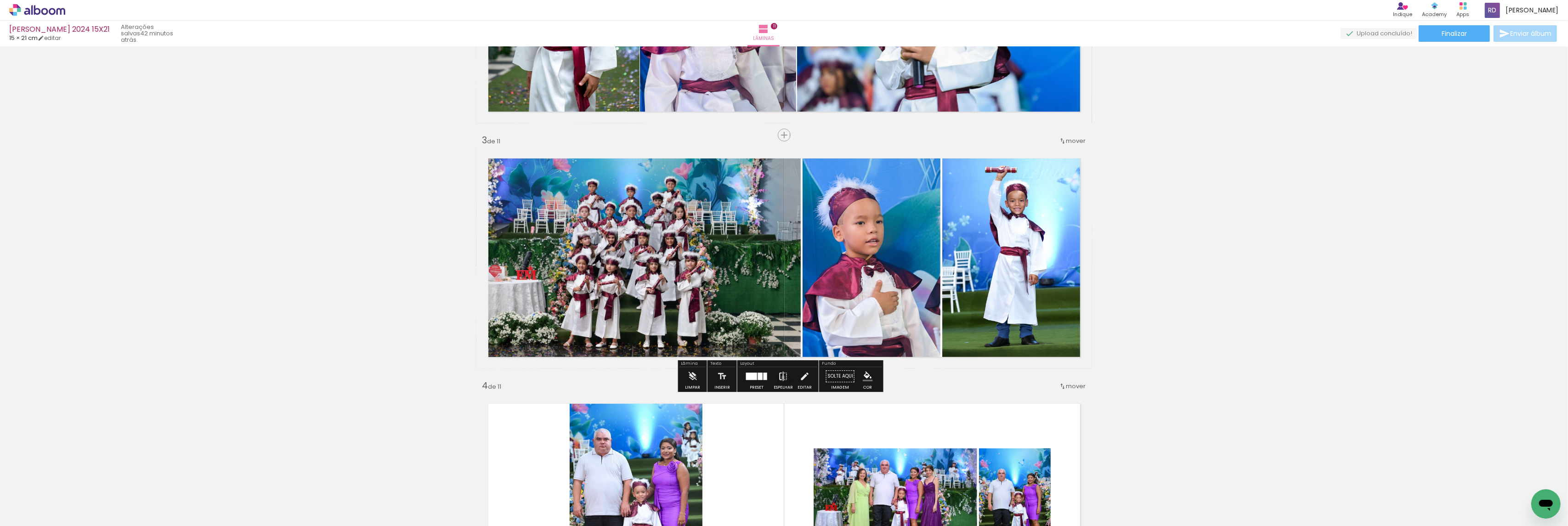
click at [781, 377] on iron-icon at bounding box center [783, 376] width 10 height 19
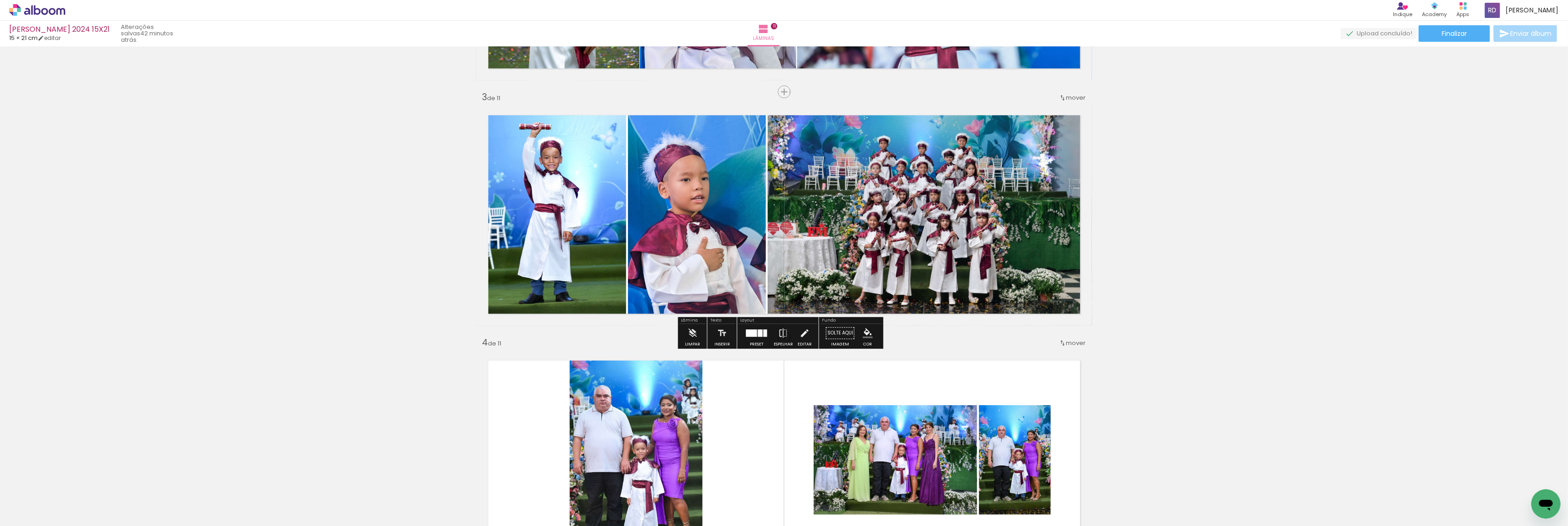
scroll to position [661, 0]
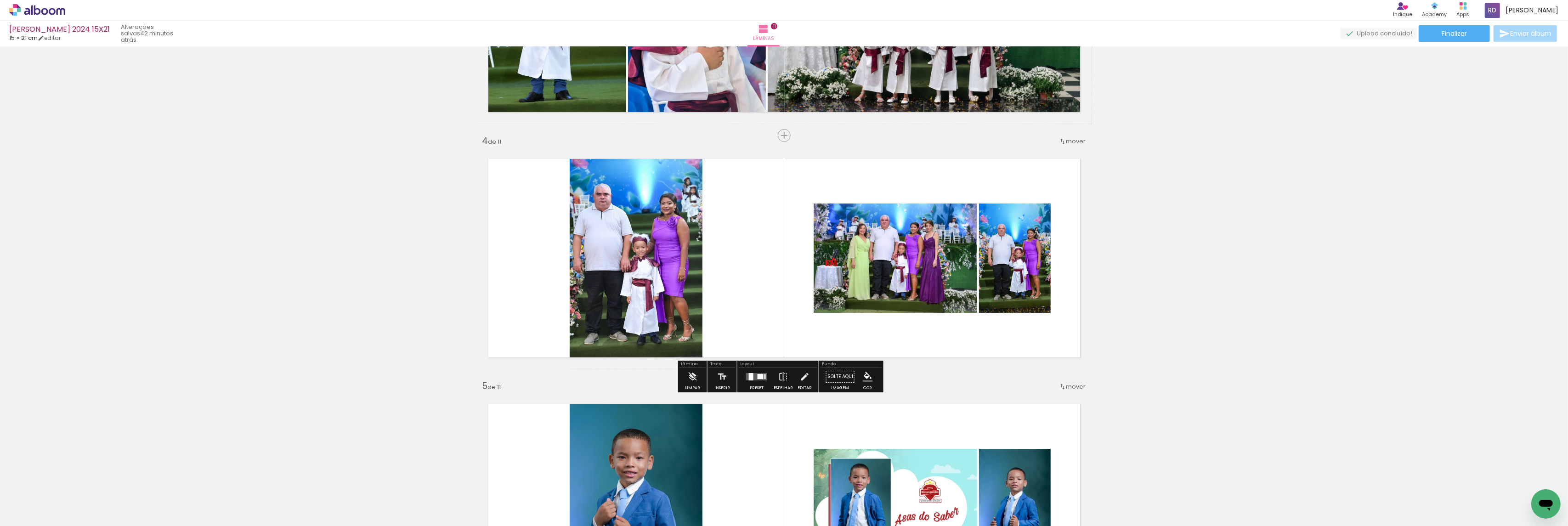
click at [759, 373] on quentale-layouter at bounding box center [756, 376] width 21 height 8
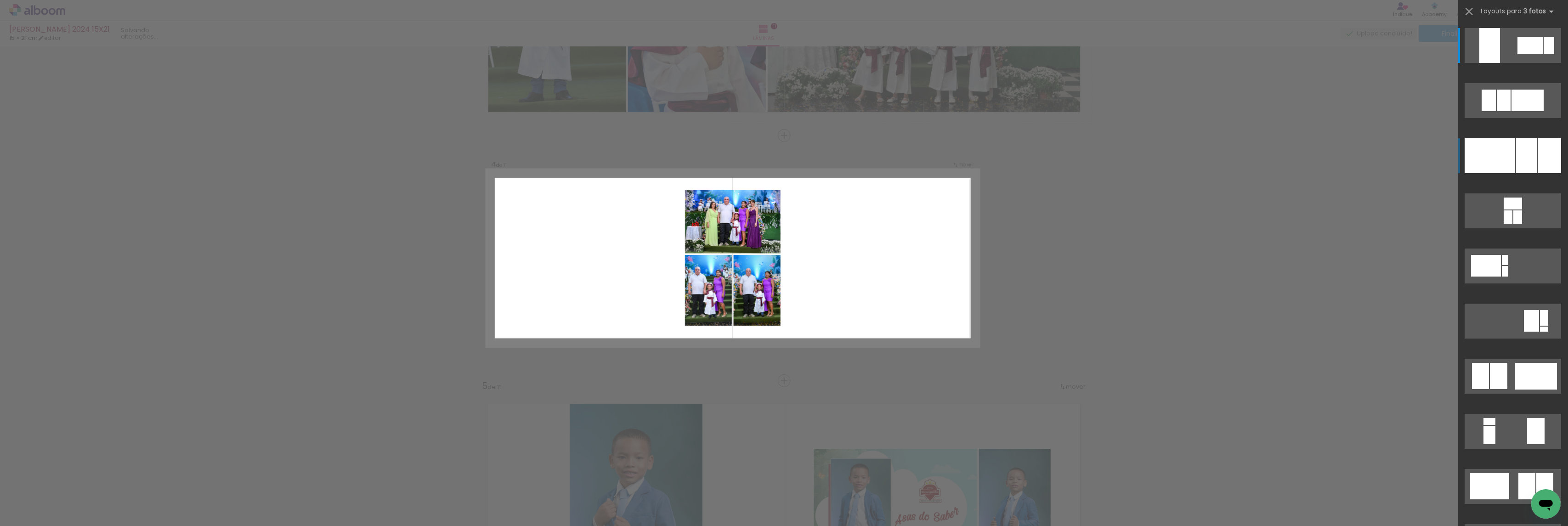
scroll to position [662, 0]
click at [1520, 173] on div at bounding box center [1512, 158] width 110 height 55
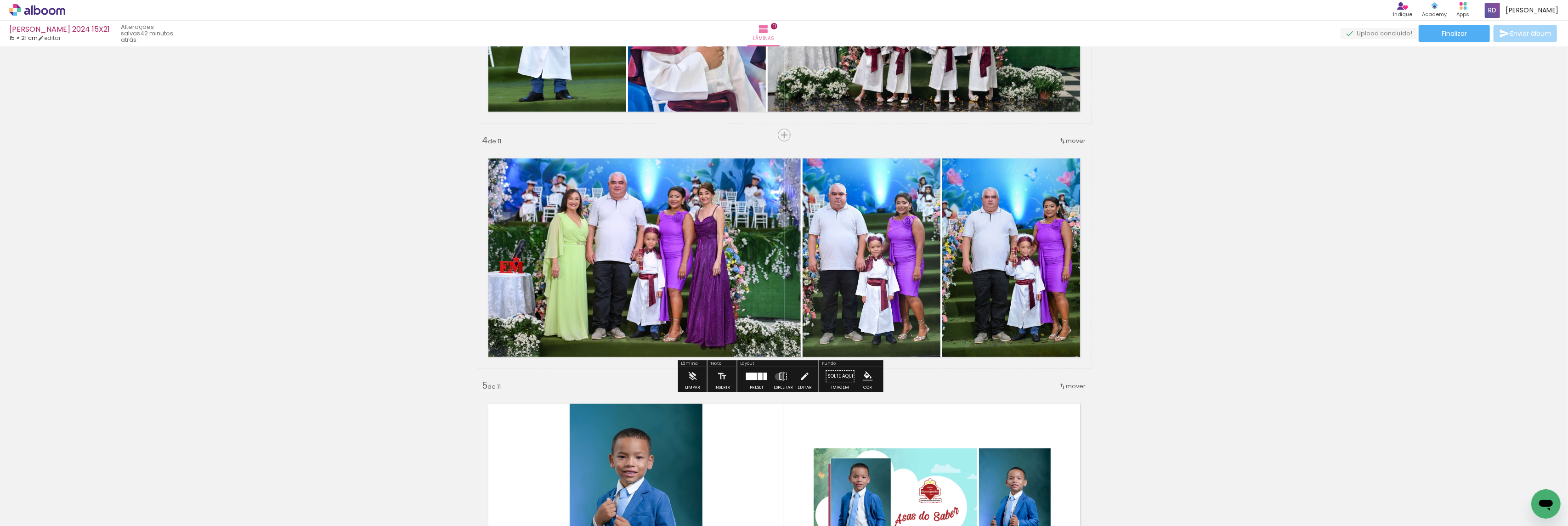
click at [778, 376] on iron-icon at bounding box center [783, 376] width 10 height 19
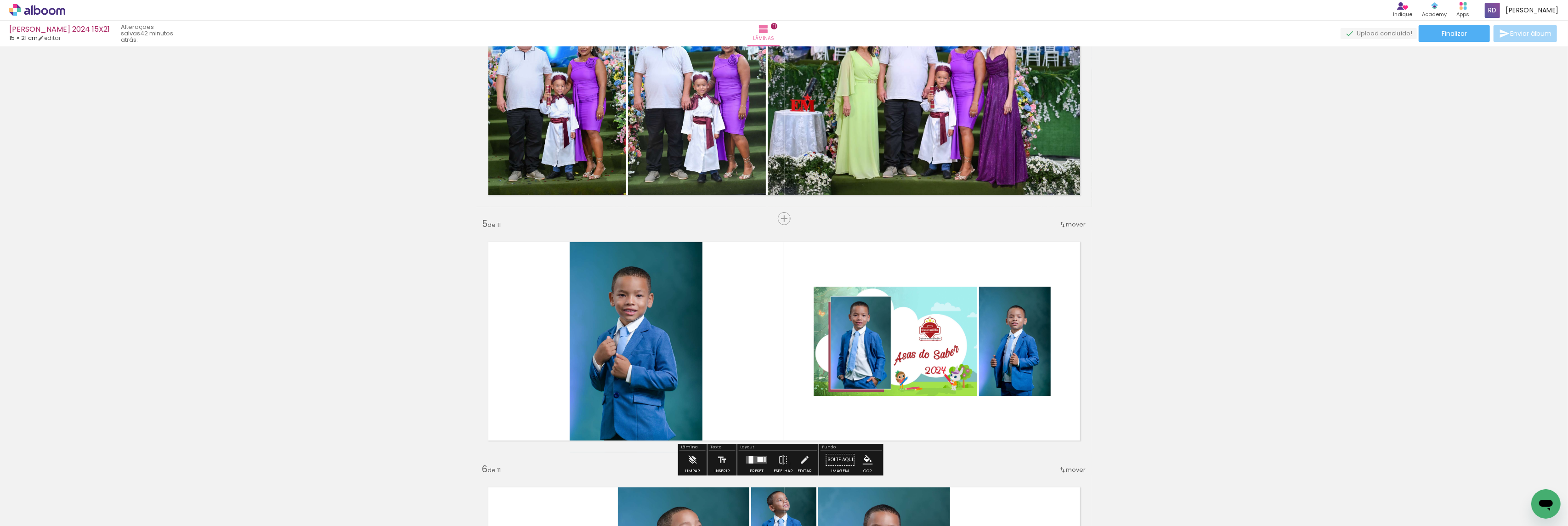
scroll to position [907, 0]
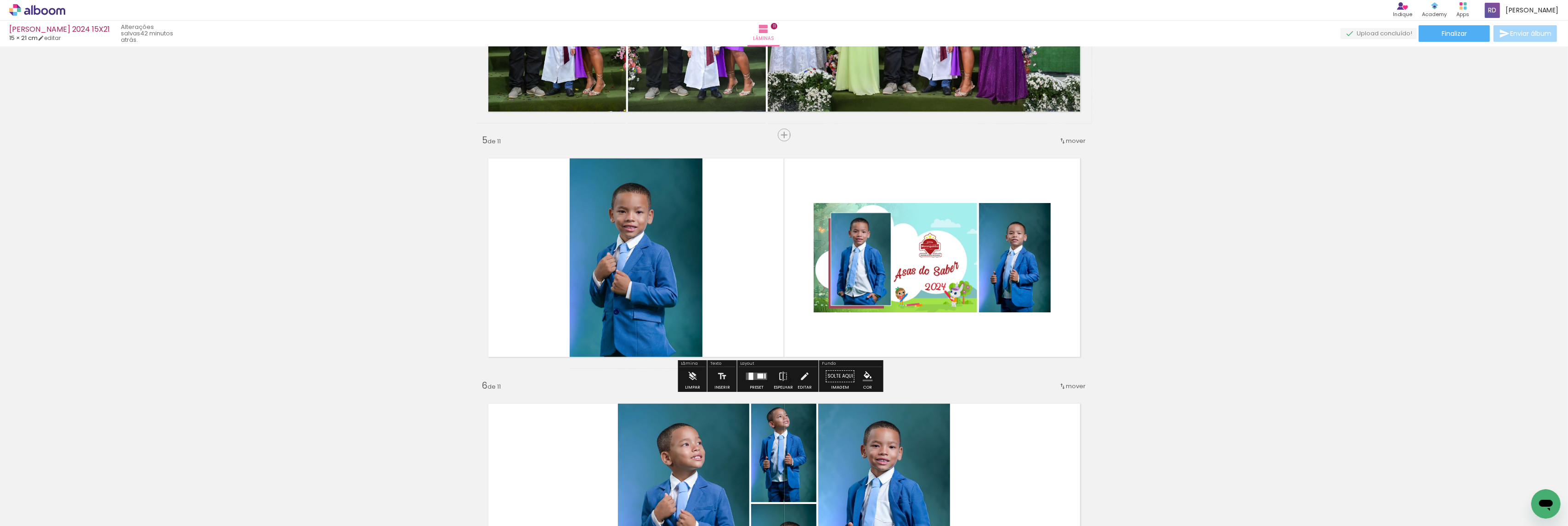
click at [758, 379] on div at bounding box center [760, 376] width 6 height 5
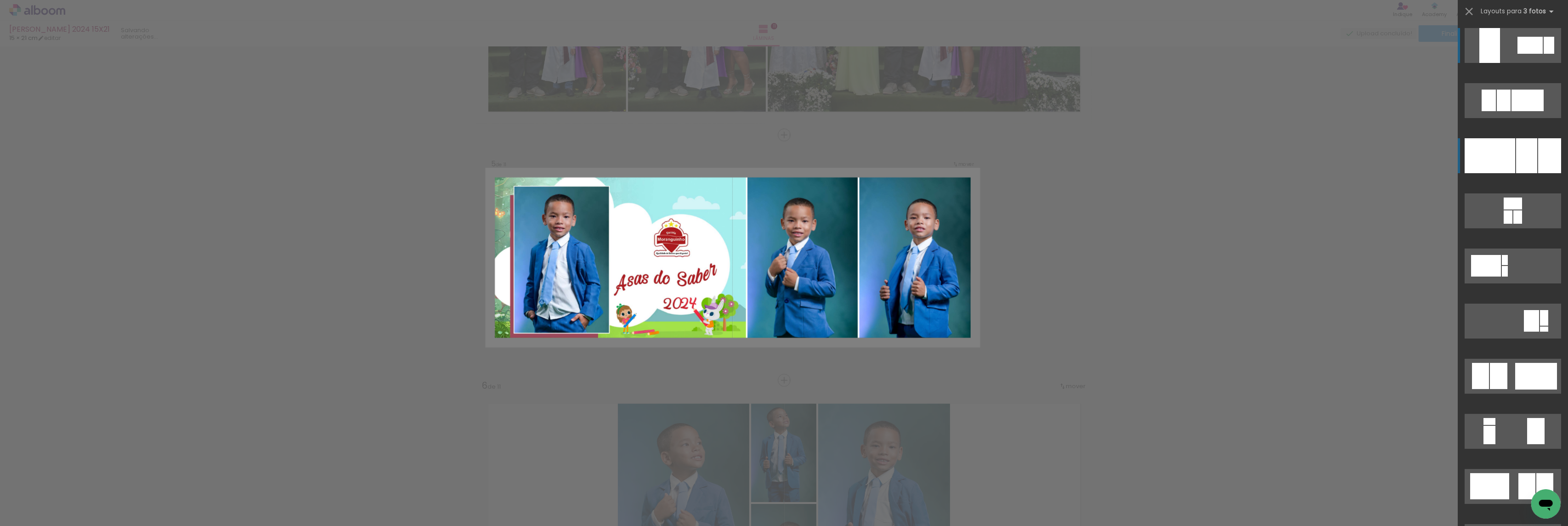
click at [1496, 160] on div at bounding box center [1490, 155] width 51 height 35
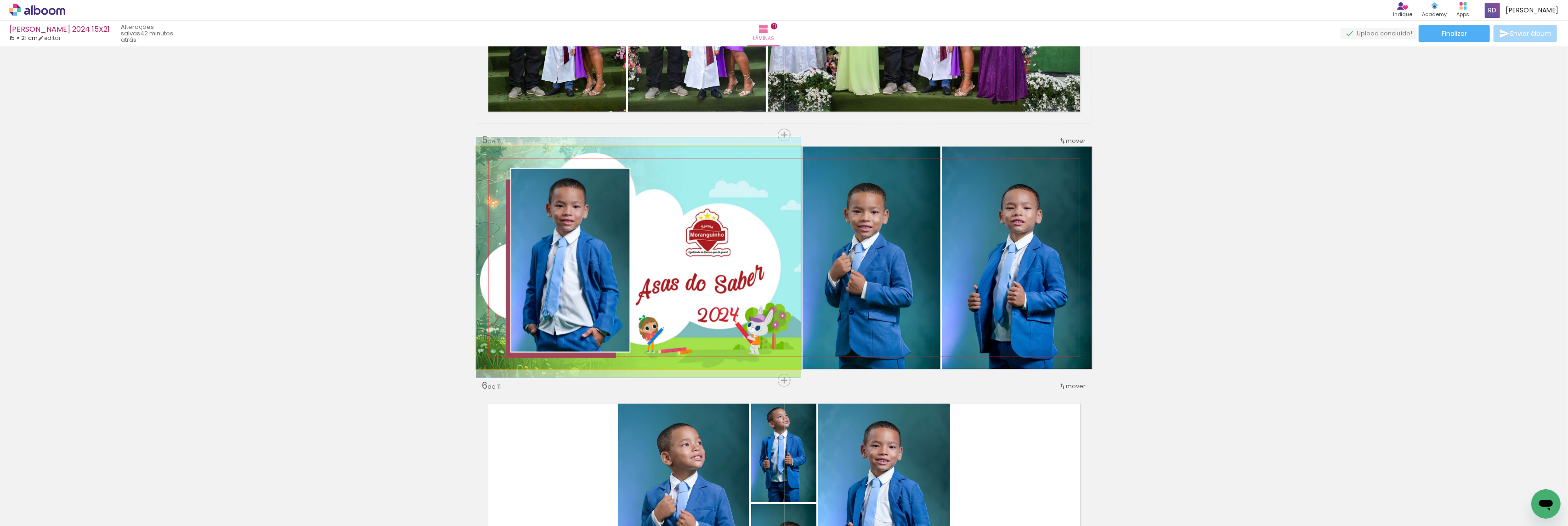
click at [709, 281] on quentale-photo at bounding box center [638, 258] width 324 height 222
click at [744, 242] on quentale-photo at bounding box center [638, 258] width 324 height 222
click at [712, 247] on quentale-photo at bounding box center [638, 258] width 324 height 222
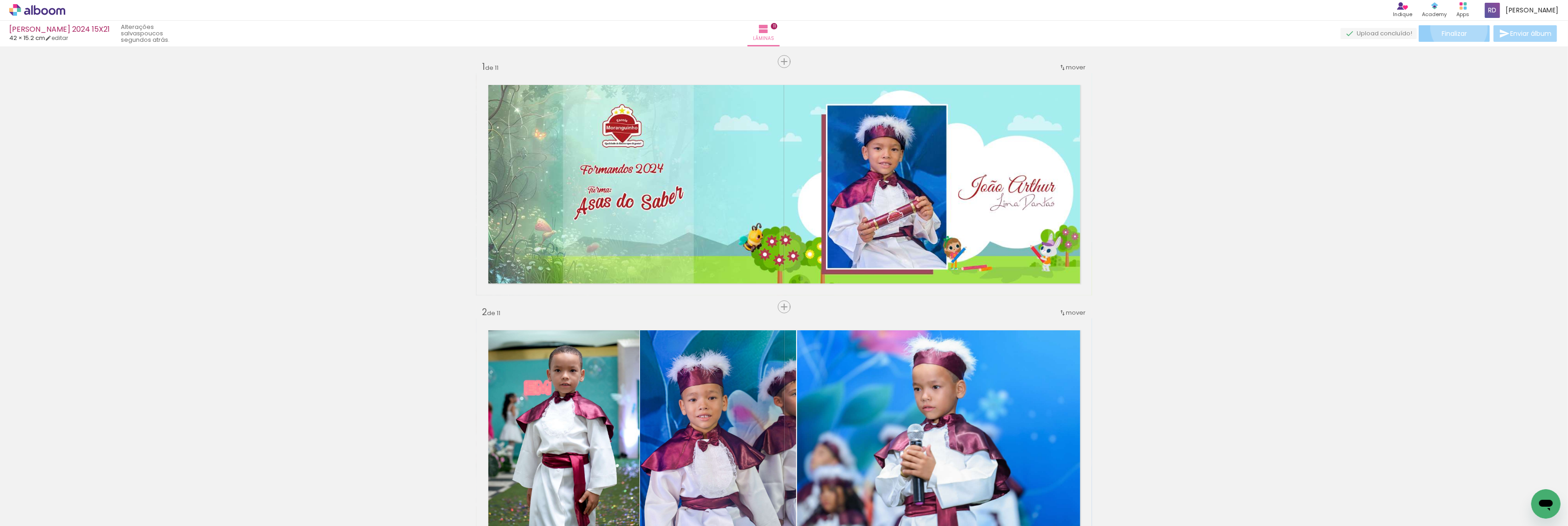
click at [1456, 28] on paper-button "Finalizar" at bounding box center [1454, 34] width 72 height 17
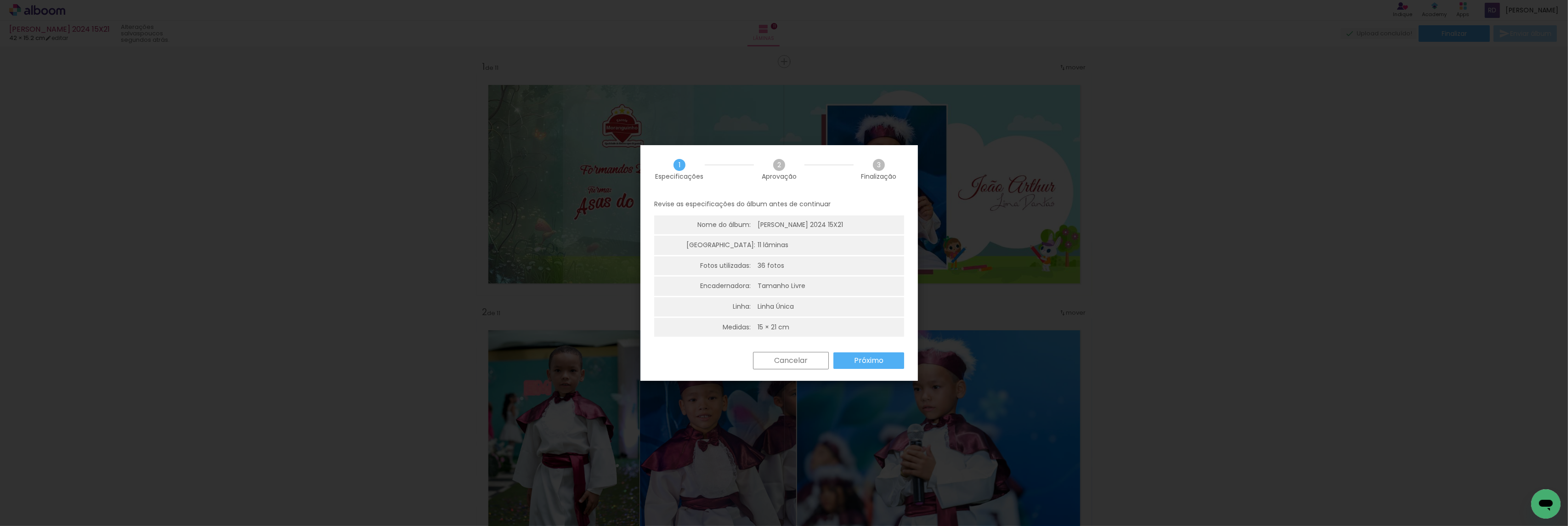
click at [0, 0] on slot "Próximo" at bounding box center [0, 0] width 0 height 0
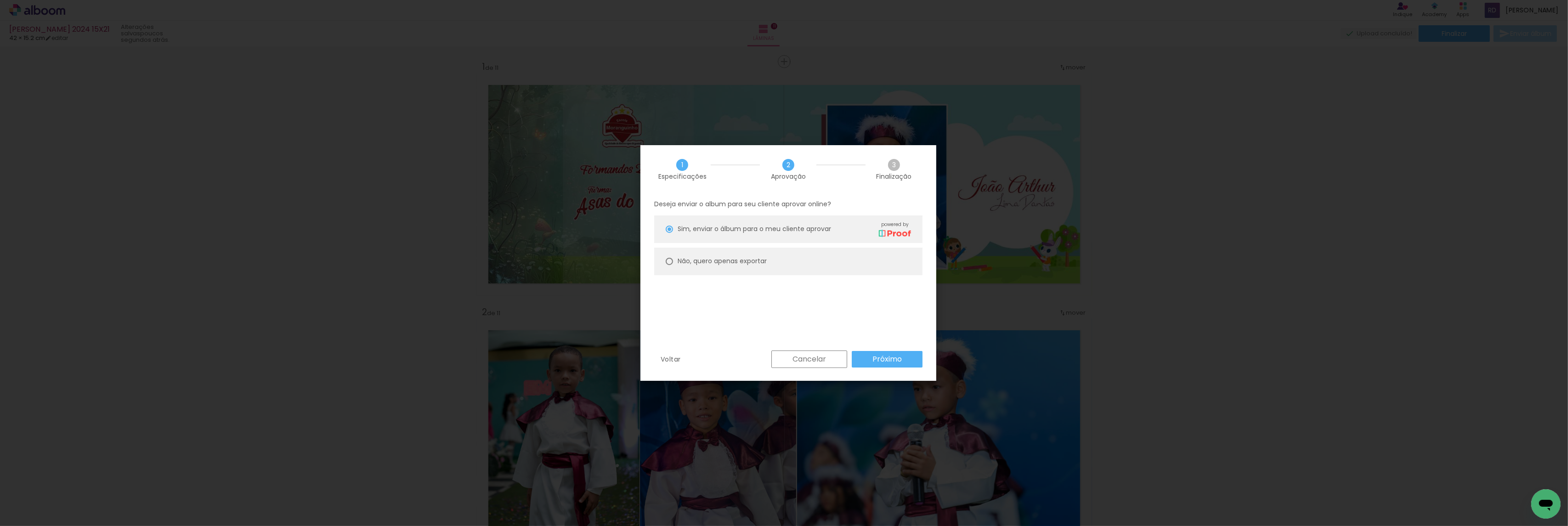
click at [669, 259] on div at bounding box center [669, 261] width 8 height 8
type paper-radio-button "on"
click at [0, 0] on slot "Próximo" at bounding box center [0, 0] width 0 height 0
type input "Alta, 300 DPI"
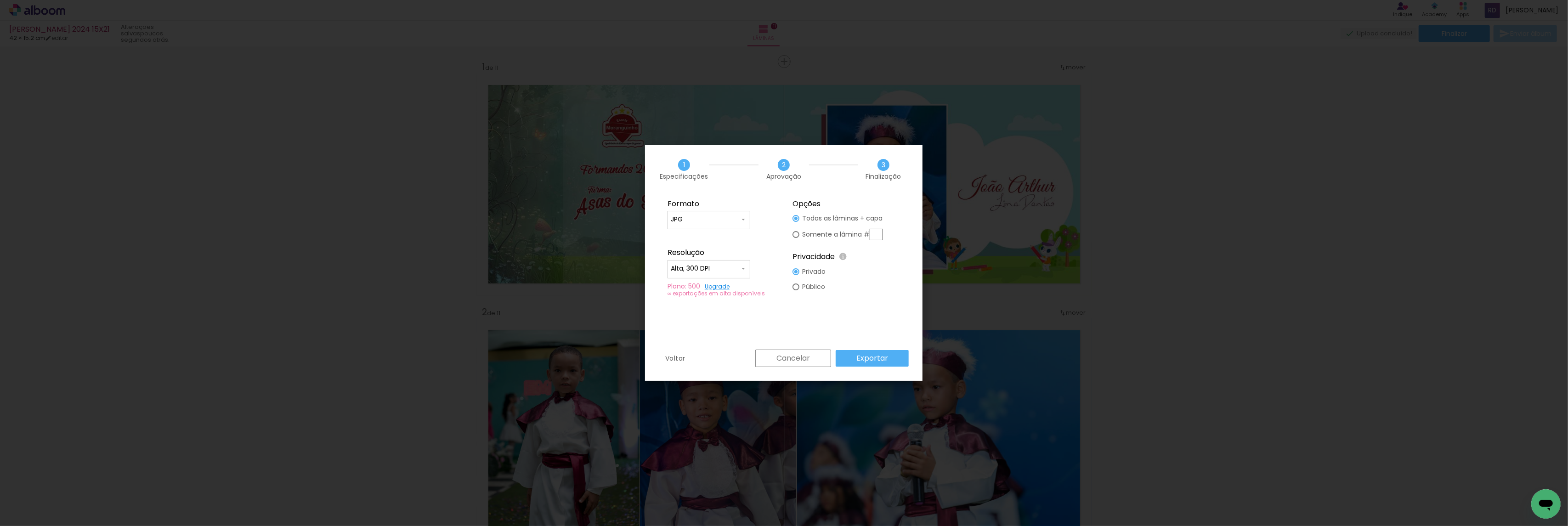
click at [0, 0] on slot "Exportar" at bounding box center [0, 0] width 0 height 0
click at [0, 0] on slot "Concluir" at bounding box center [0, 0] width 0 height 0
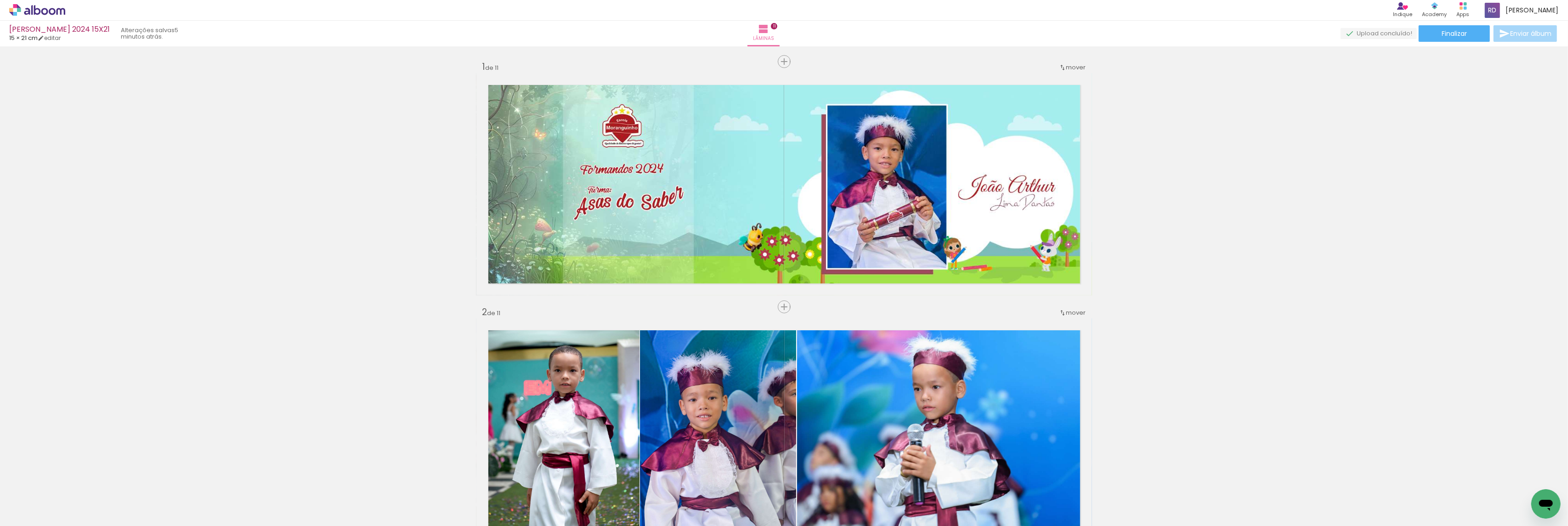
scroll to position [0, 362]
